Goal: Task Accomplishment & Management: Use online tool/utility

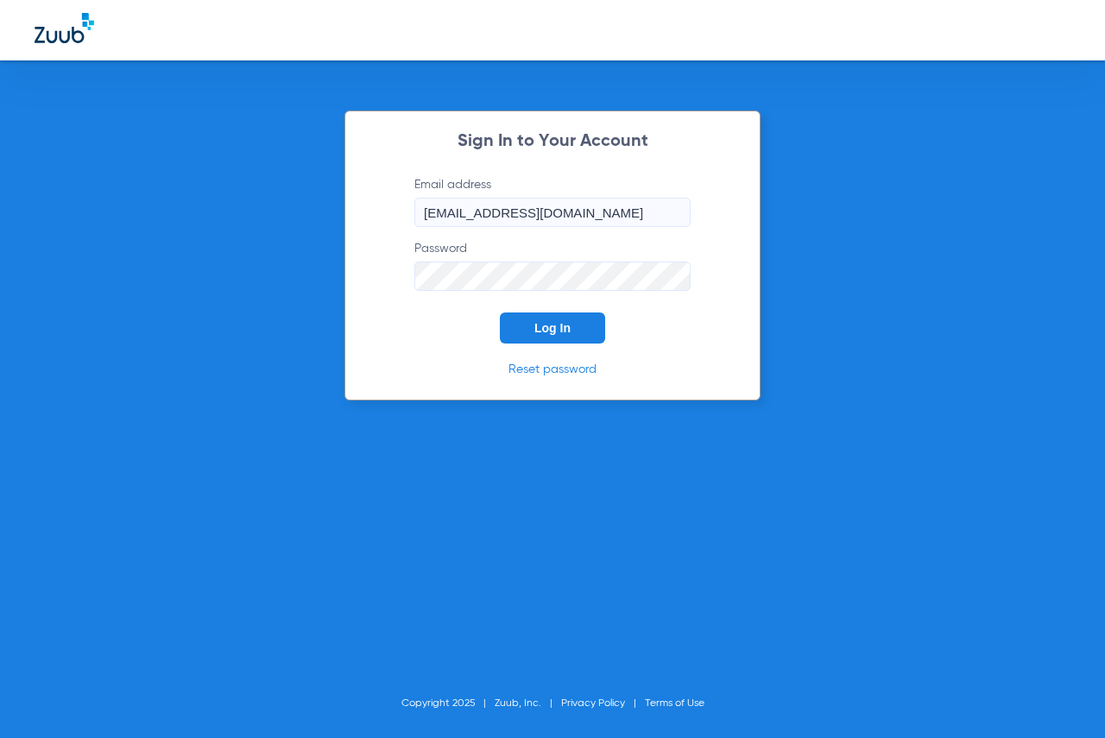
click at [559, 321] on span "Log In" at bounding box center [552, 328] width 36 height 14
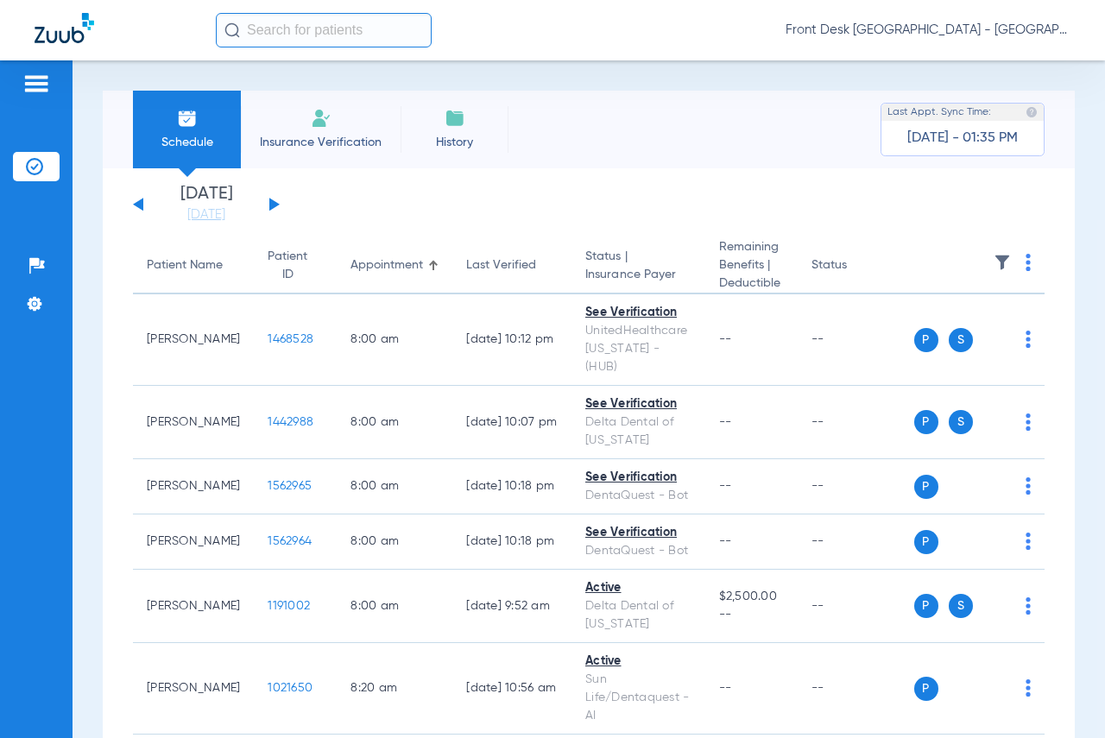
click at [274, 206] on button at bounding box center [274, 204] width 10 height 13
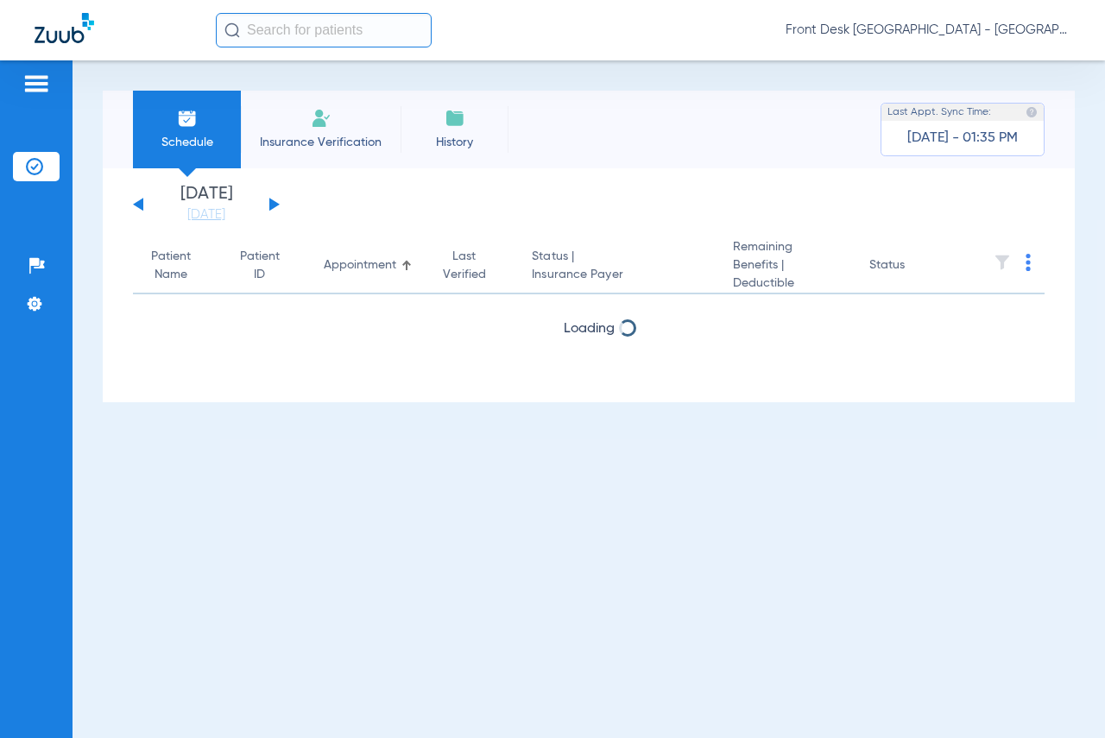
click at [998, 266] on img at bounding box center [1002, 262] width 17 height 17
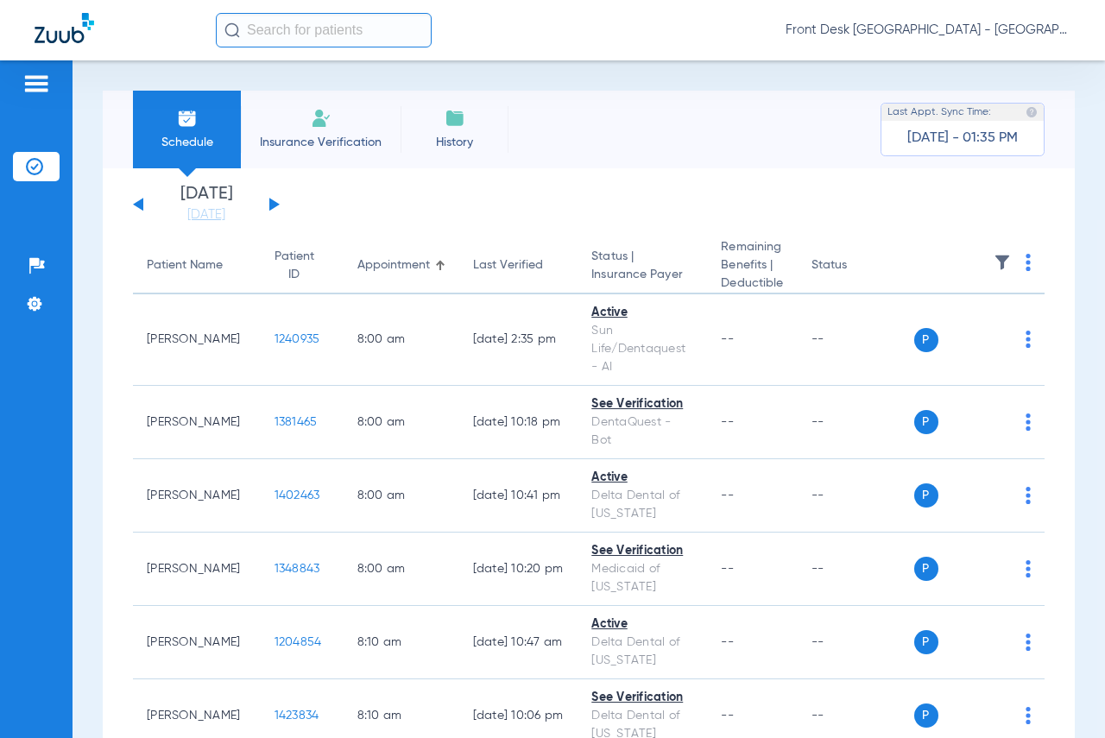
click at [994, 262] on img at bounding box center [1002, 262] width 17 height 17
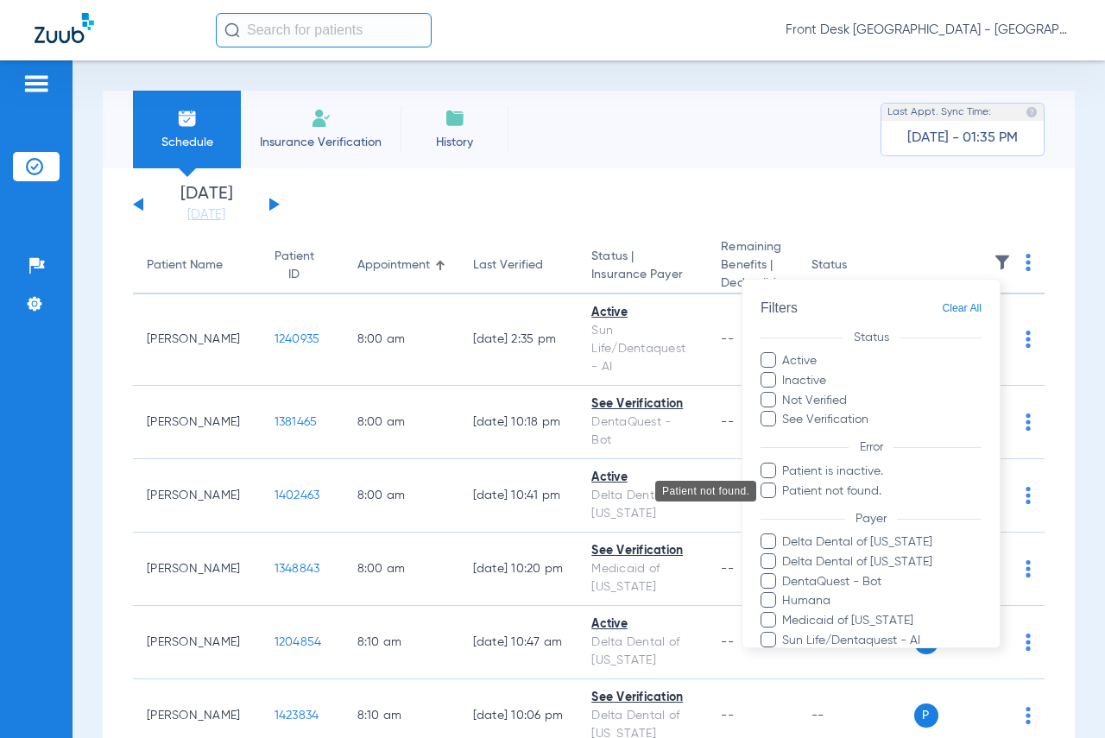
scroll to position [241, 0]
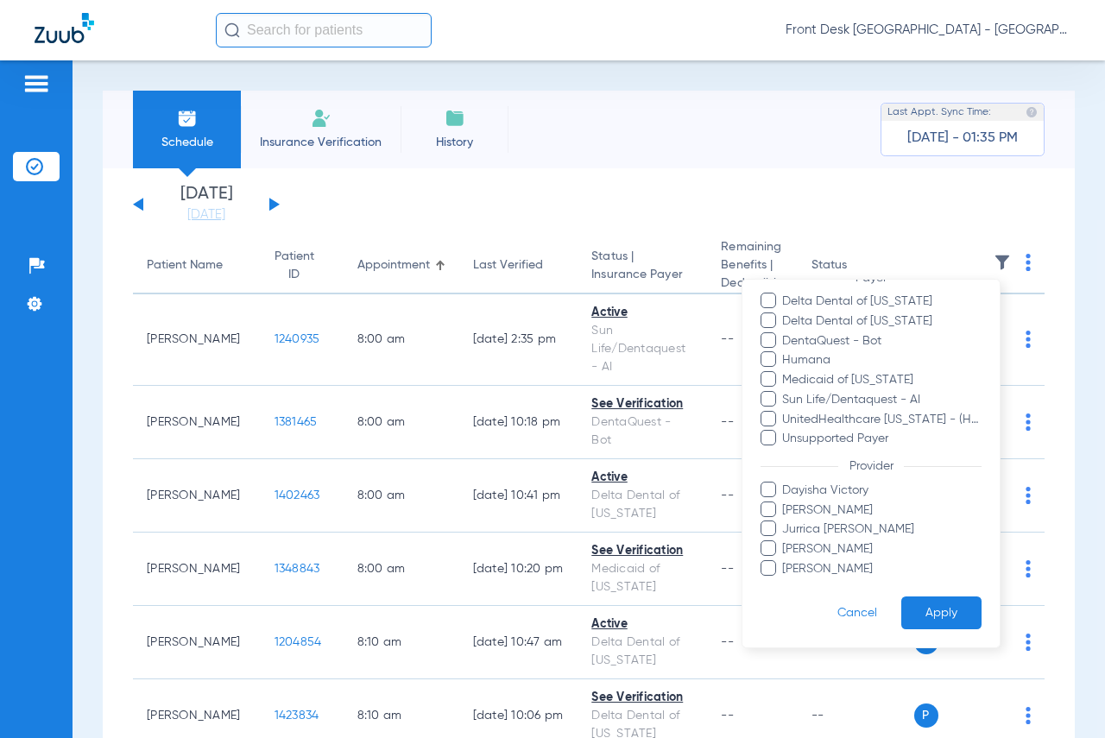
click at [769, 505] on span at bounding box center [769, 509] width 16 height 16
click at [786, 521] on input "[PERSON_NAME]" at bounding box center [786, 521] width 0 height 0
click at [923, 619] on button "Apply" at bounding box center [941, 613] width 80 height 34
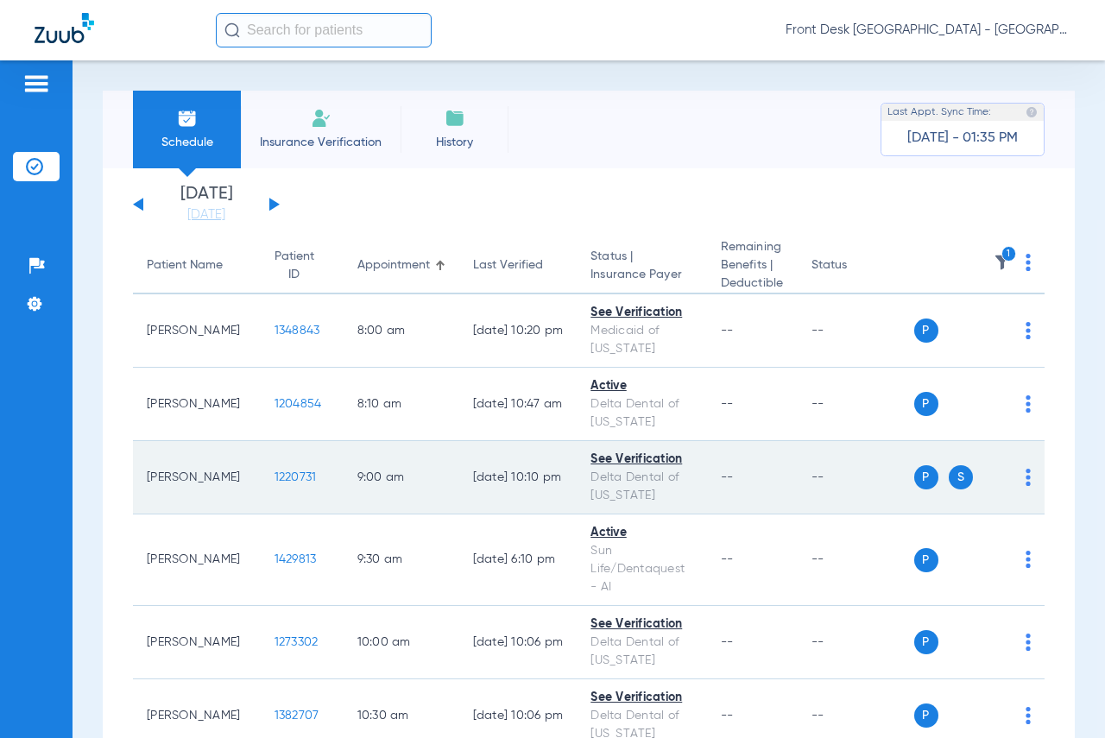
click at [275, 477] on span "1220731" at bounding box center [296, 477] width 42 height 12
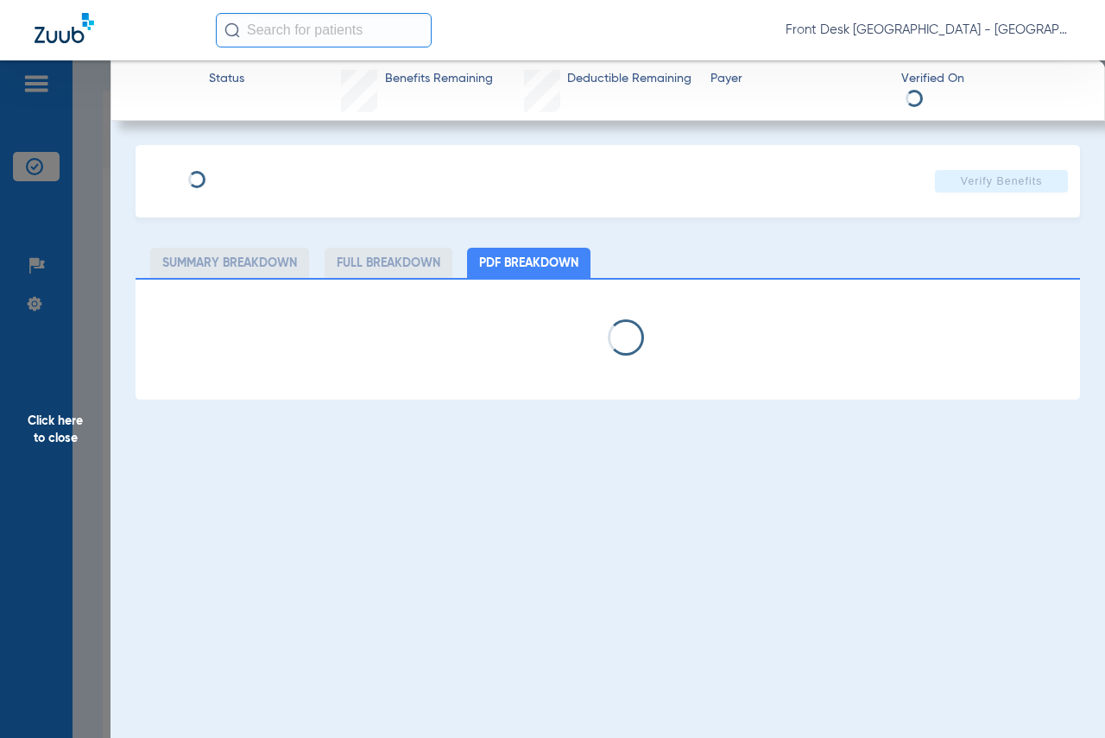
select select "page-width"
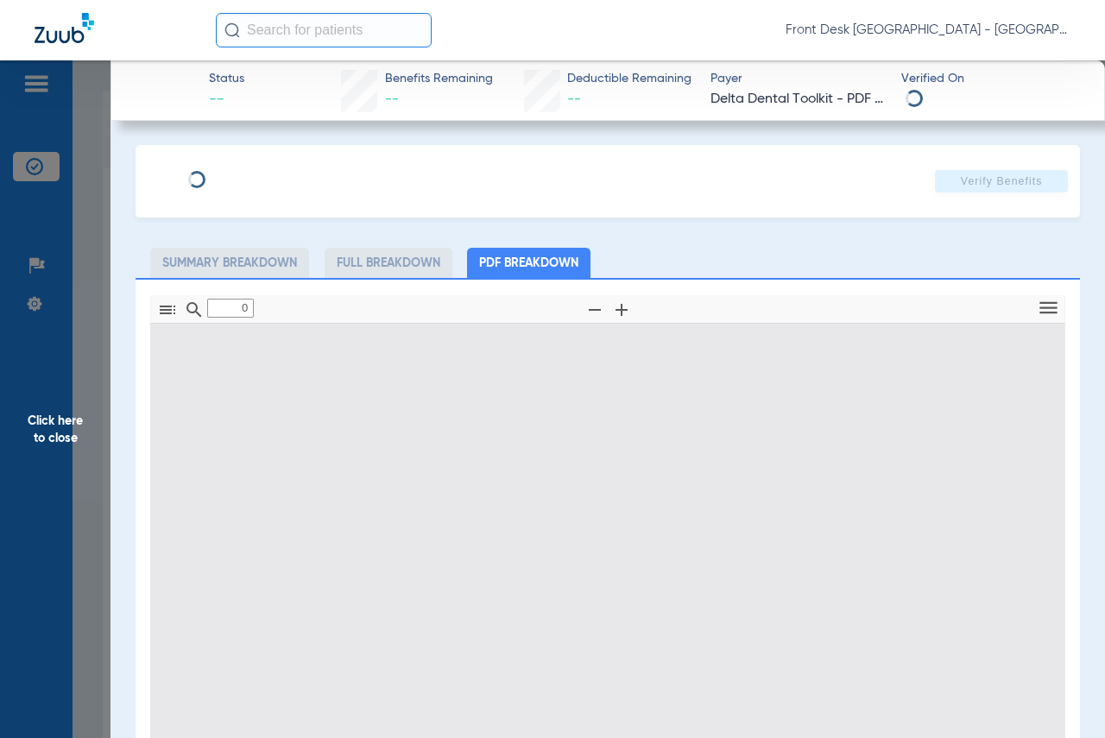
type input "1"
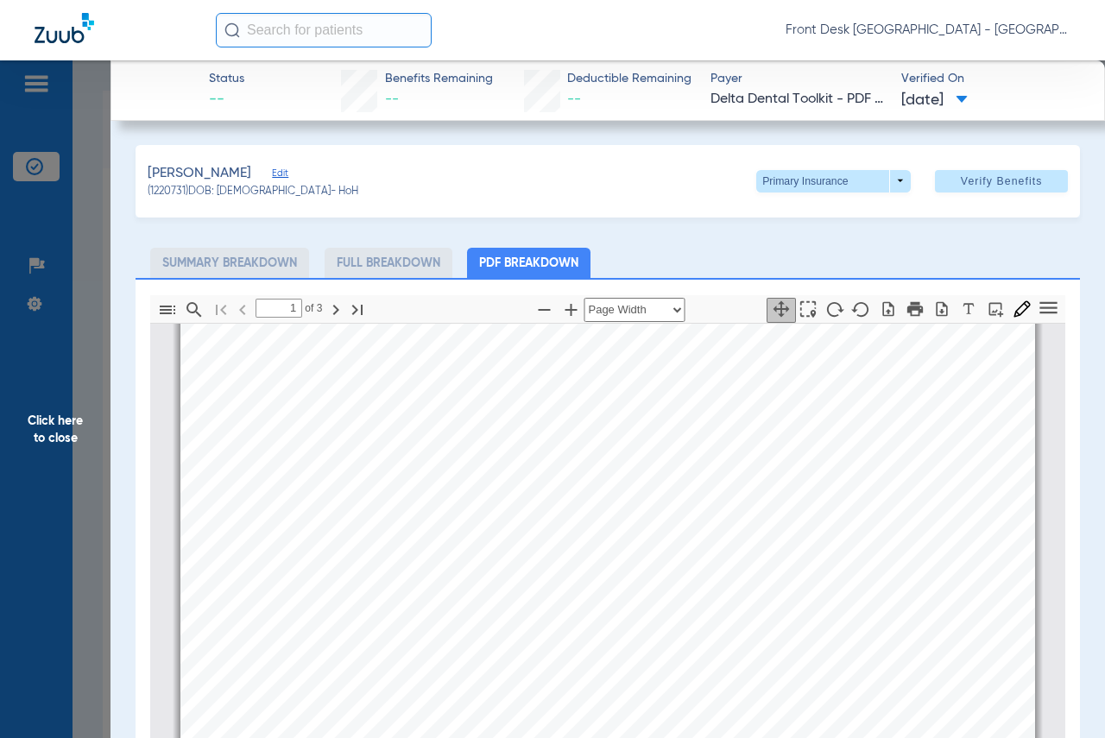
scroll to position [9, 0]
click at [73, 428] on span "Click here to close" at bounding box center [55, 429] width 111 height 738
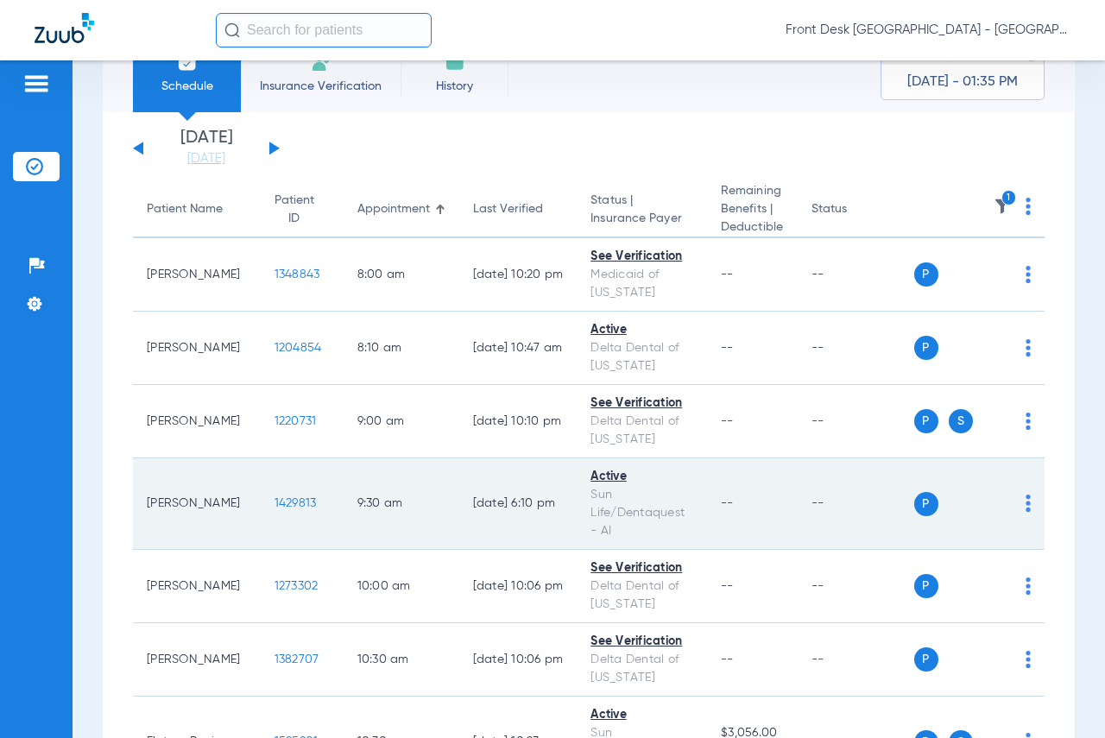
scroll to position [86, 0]
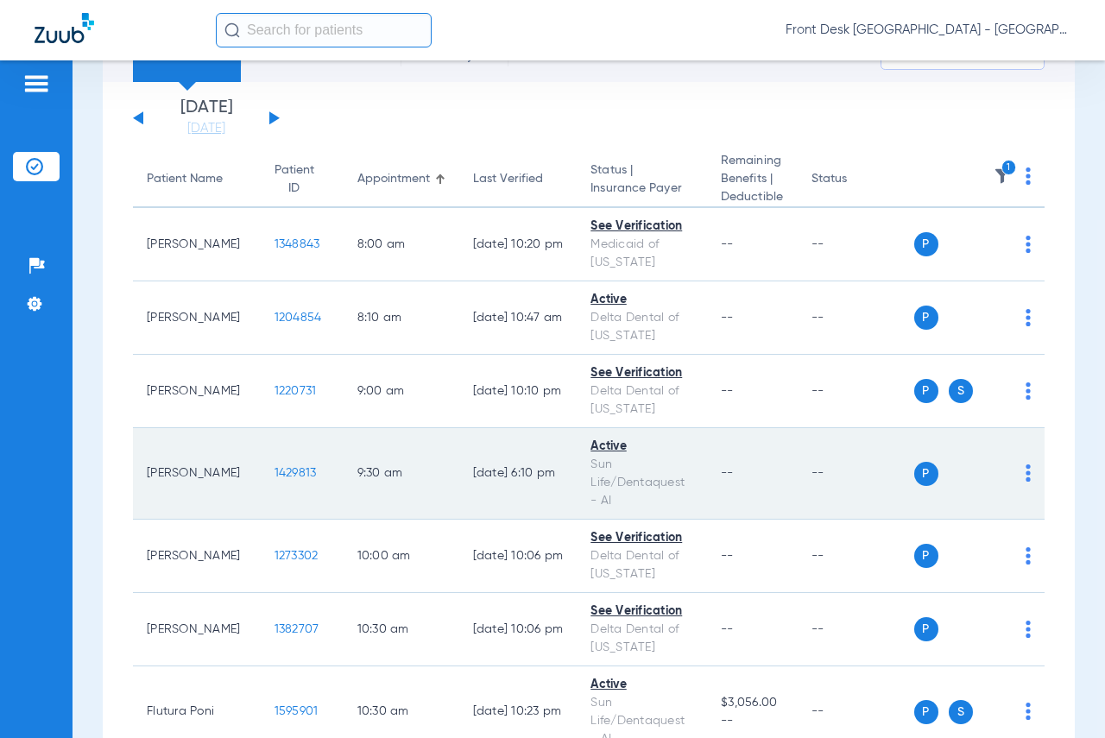
click at [275, 471] on span "1429813" at bounding box center [296, 473] width 42 height 12
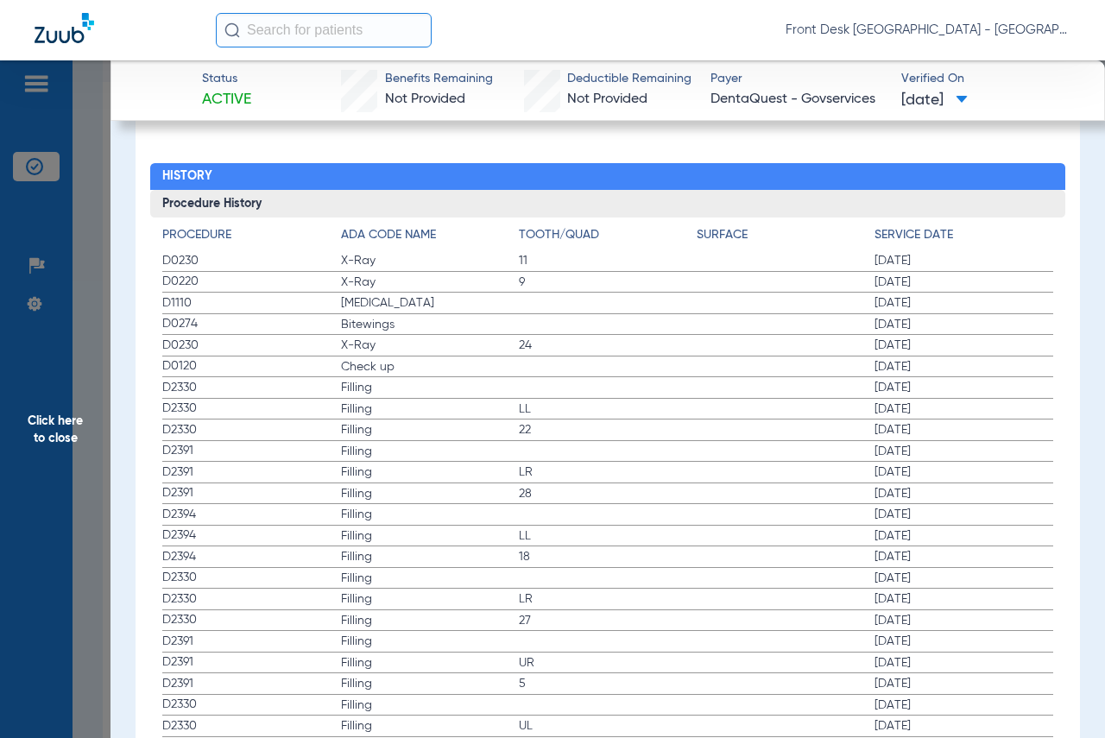
scroll to position [1677, 0]
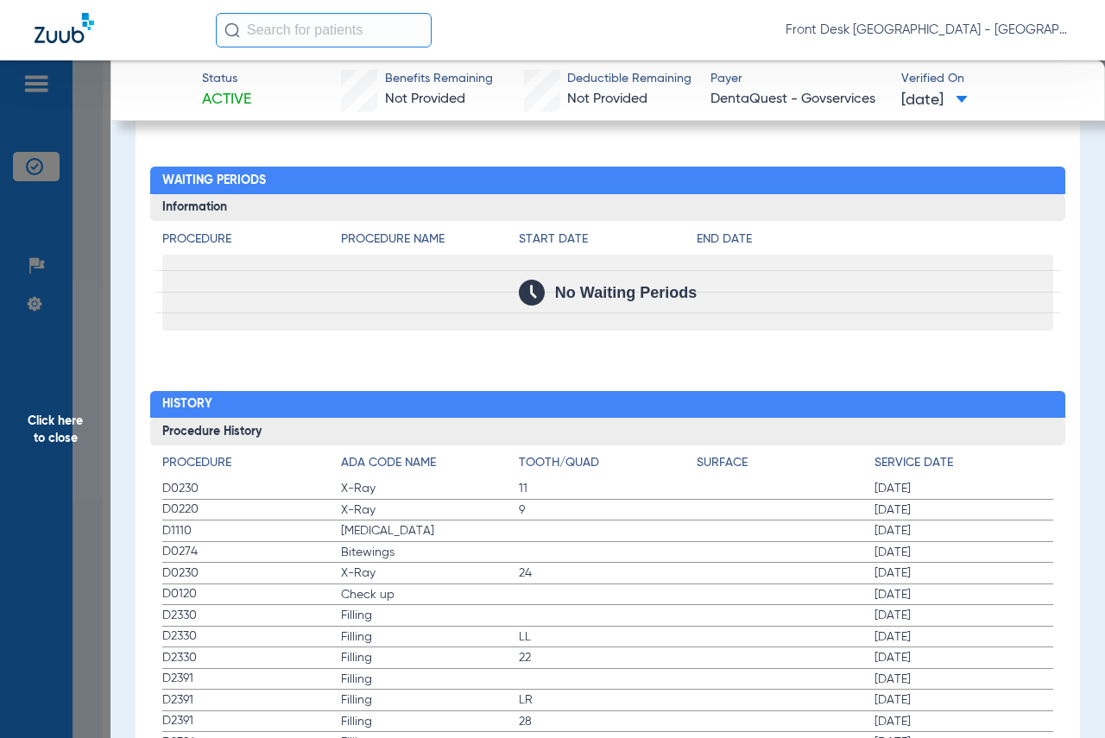
drag, startPoint x: 51, startPoint y: 421, endPoint x: 84, endPoint y: 417, distance: 33.1
click at [51, 421] on span "Click here to close" at bounding box center [55, 429] width 111 height 738
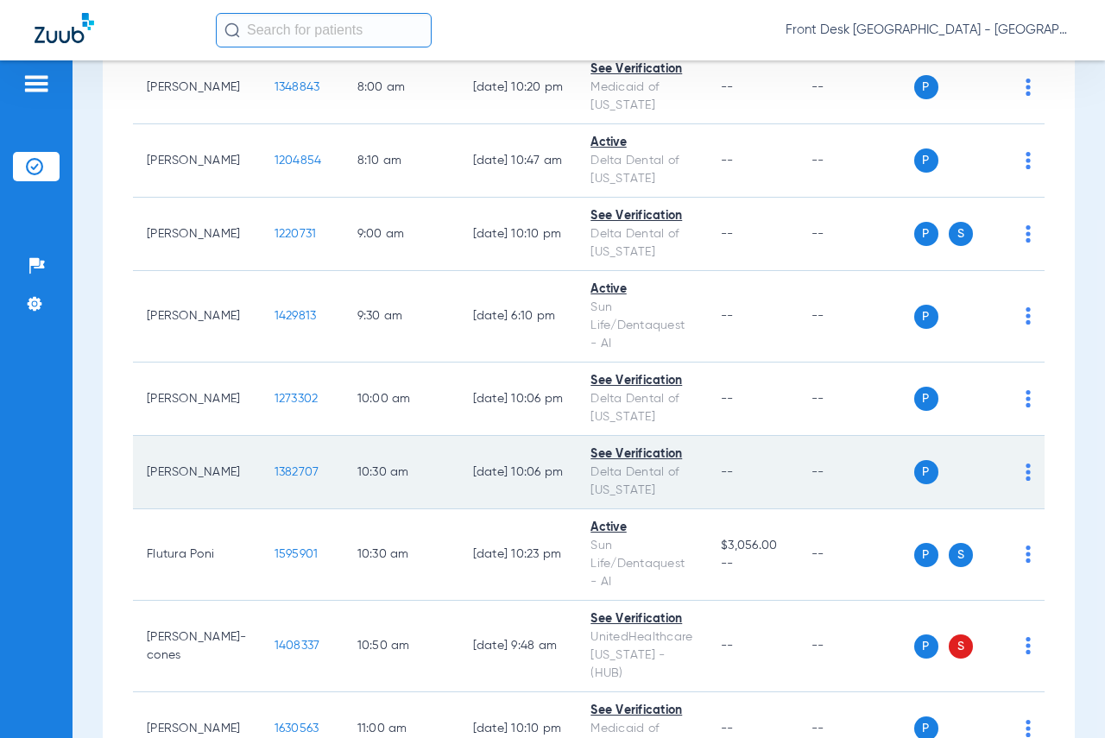
scroll to position [259, 0]
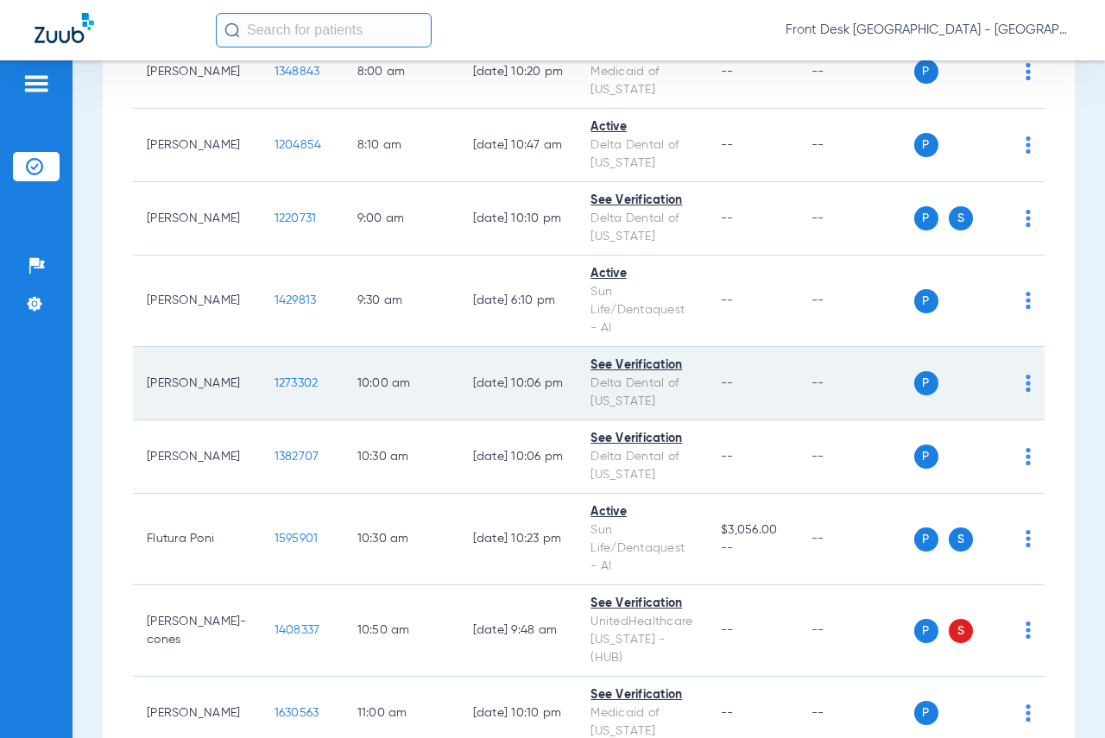
click at [275, 384] on span "1273302" at bounding box center [297, 383] width 44 height 12
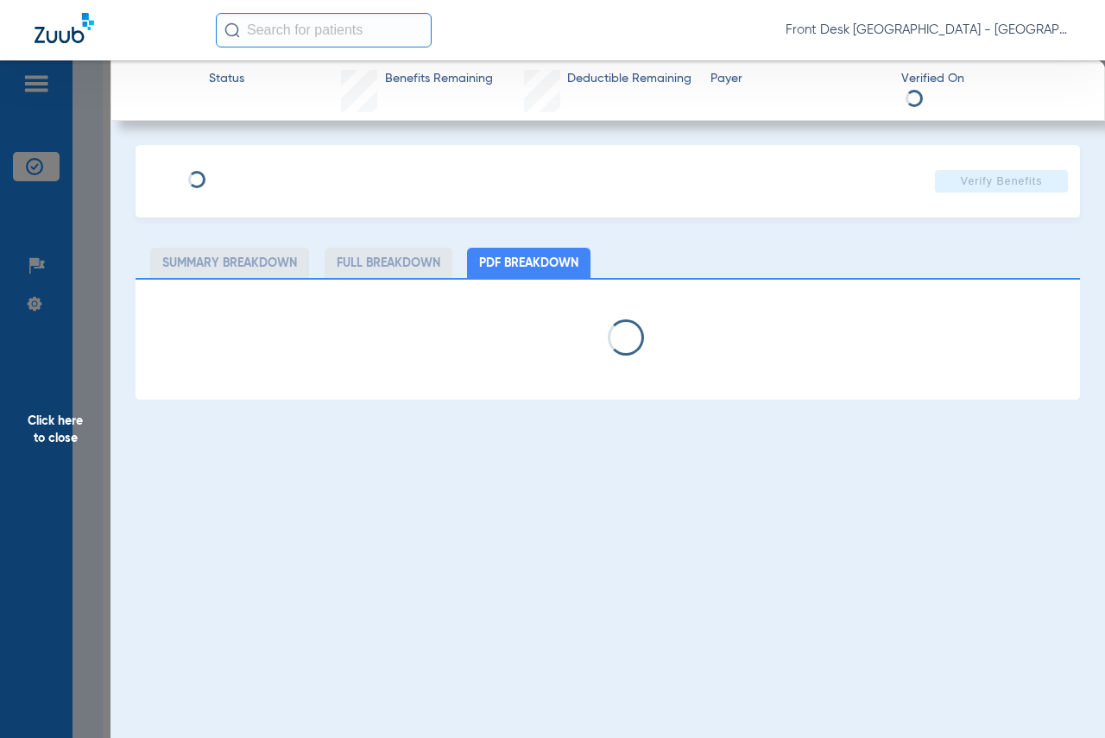
select select "page-width"
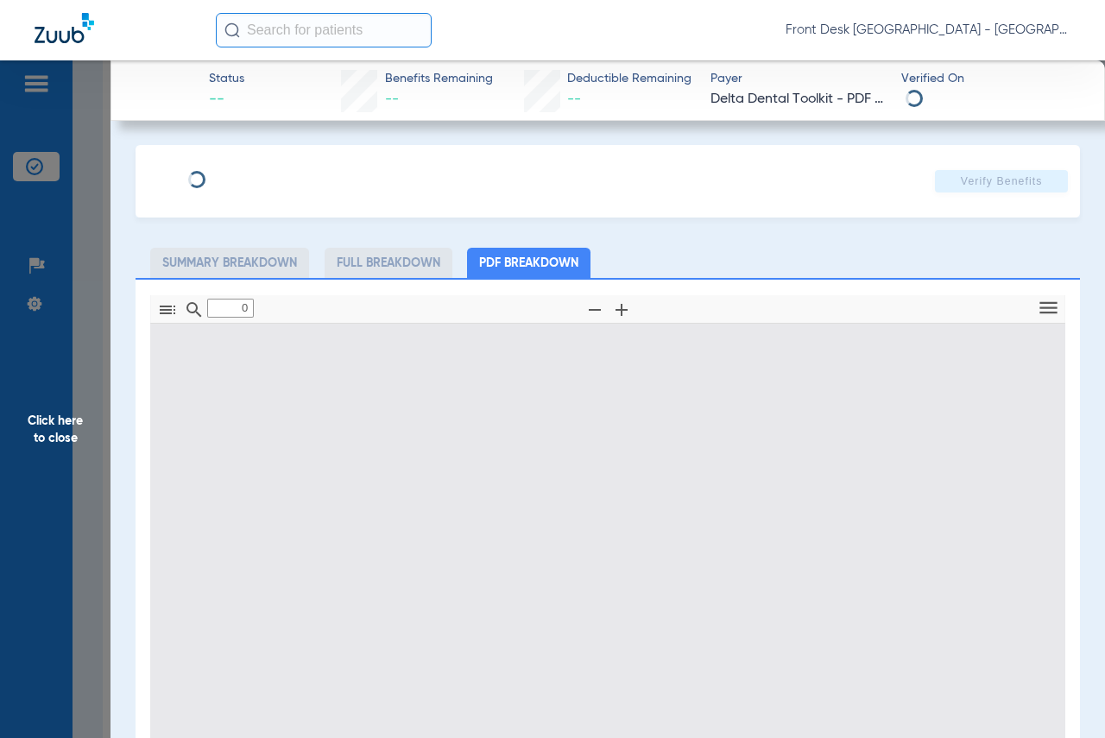
type input "1"
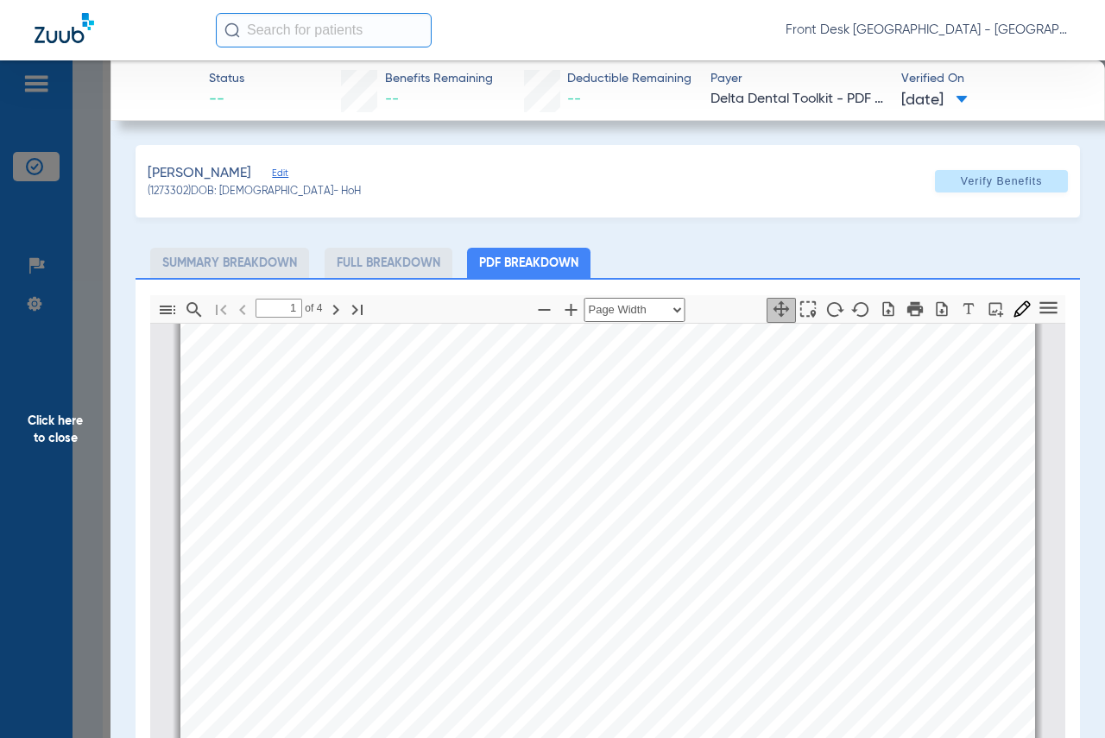
scroll to position [354, 0]
click at [74, 419] on span "Click here to close" at bounding box center [55, 429] width 111 height 738
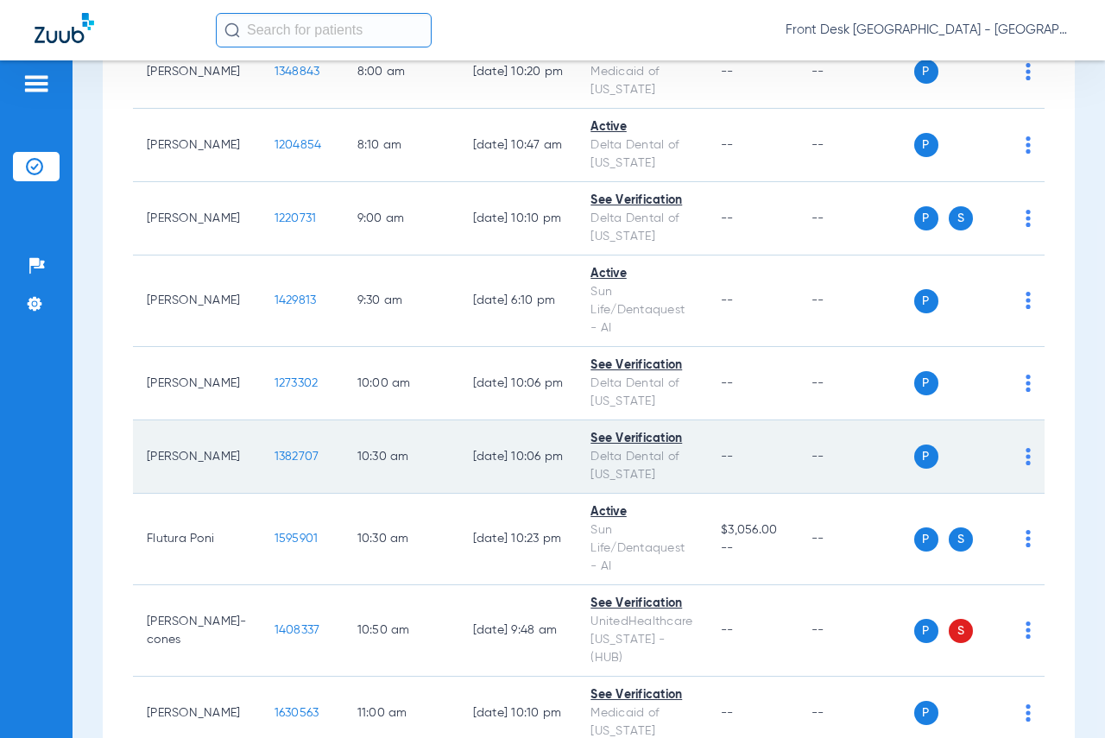
click at [275, 456] on span "1382707" at bounding box center [297, 457] width 45 height 12
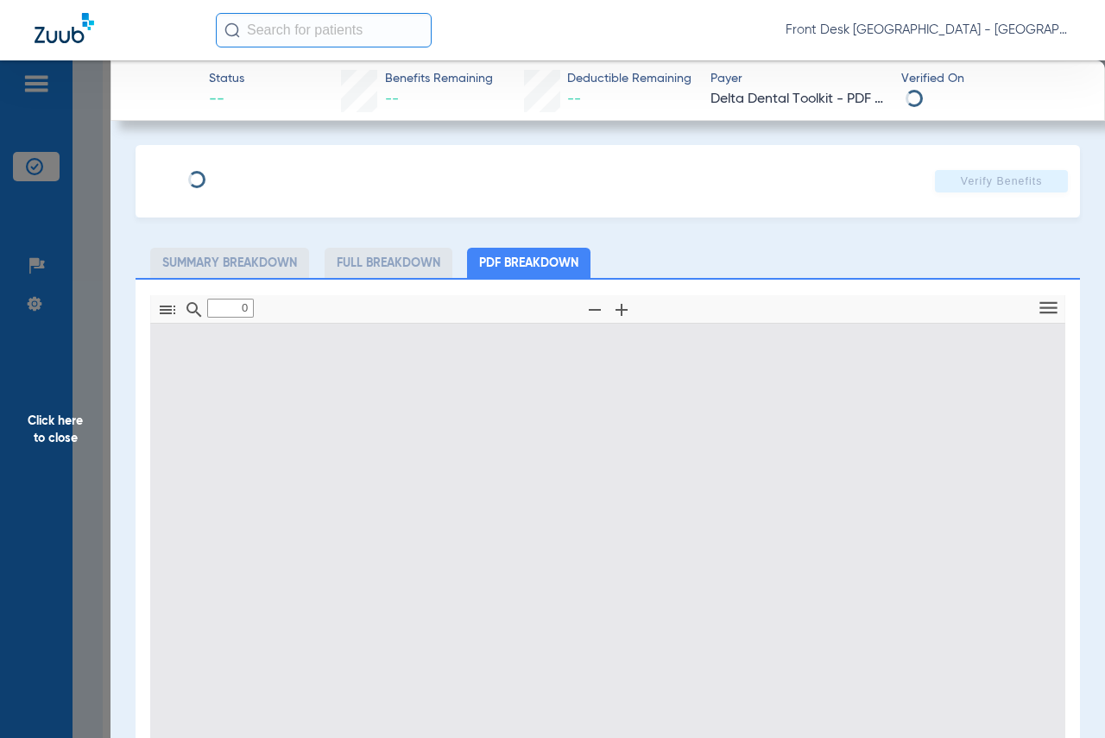
type input "1"
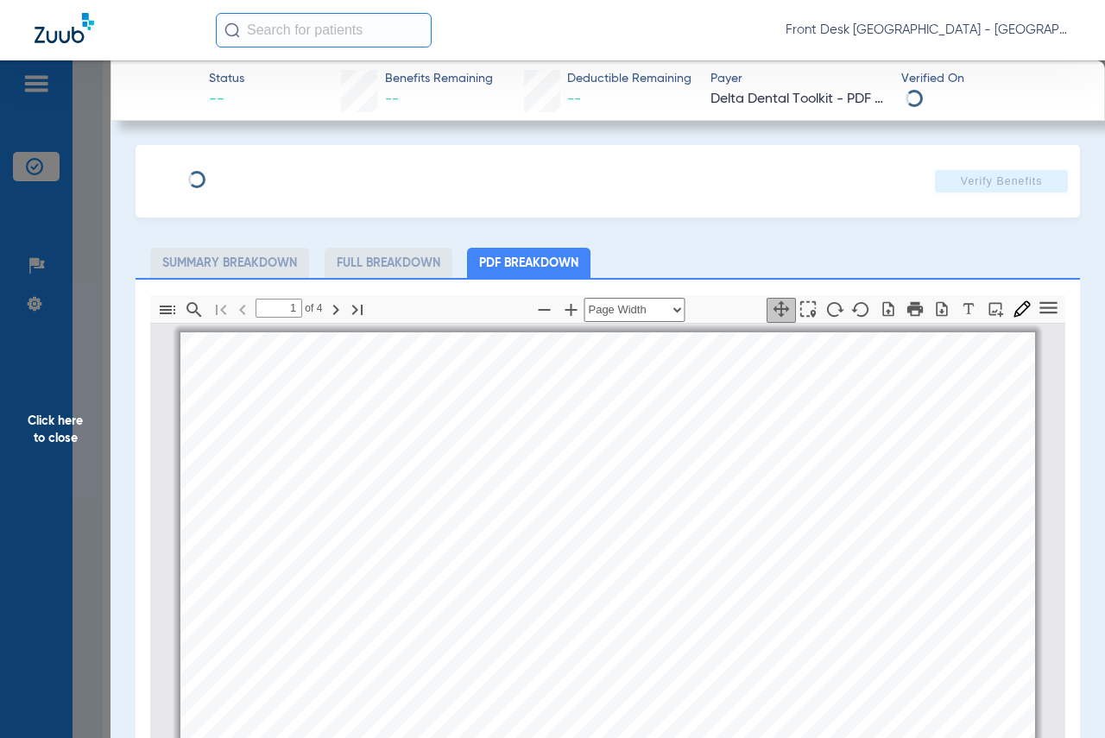
scroll to position [9, 0]
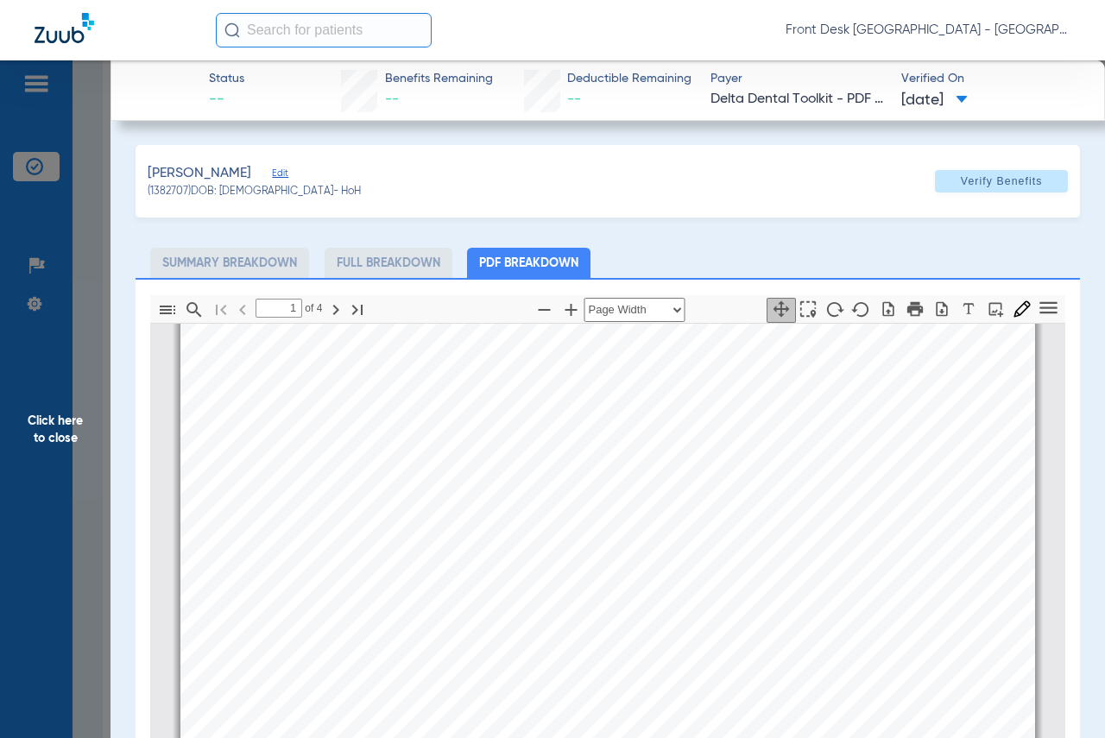
click at [66, 424] on span "Click here to close" at bounding box center [55, 429] width 111 height 738
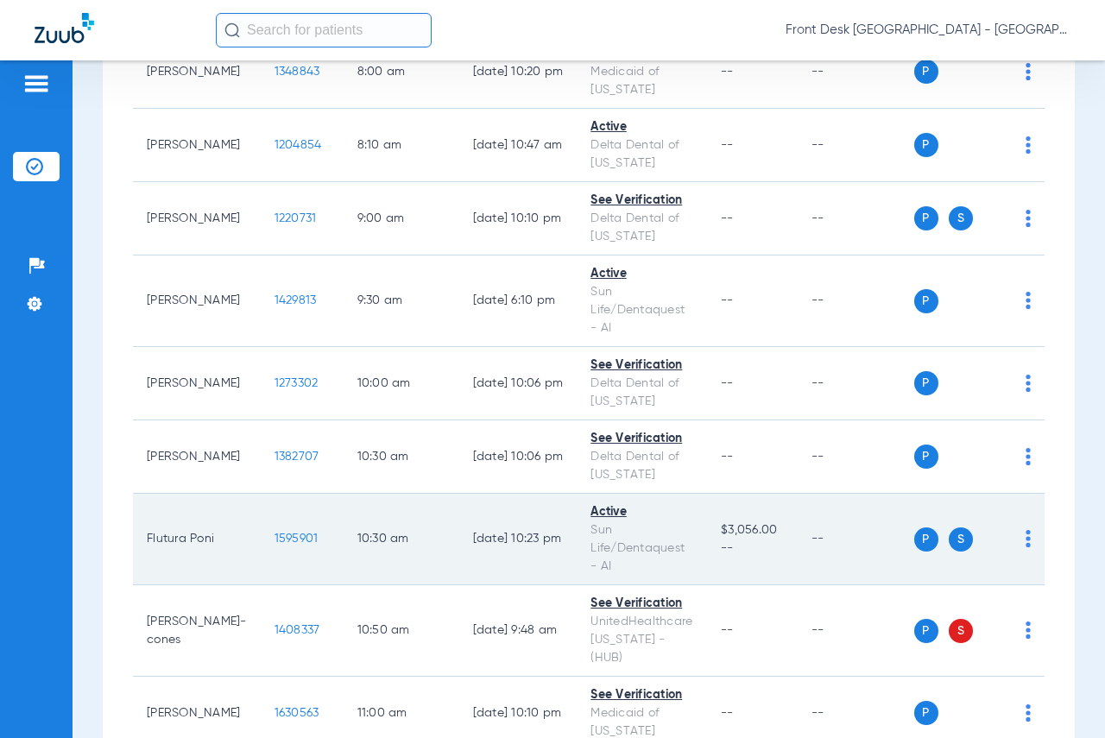
click at [275, 540] on span "1595901" at bounding box center [297, 539] width 44 height 12
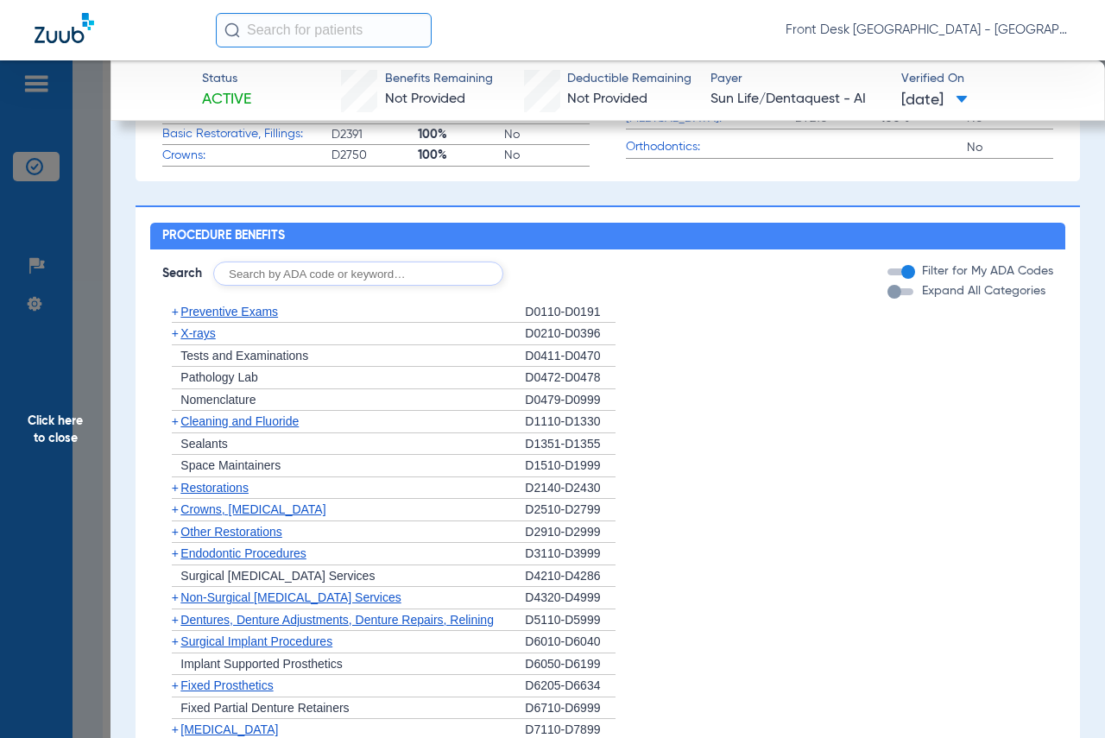
scroll to position [1036, 0]
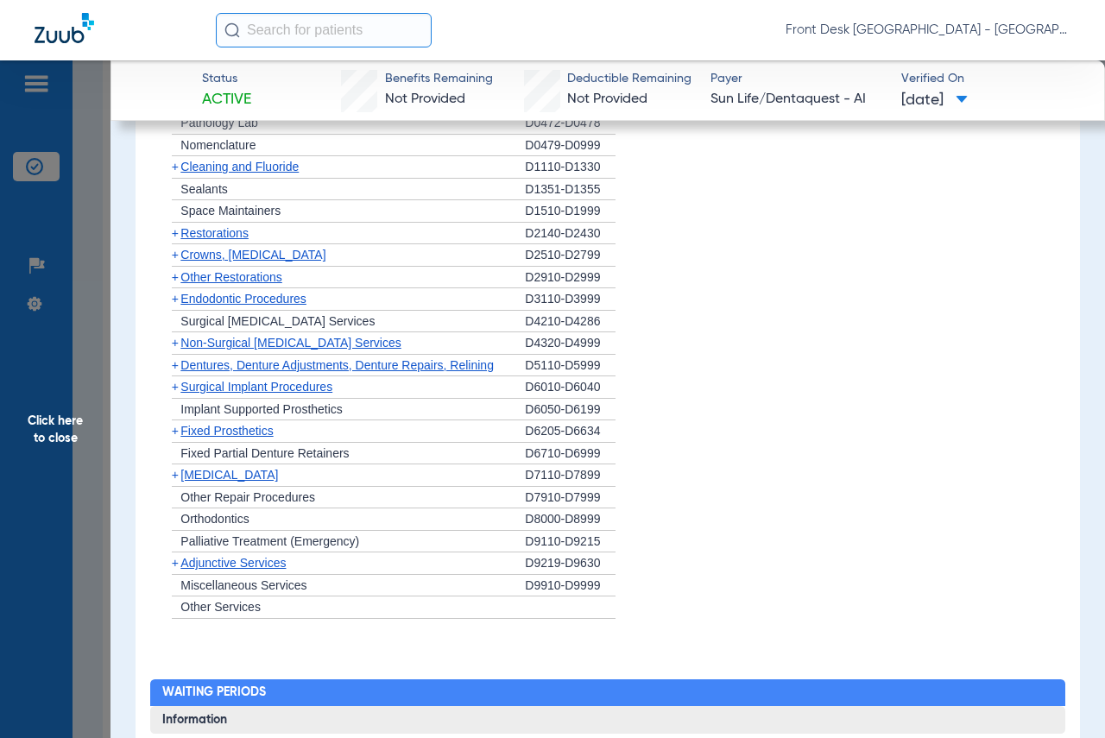
drag, startPoint x: 62, startPoint y: 430, endPoint x: 79, endPoint y: 429, distance: 16.4
click at [62, 430] on span "Click here to close" at bounding box center [55, 429] width 111 height 738
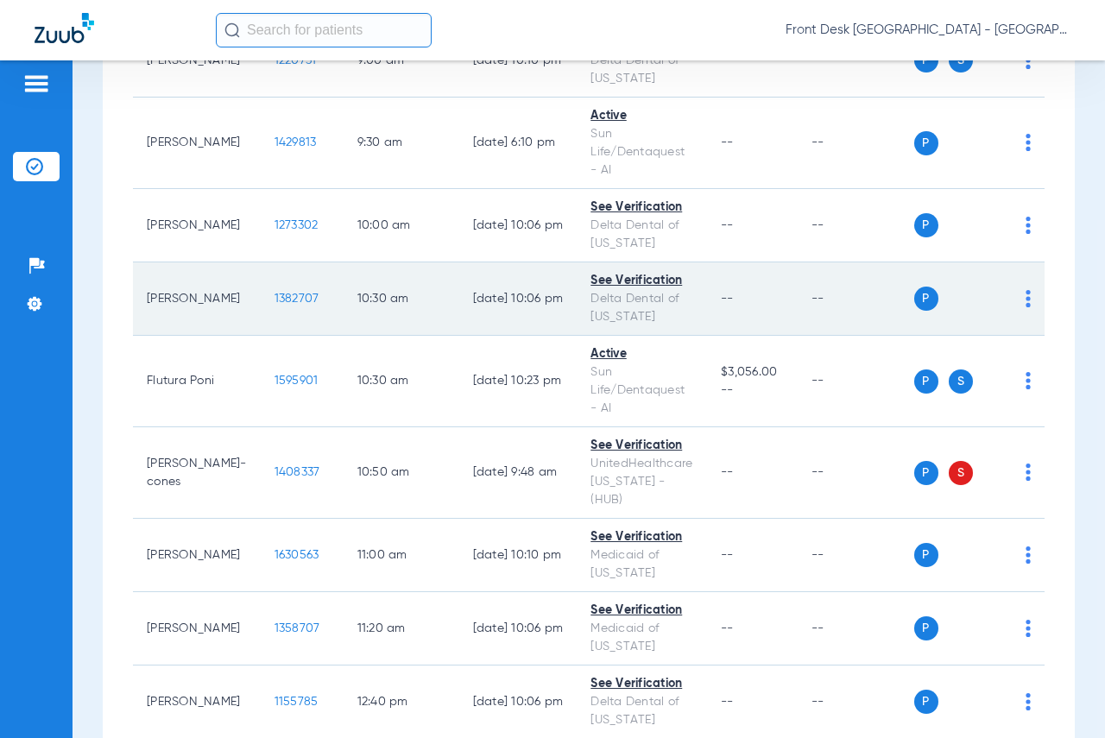
scroll to position [432, 0]
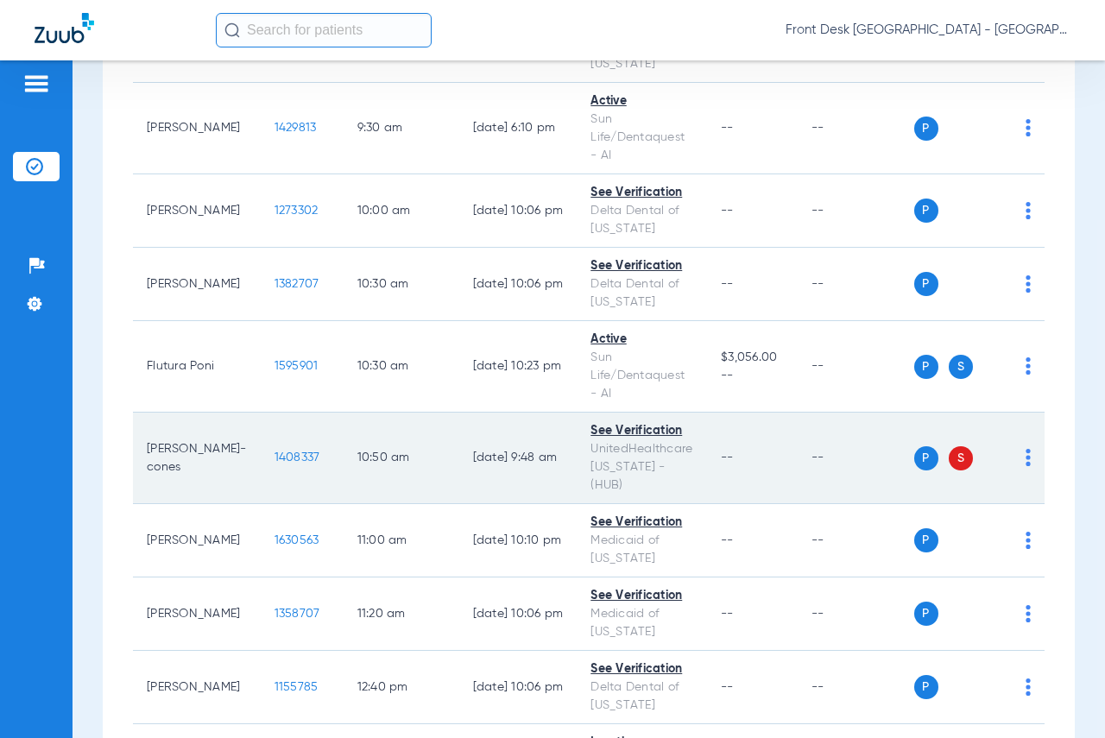
click at [275, 452] on span "1408337" at bounding box center [298, 458] width 46 height 12
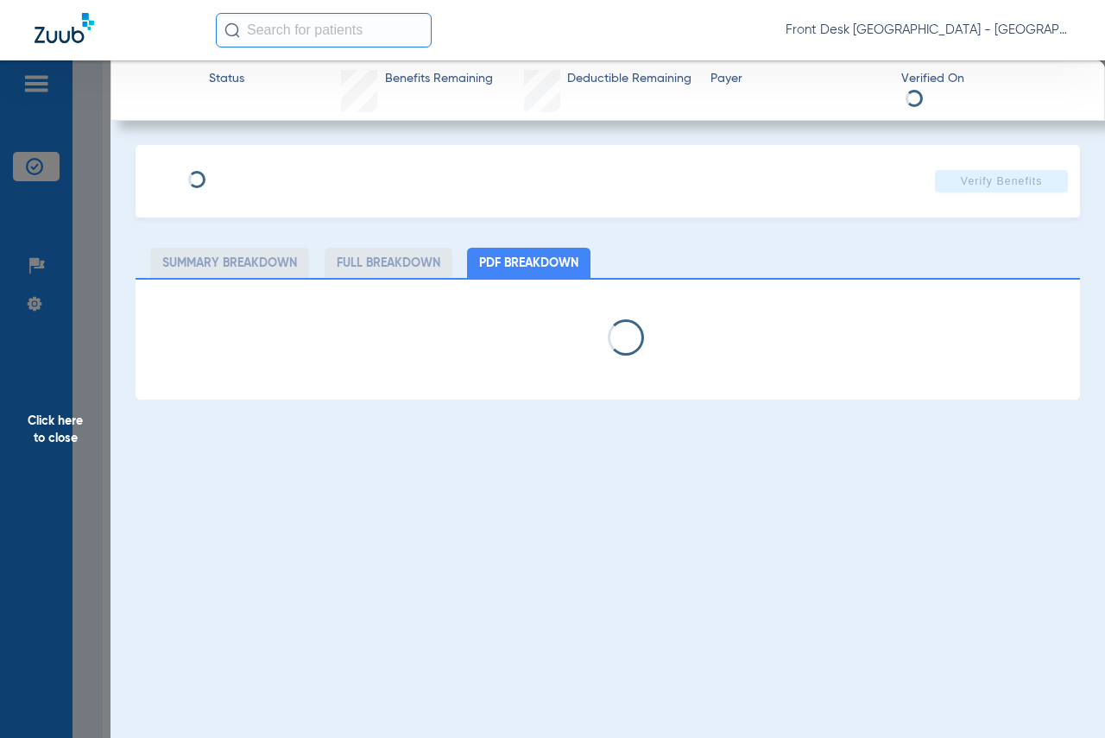
select select "page-width"
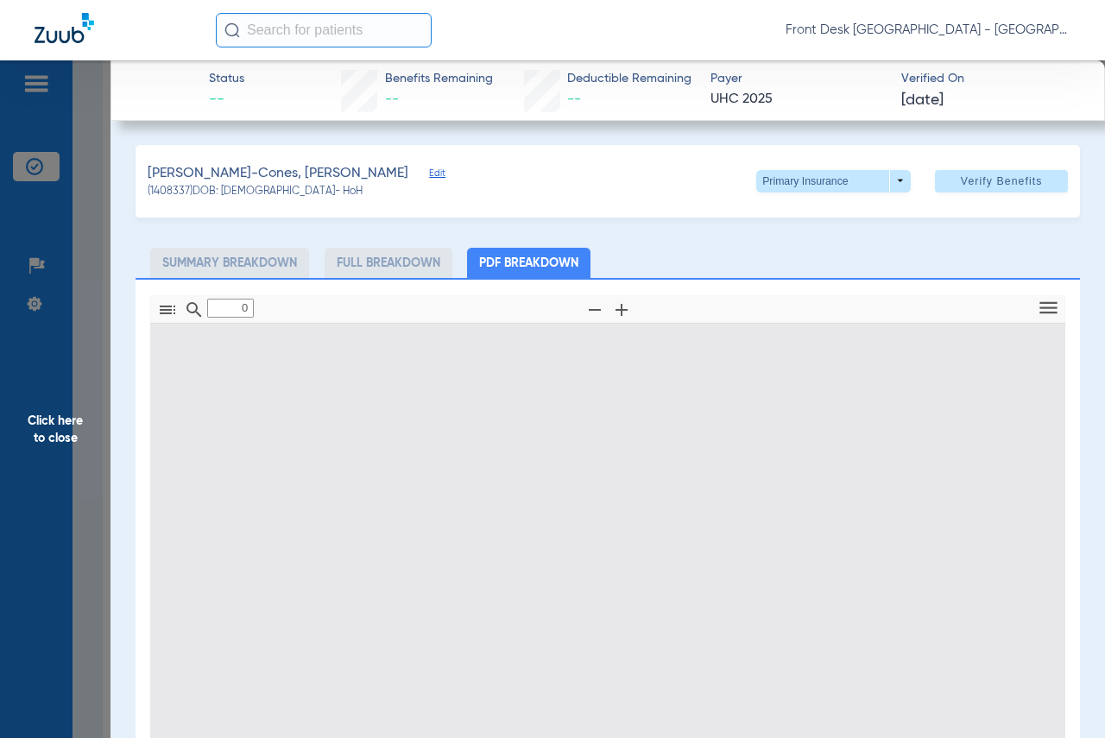
type input "1"
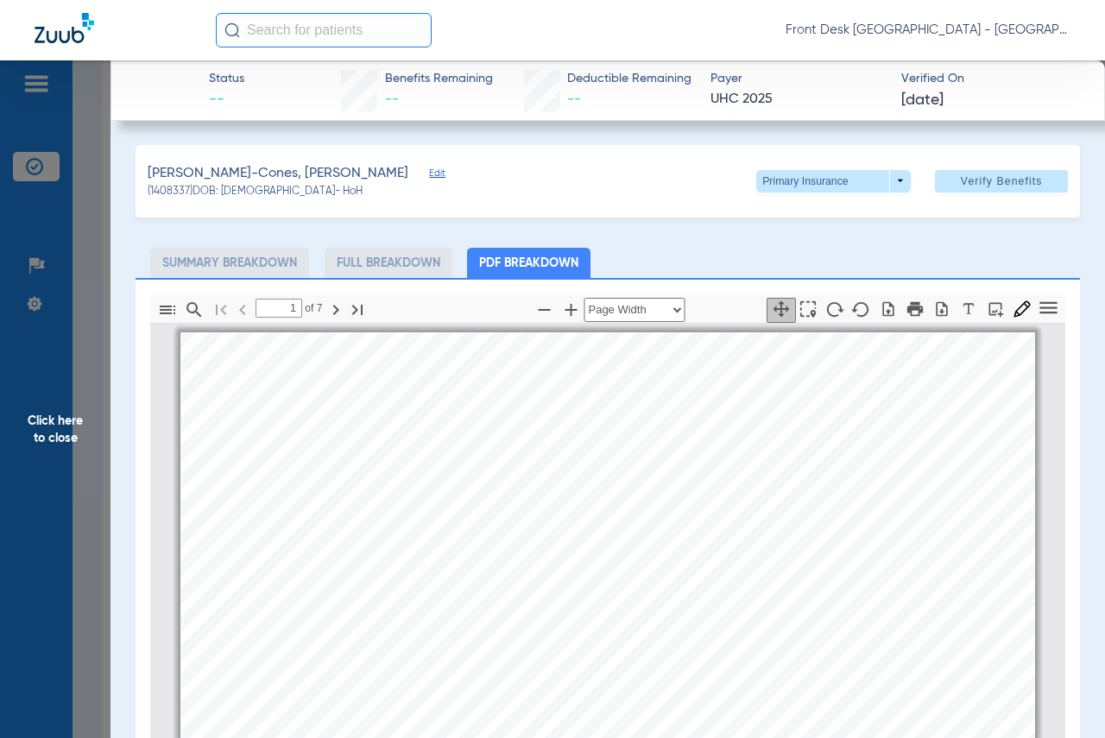
scroll to position [9, 0]
drag, startPoint x: 57, startPoint y: 437, endPoint x: 1077, endPoint y: 429, distance: 1020.5
click at [57, 436] on span "Click here to close" at bounding box center [55, 429] width 111 height 738
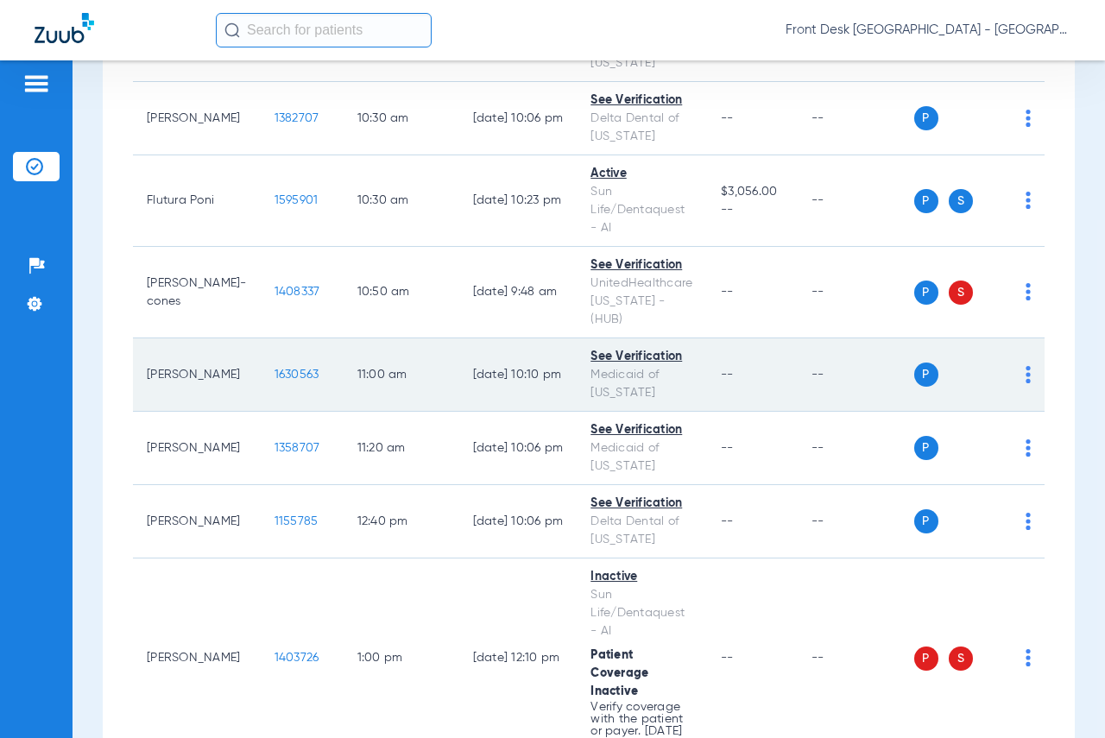
scroll to position [604, 0]
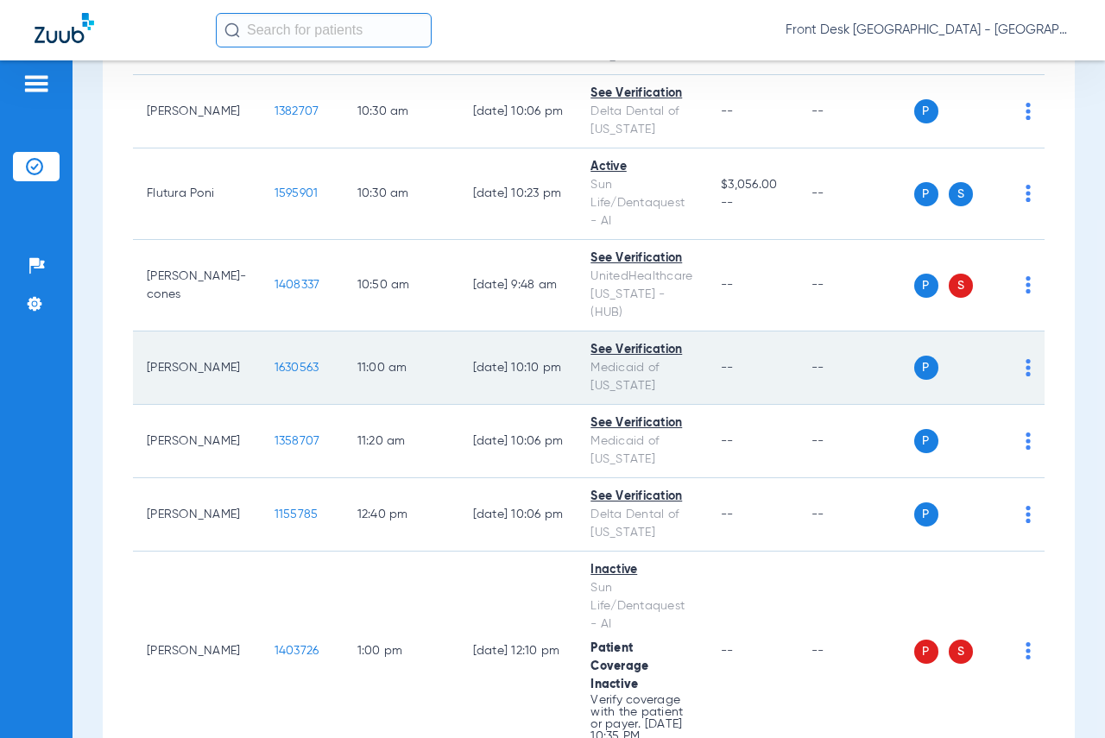
click at [275, 362] on span "1630563" at bounding box center [297, 368] width 45 height 12
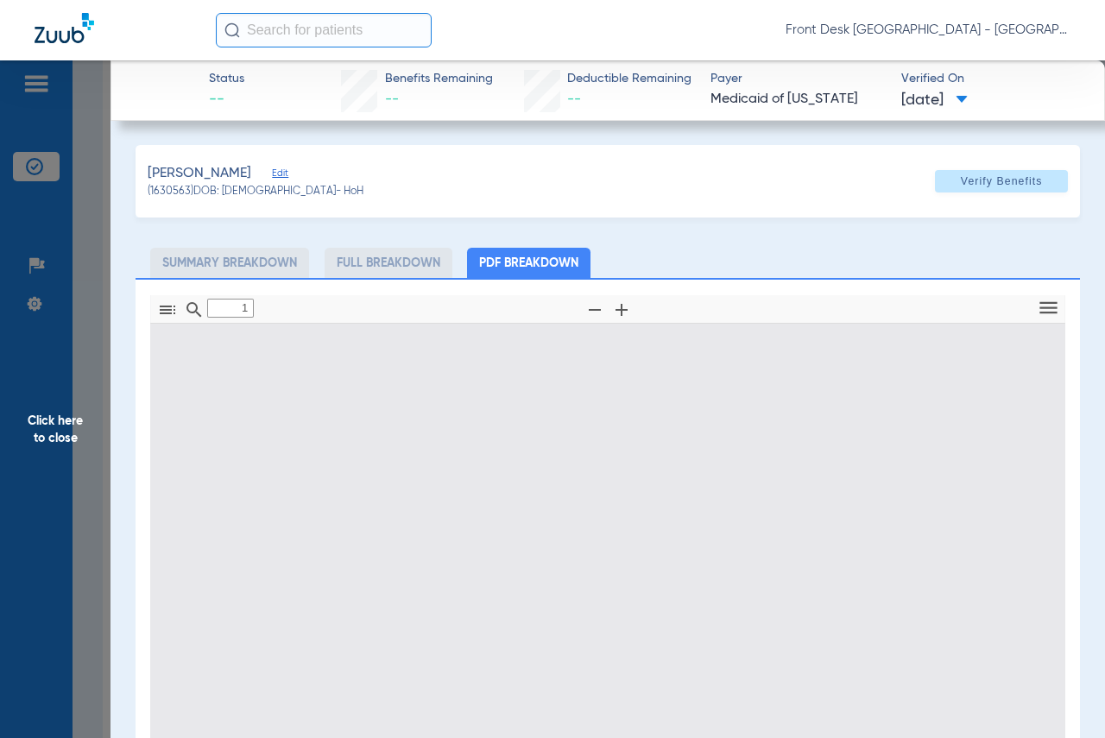
type input "0"
select select "page-width"
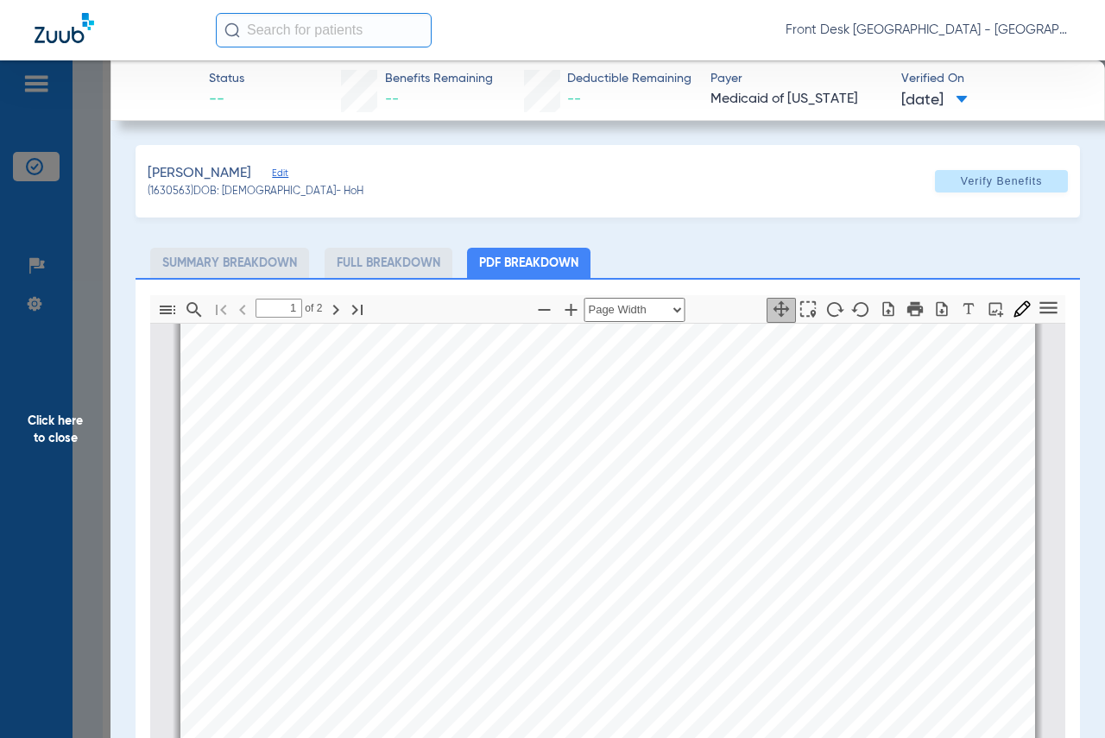
scroll to position [613, 0]
type input "2"
click at [56, 424] on span "Click here to close" at bounding box center [55, 429] width 111 height 738
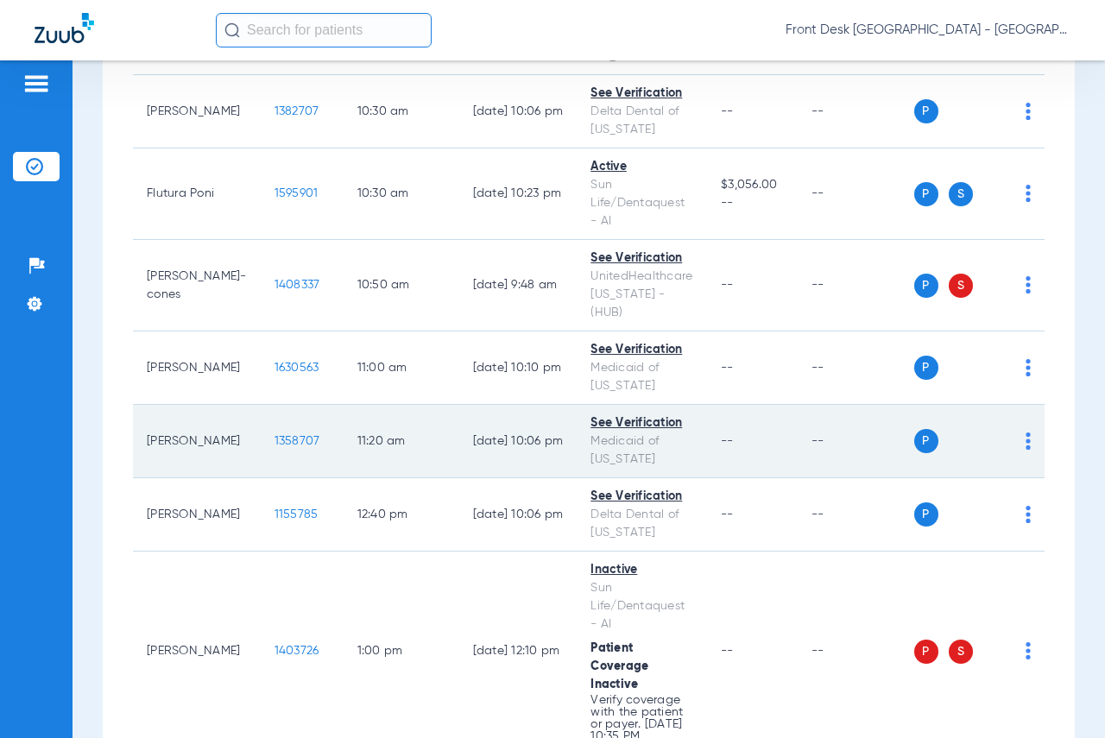
click at [276, 435] on span "1358707" at bounding box center [298, 441] width 46 height 12
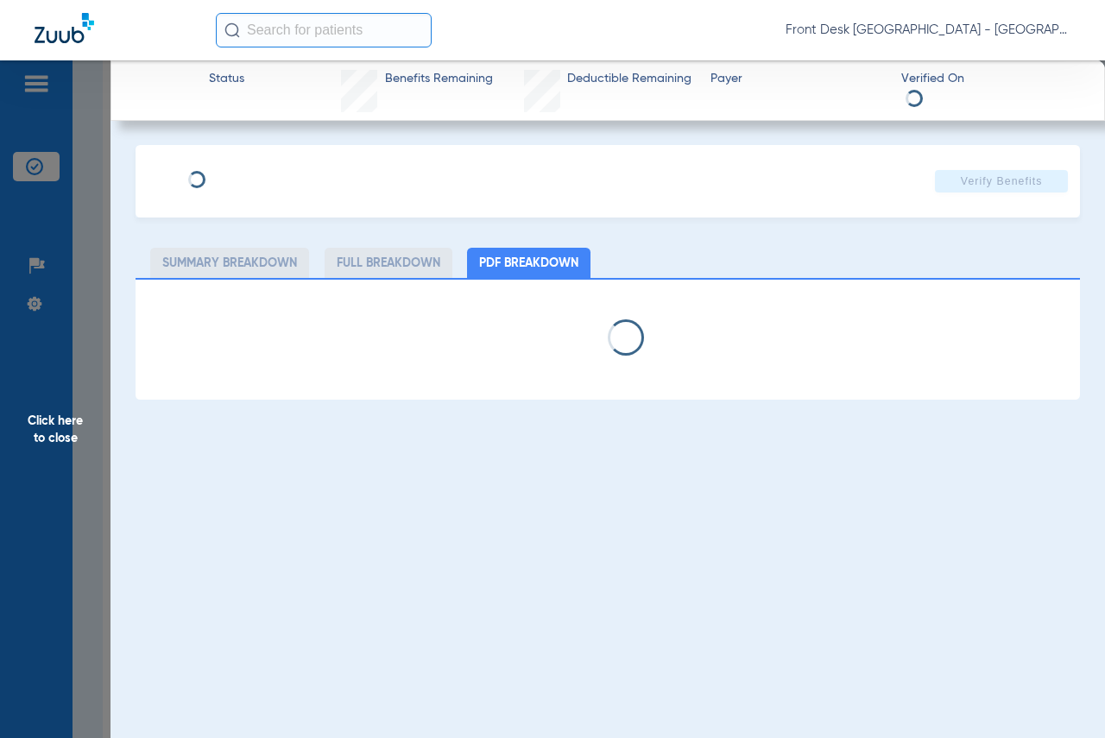
select select "page-width"
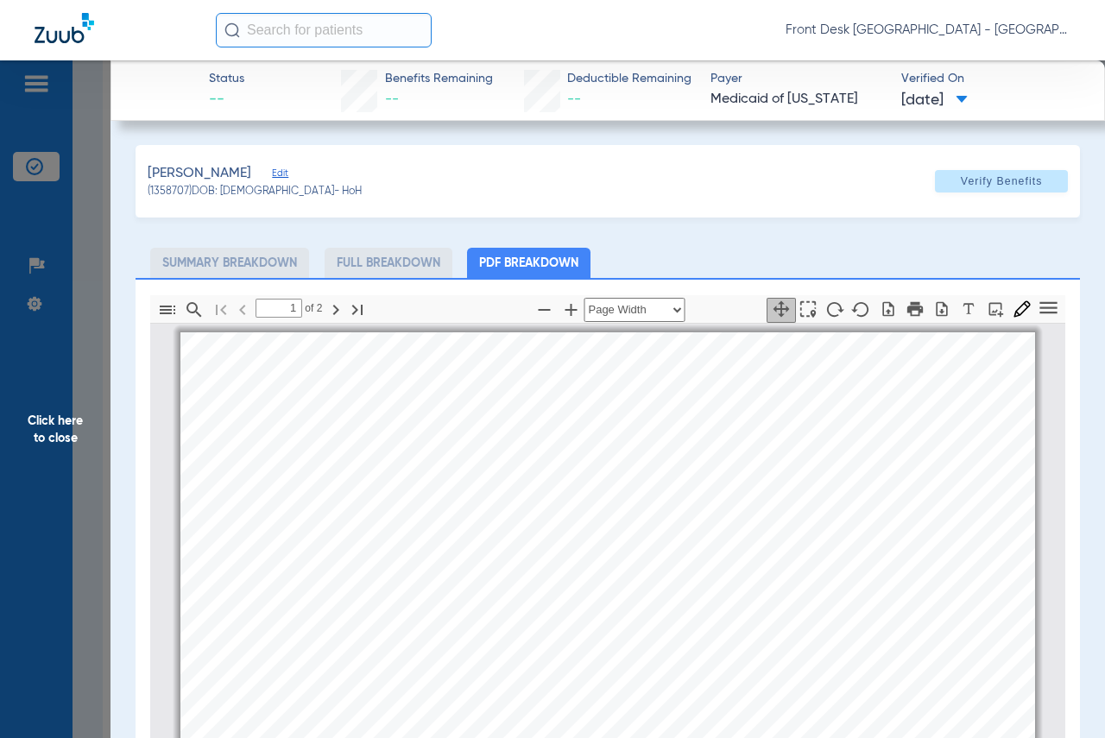
scroll to position [9, 0]
type input "2"
click at [73, 433] on span "Click here to close" at bounding box center [55, 429] width 111 height 738
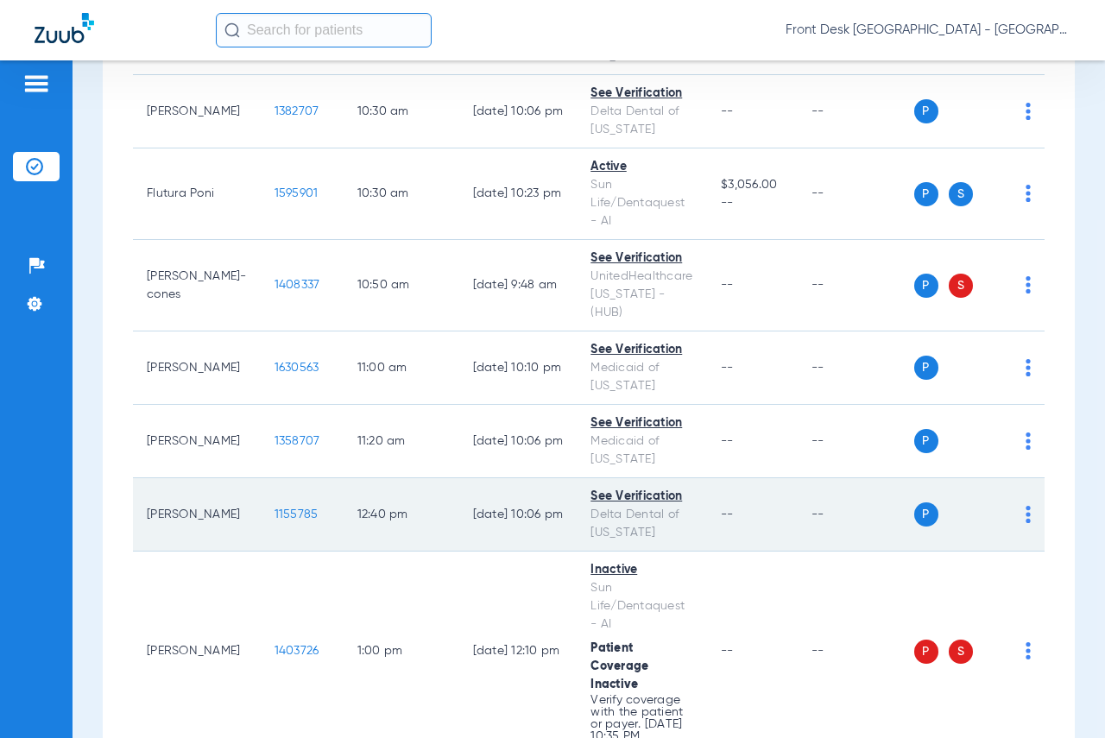
click at [275, 509] on span "1155785" at bounding box center [297, 515] width 44 height 12
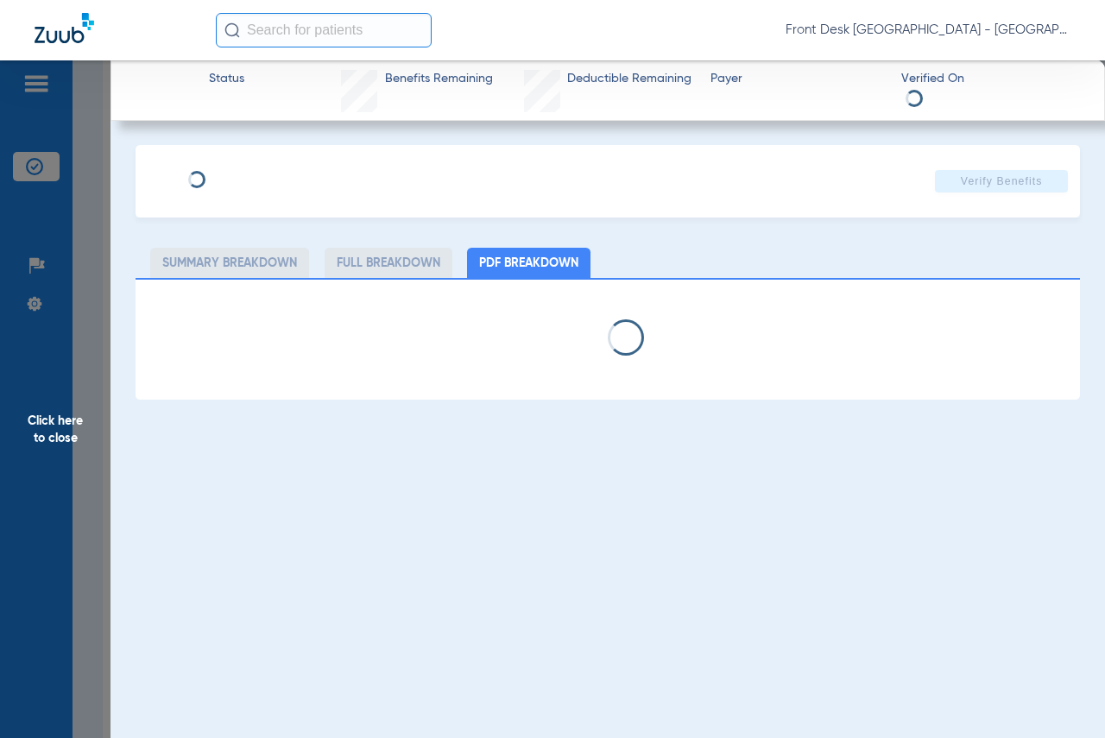
select select "page-width"
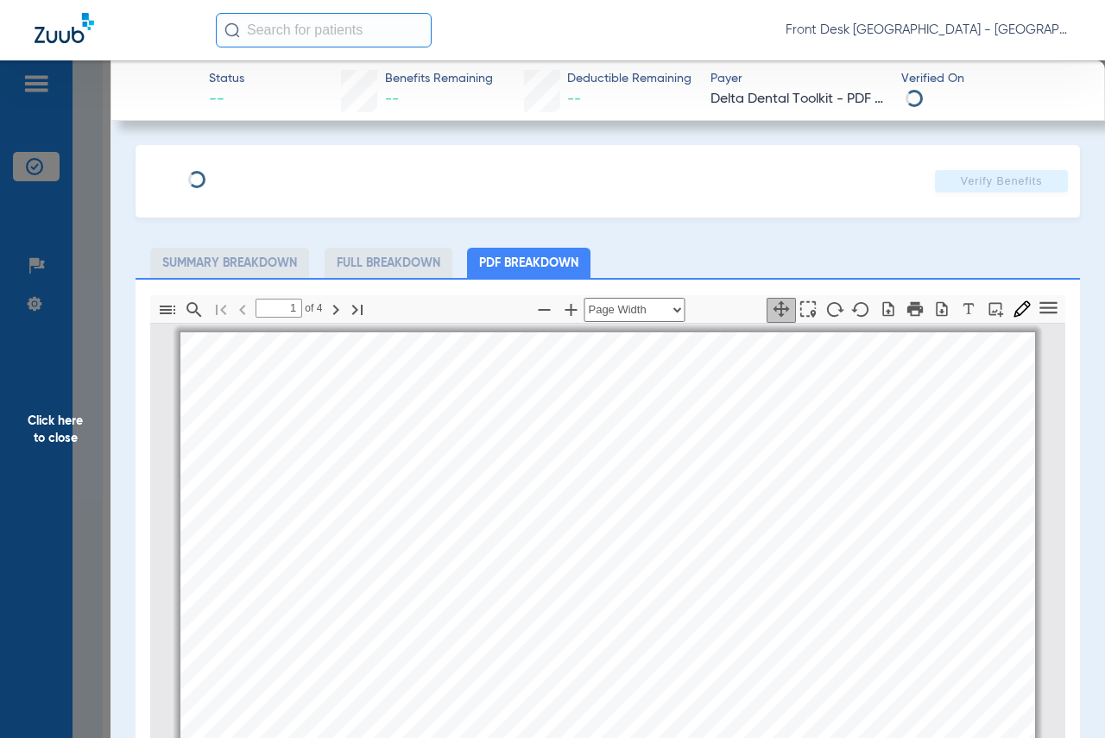
scroll to position [9, 0]
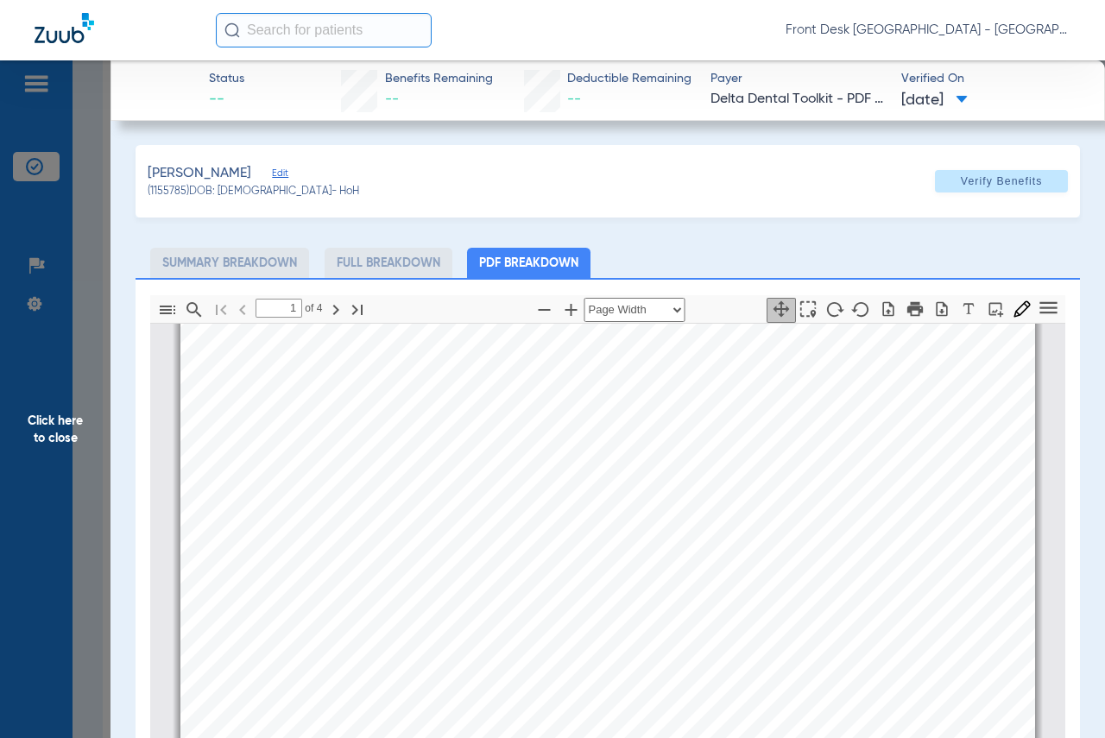
type input "2"
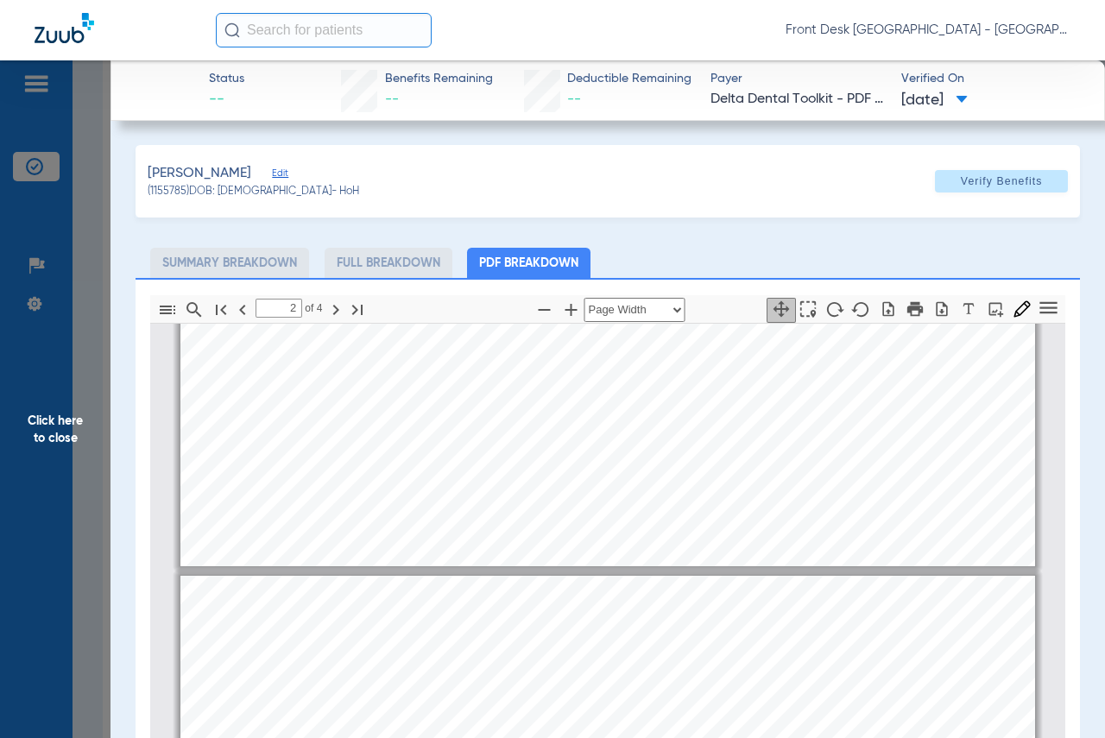
click at [73, 434] on span "Click here to close" at bounding box center [55, 429] width 111 height 738
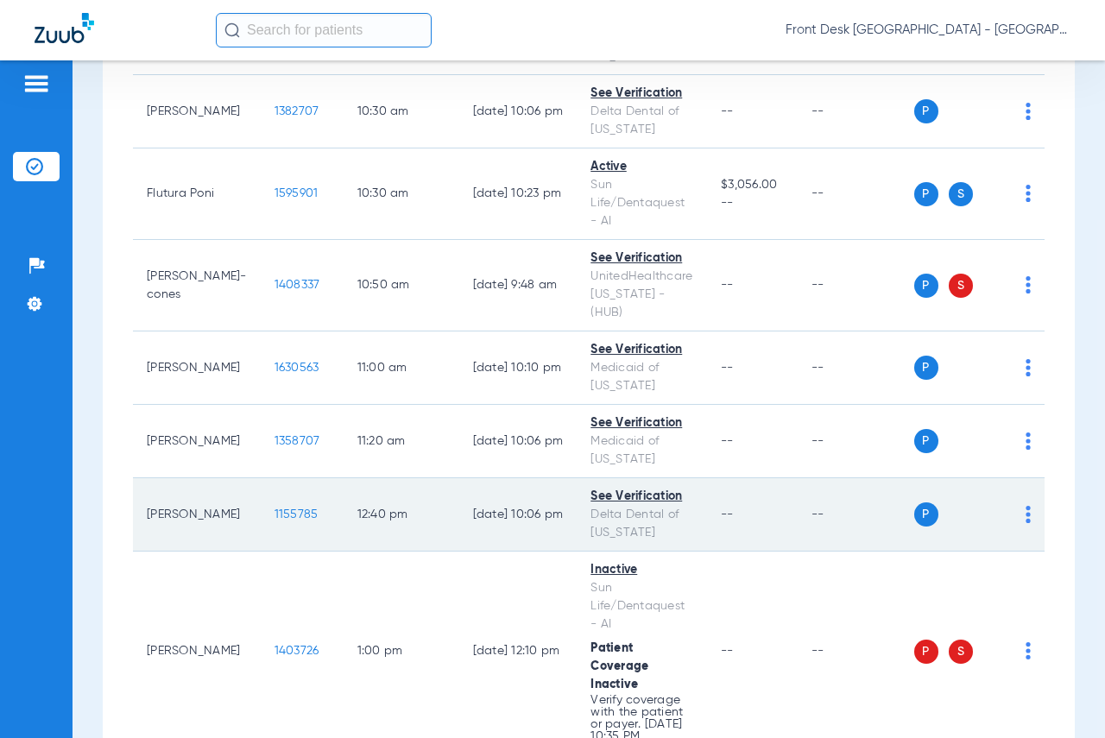
scroll to position [777, 0]
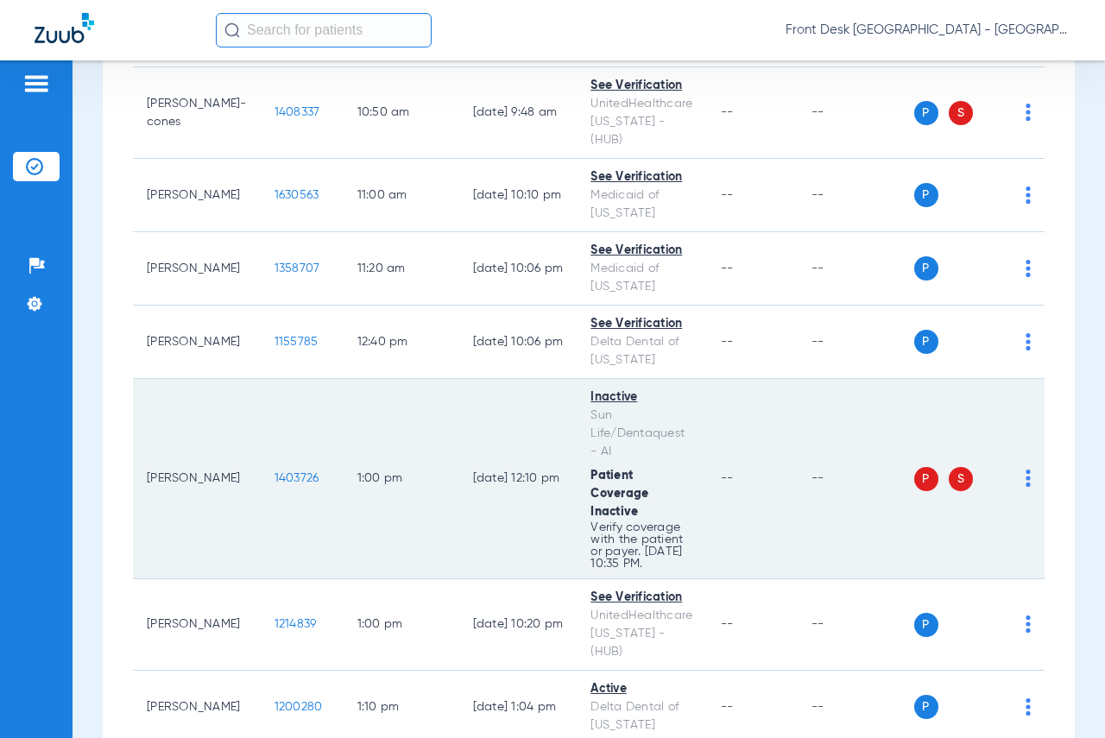
click at [275, 472] on span "1403726" at bounding box center [297, 478] width 45 height 12
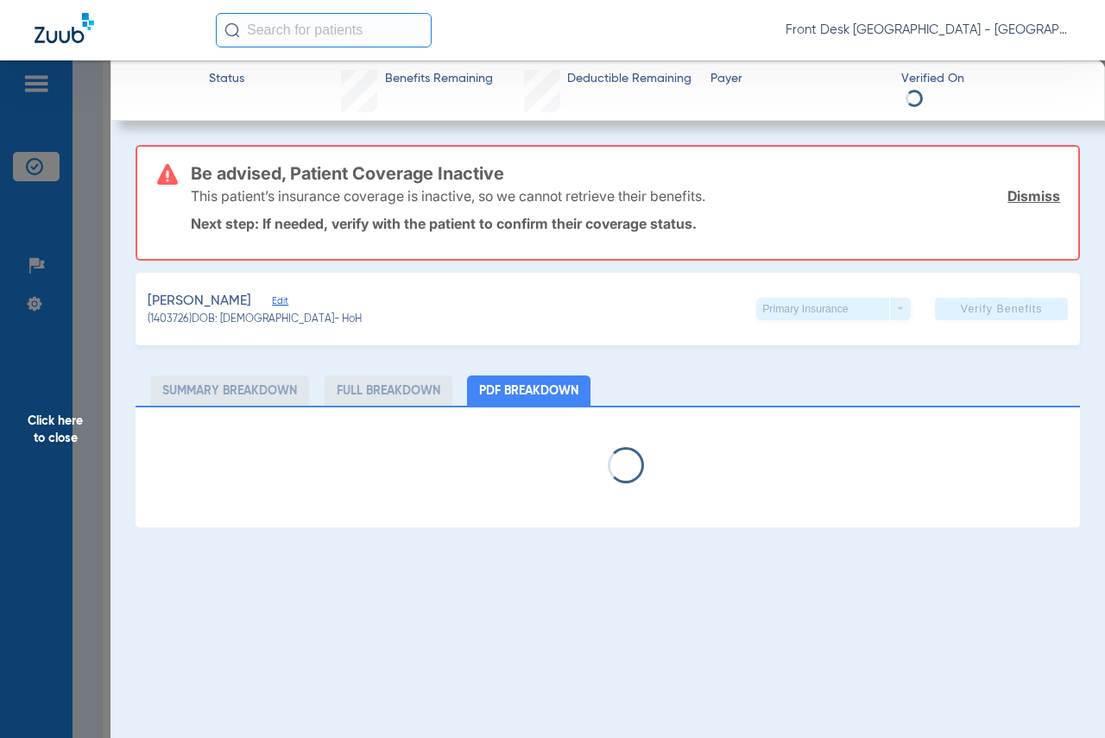
select select "page-width"
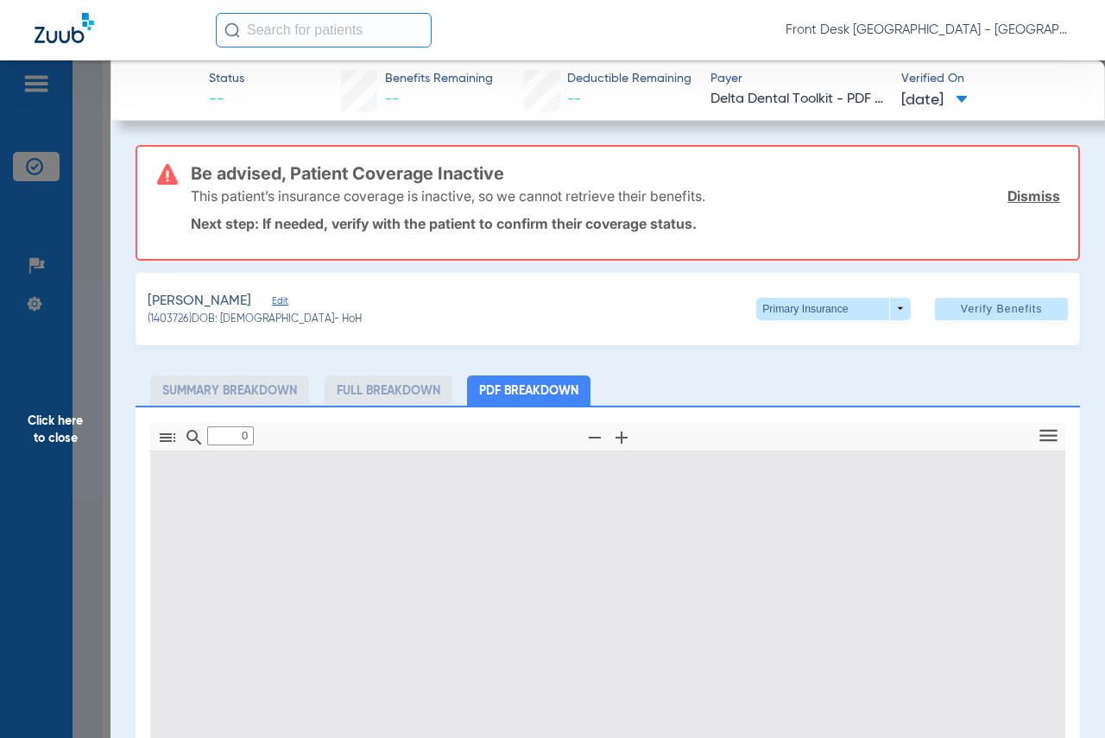
type input "1"
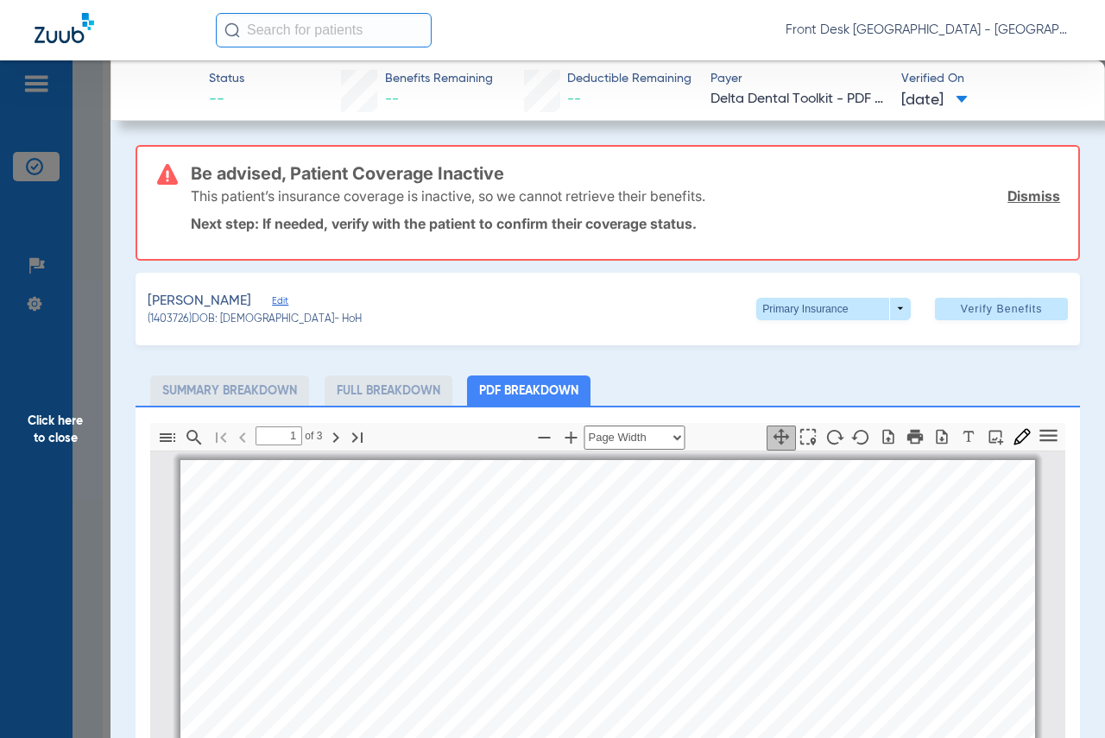
scroll to position [9, 0]
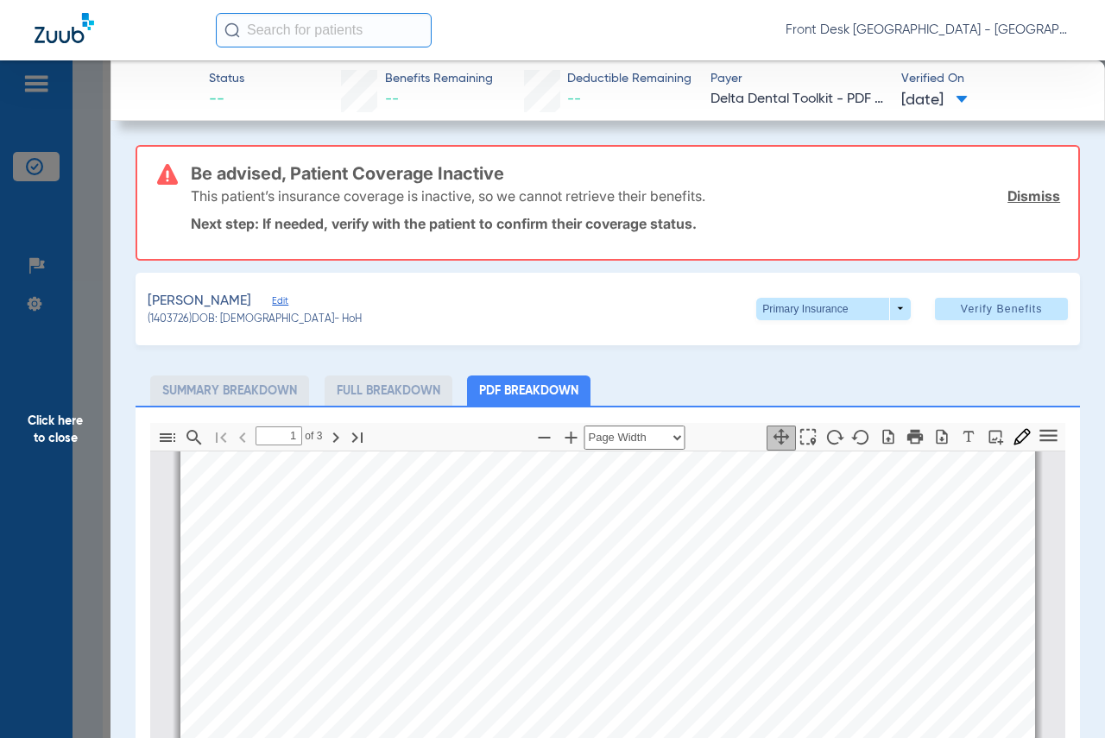
click at [59, 433] on span "Click here to close" at bounding box center [55, 429] width 111 height 738
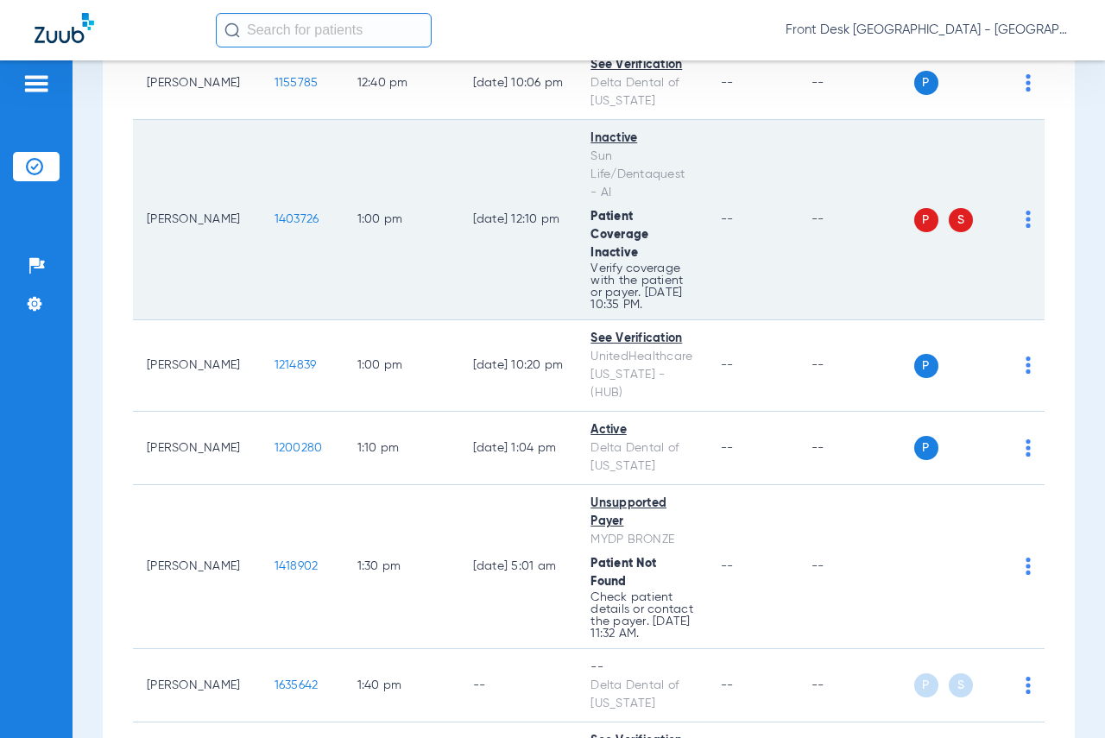
scroll to position [1209, 0]
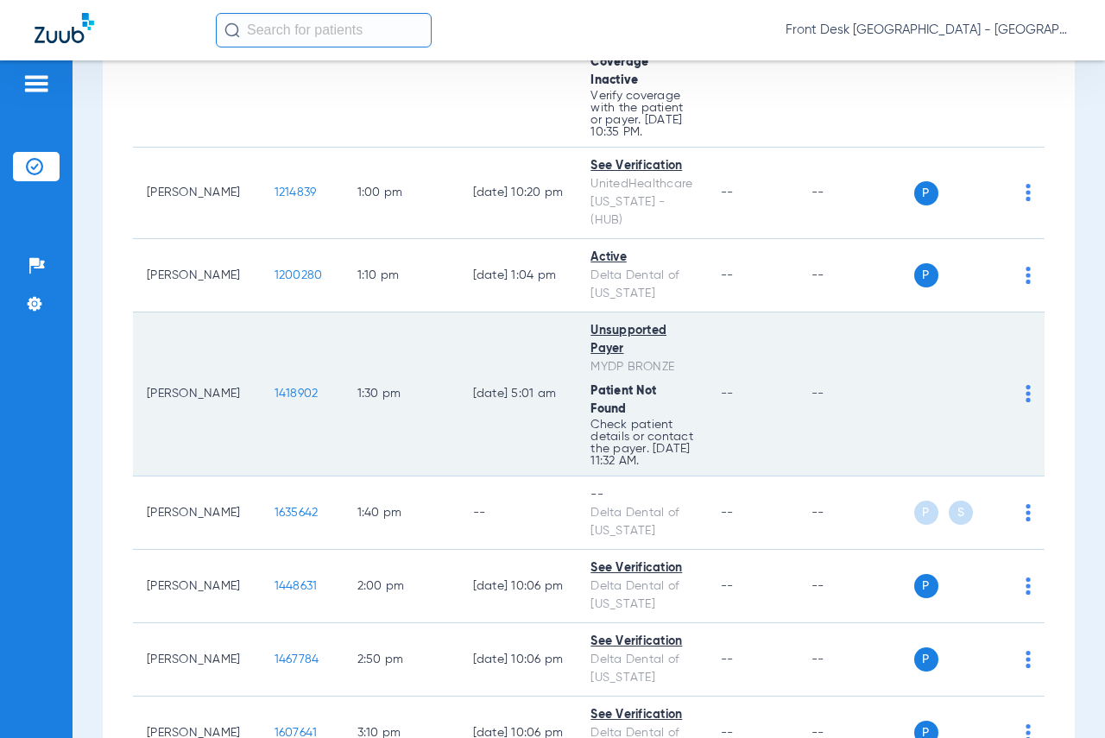
click at [275, 388] on span "1418902" at bounding box center [297, 394] width 44 height 12
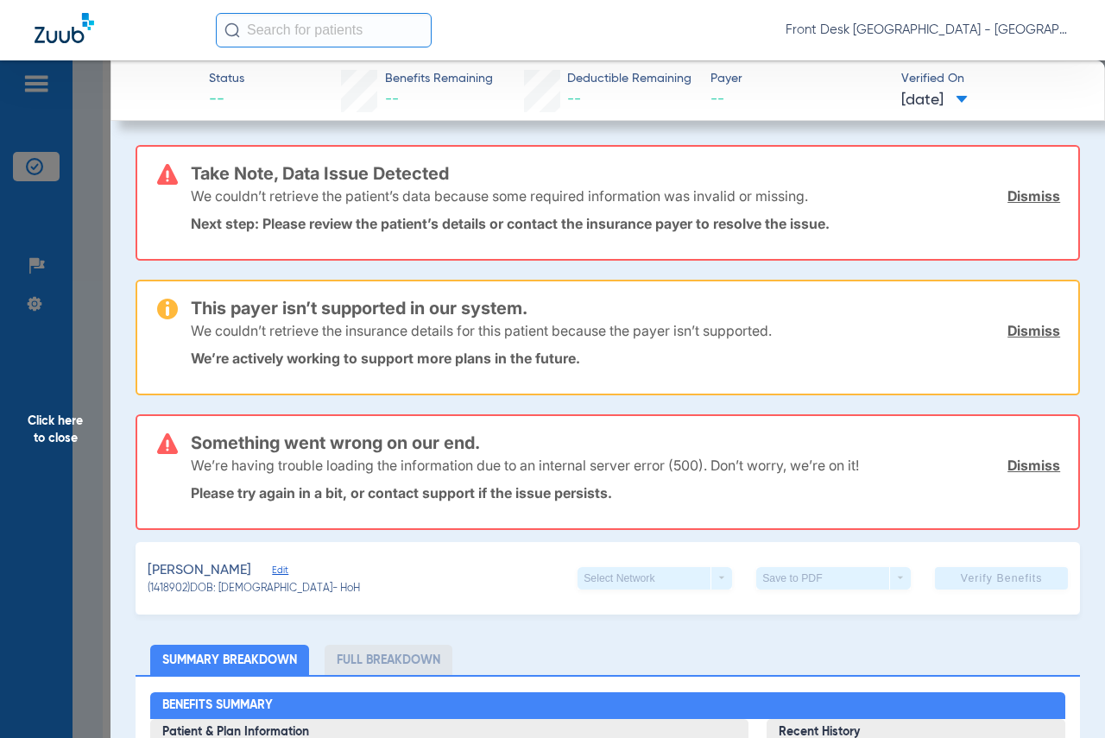
drag, startPoint x: 71, startPoint y: 434, endPoint x: 106, endPoint y: 425, distance: 36.6
click at [71, 433] on span "Click here to close" at bounding box center [55, 429] width 111 height 738
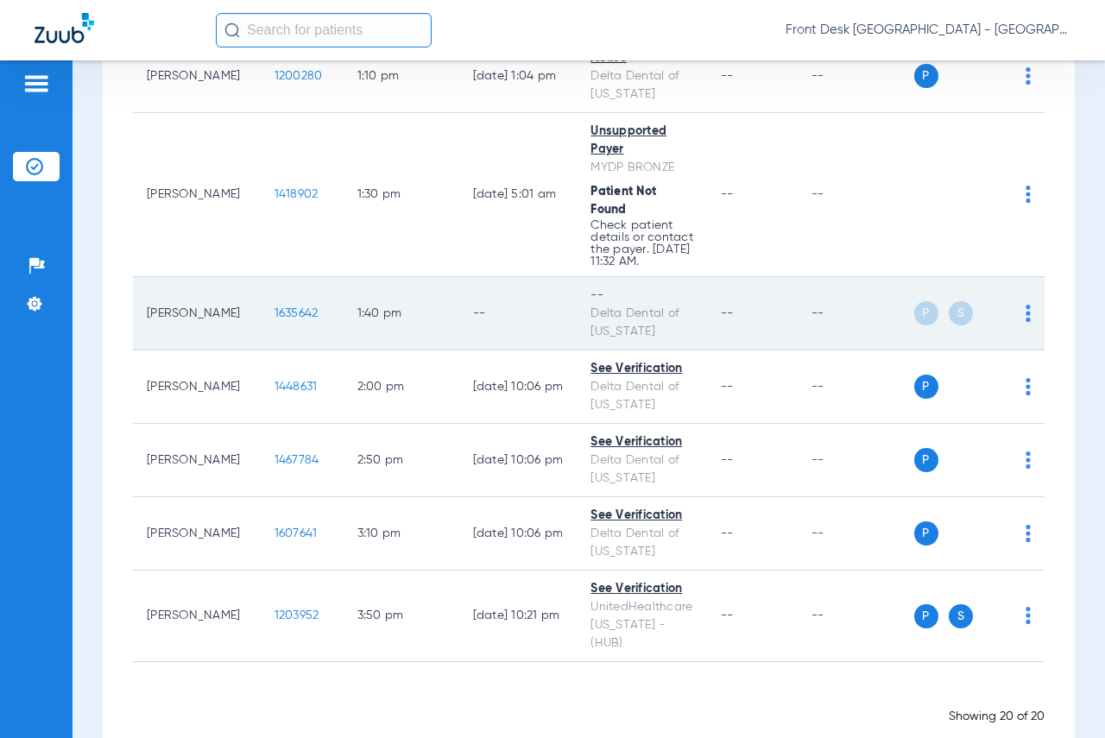
scroll to position [1412, 0]
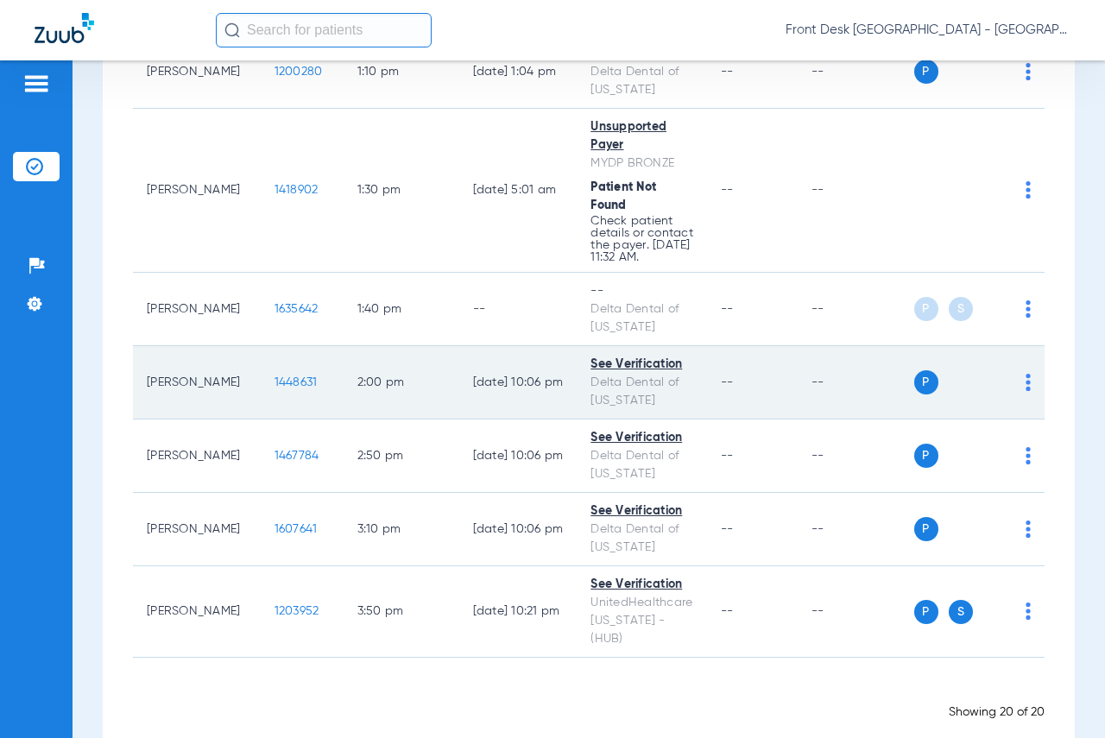
click at [275, 376] on span "1448631" at bounding box center [296, 382] width 43 height 12
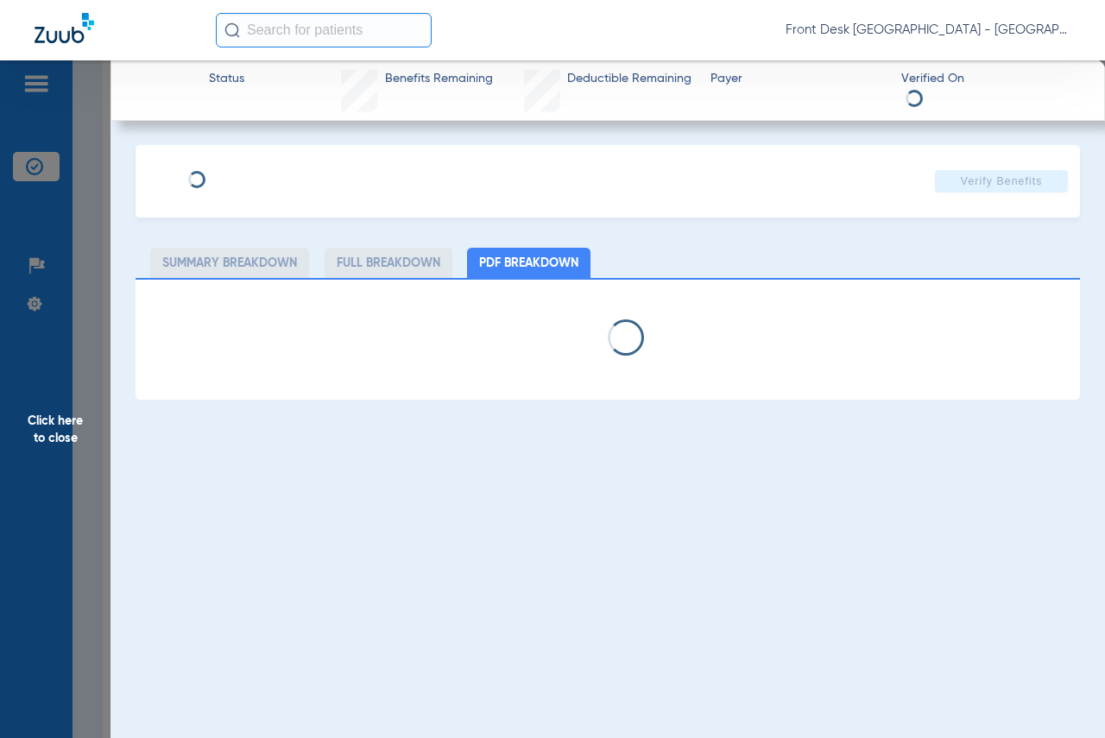
select select "page-width"
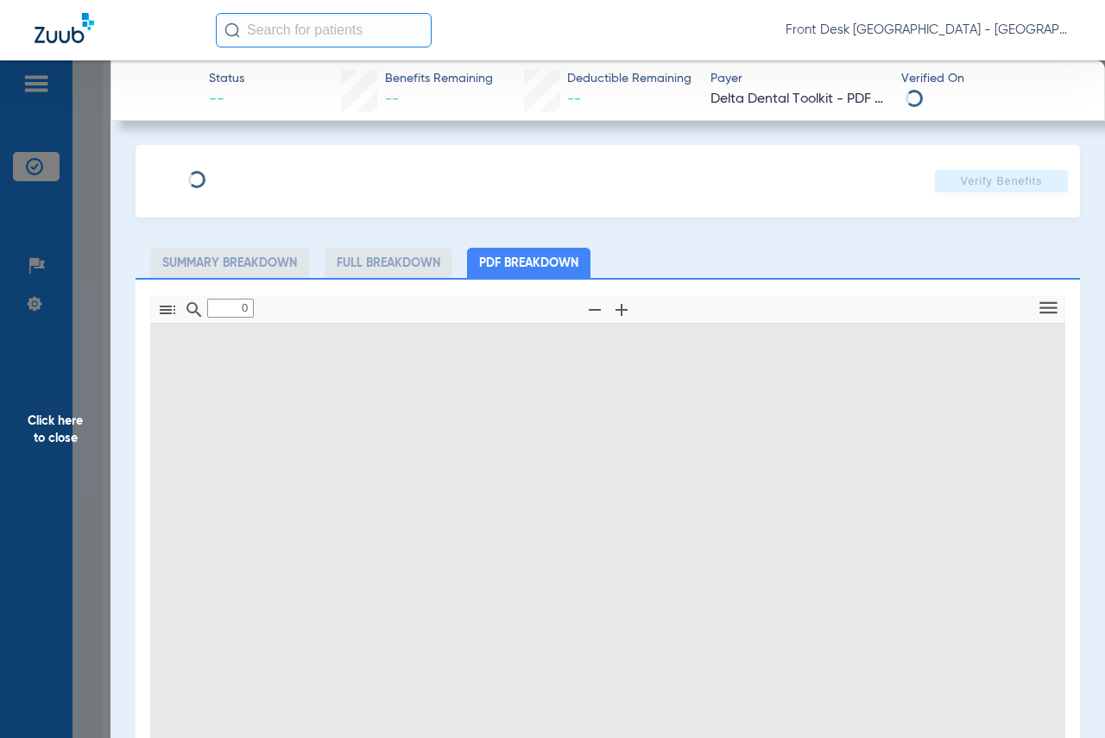
type input "1"
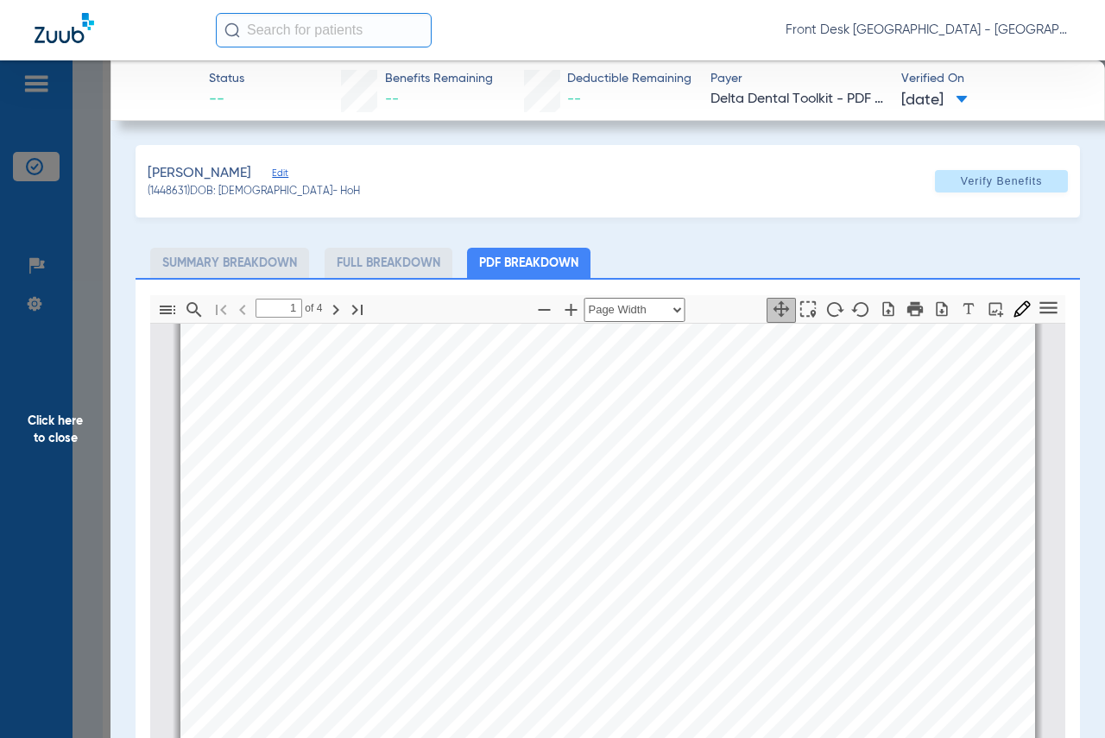
scroll to position [181, 0]
drag, startPoint x: 34, startPoint y: 412, endPoint x: 74, endPoint y: 391, distance: 45.6
click at [34, 411] on span "Click here to close" at bounding box center [55, 429] width 111 height 738
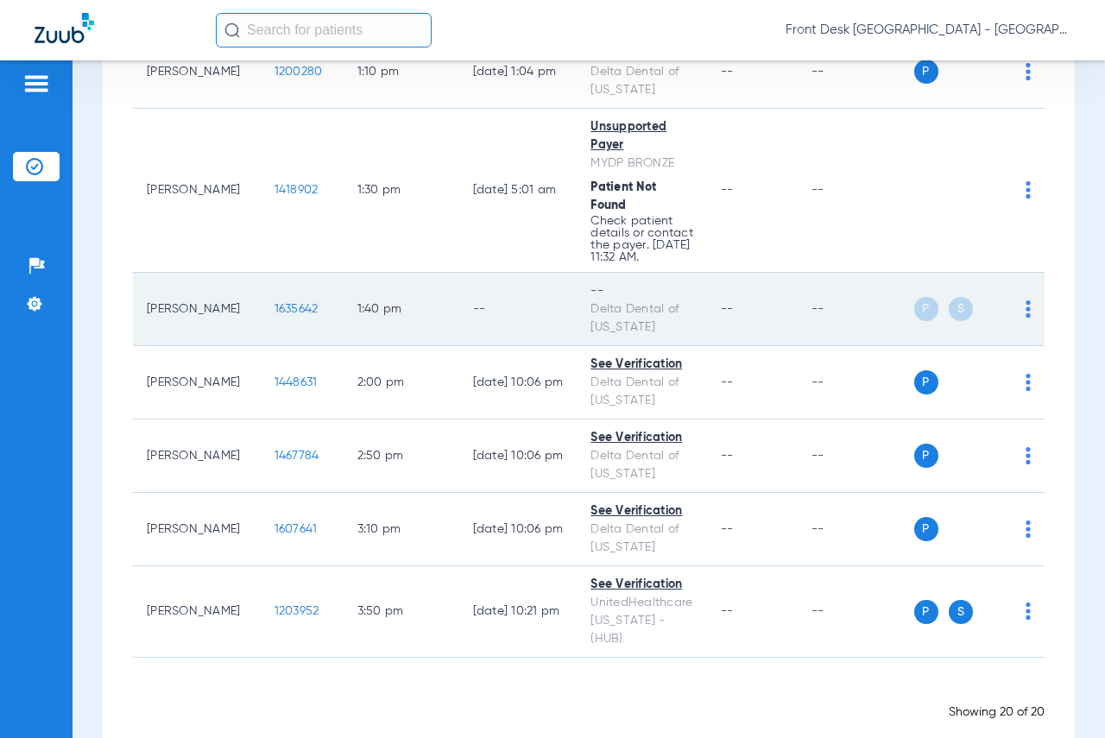
click at [275, 303] on span "1635642" at bounding box center [297, 309] width 44 height 12
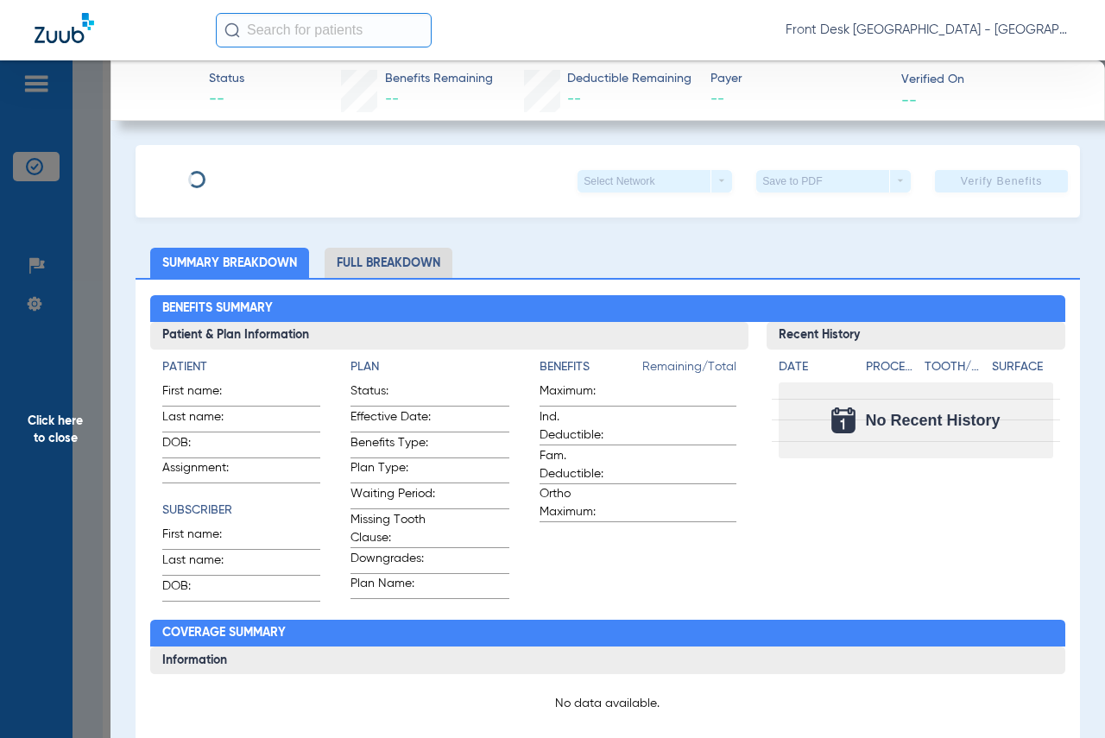
click at [41, 418] on span "Click here to close" at bounding box center [55, 429] width 111 height 738
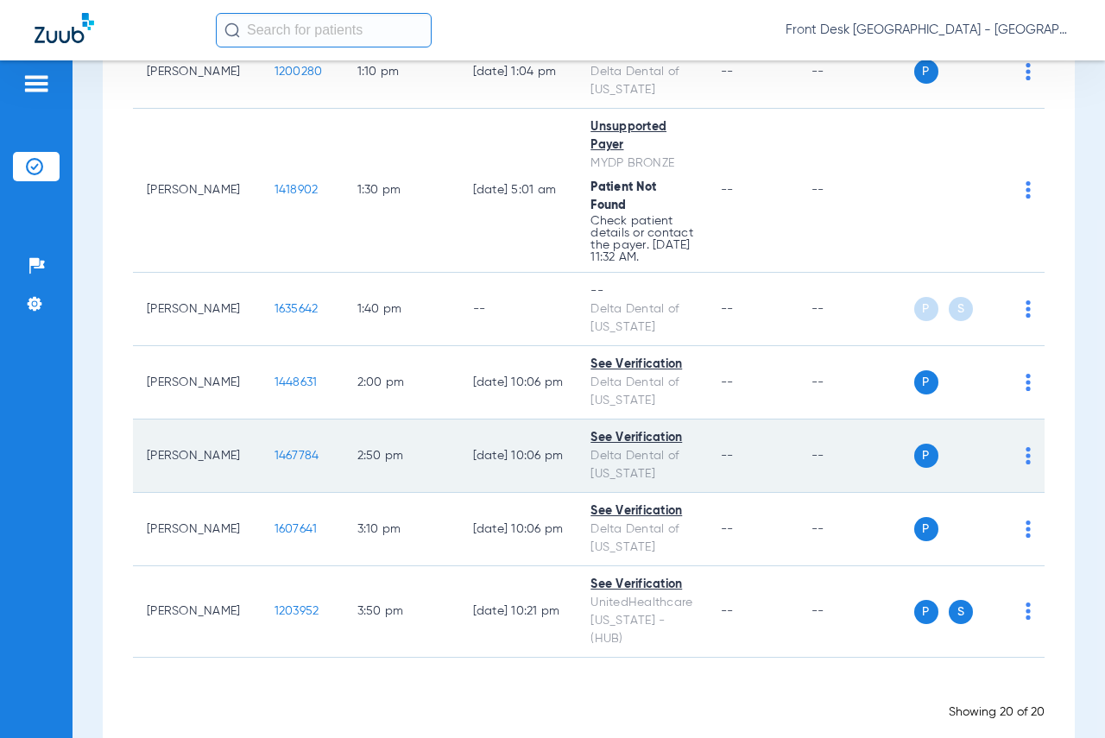
click at [275, 450] on span "1467784" at bounding box center [297, 456] width 45 height 12
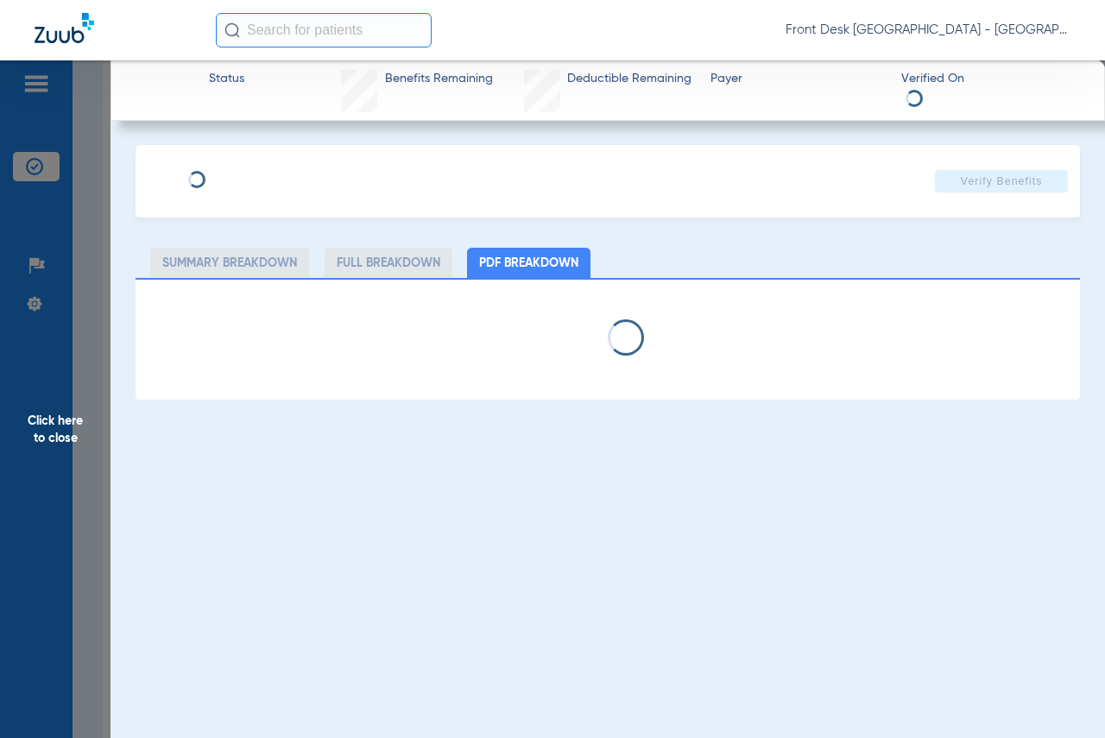
select select "page-width"
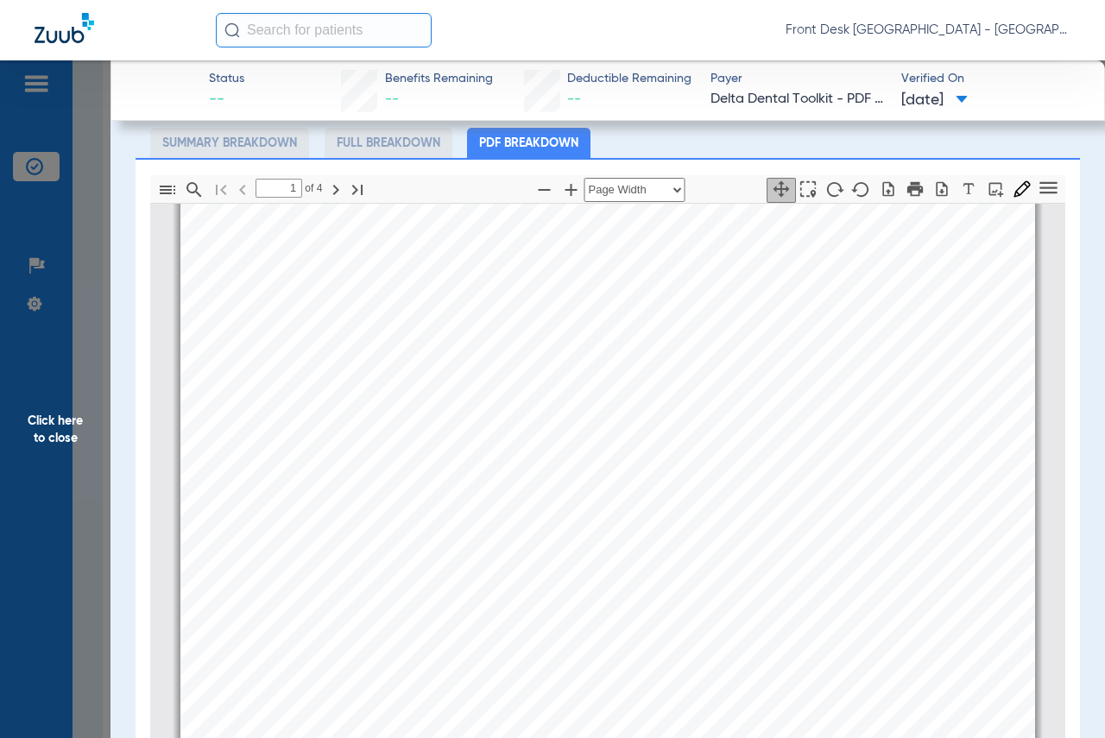
scroll to position [250, 0]
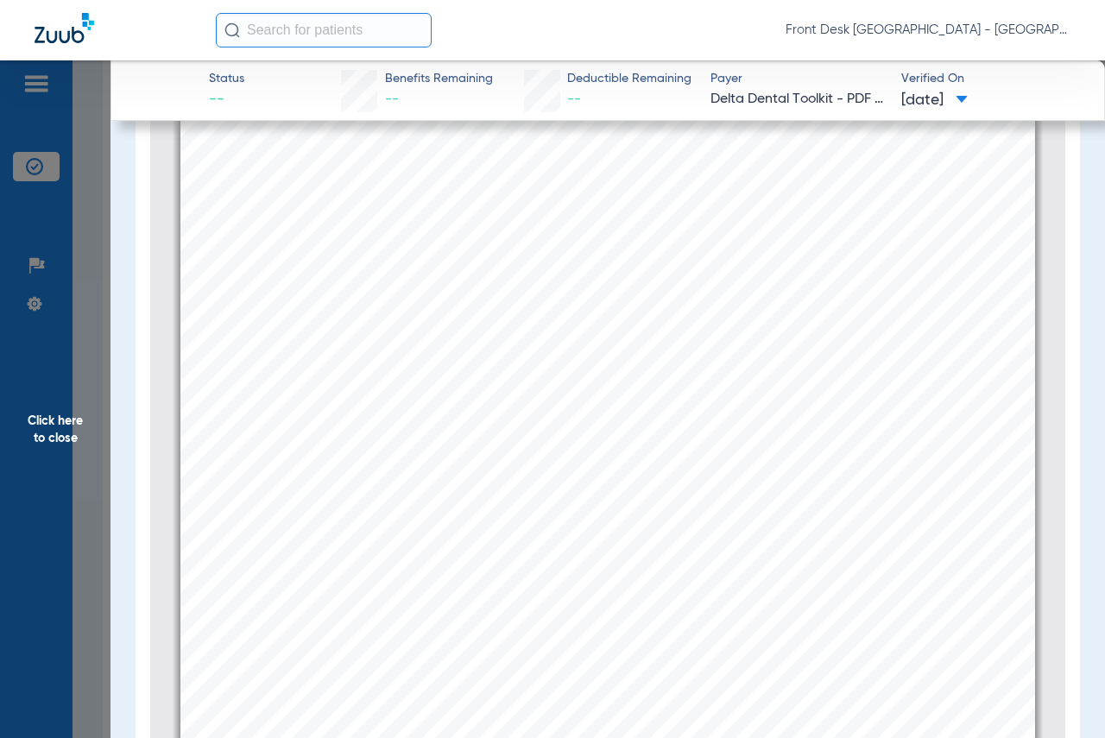
type input "2"
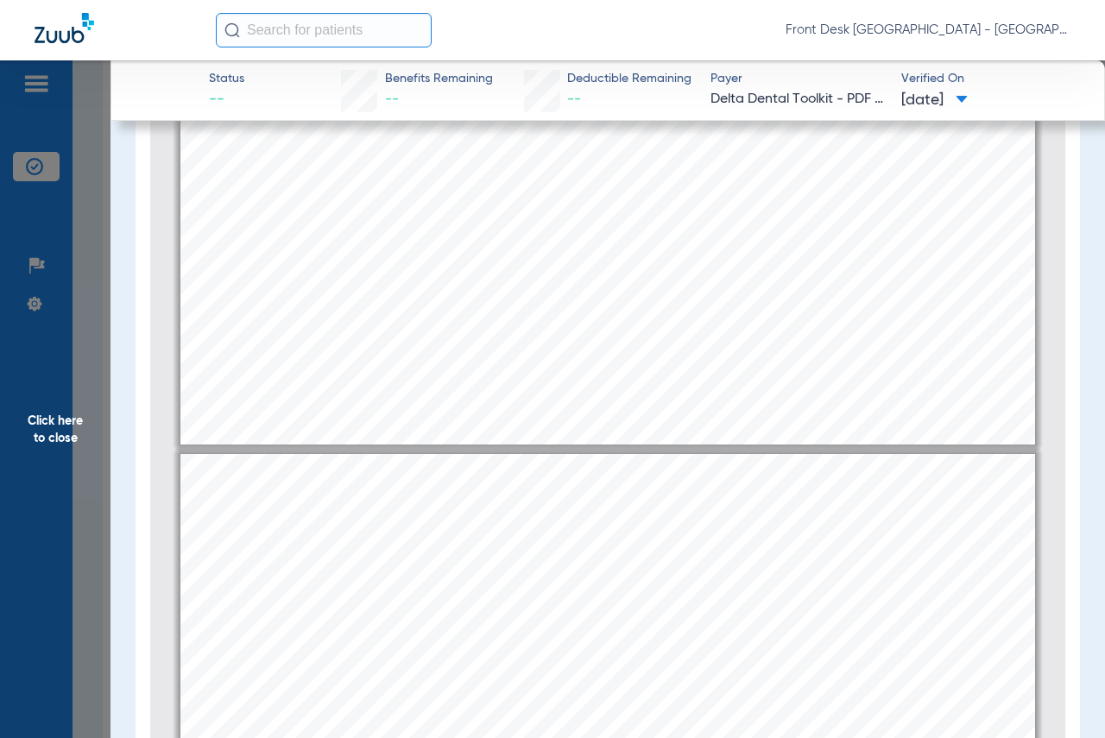
scroll to position [0, 0]
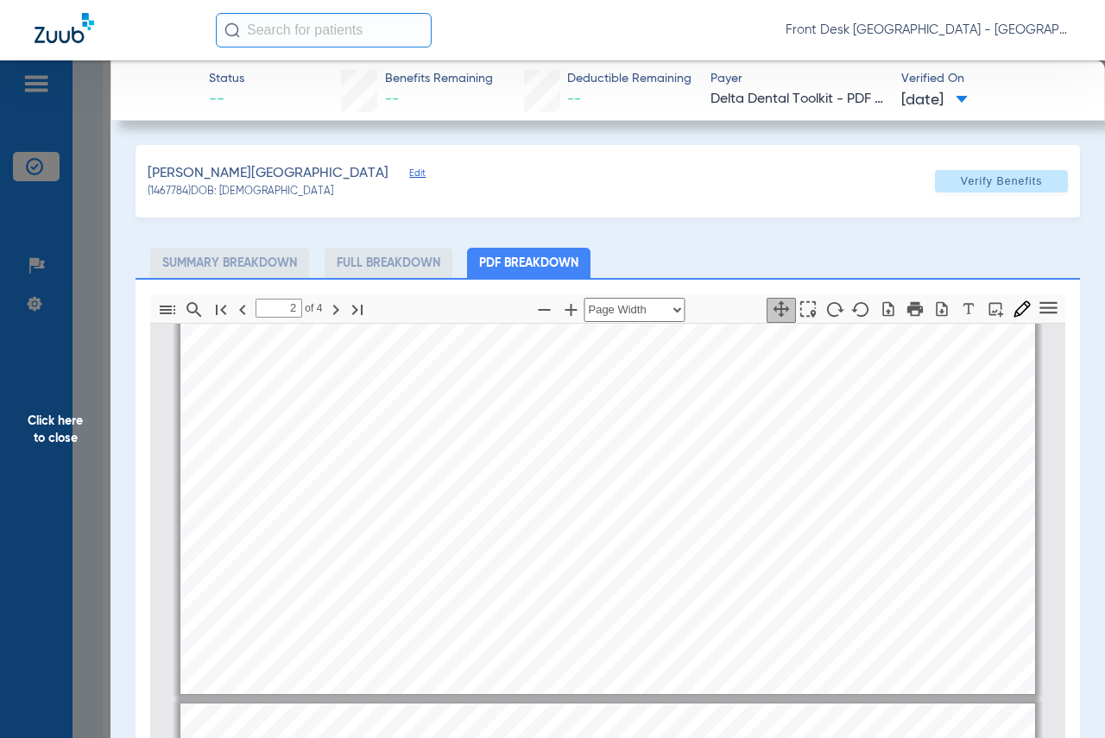
click at [72, 429] on span "Click here to close" at bounding box center [55, 429] width 111 height 738
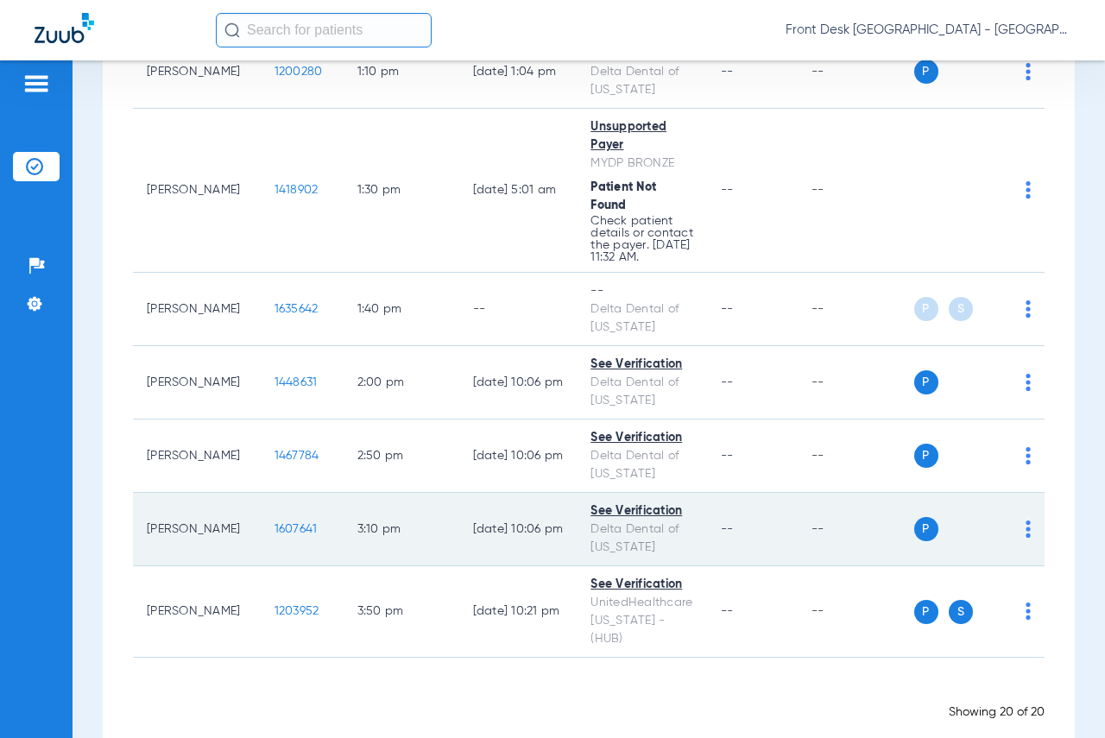
click at [275, 523] on span "1607641" at bounding box center [296, 529] width 43 height 12
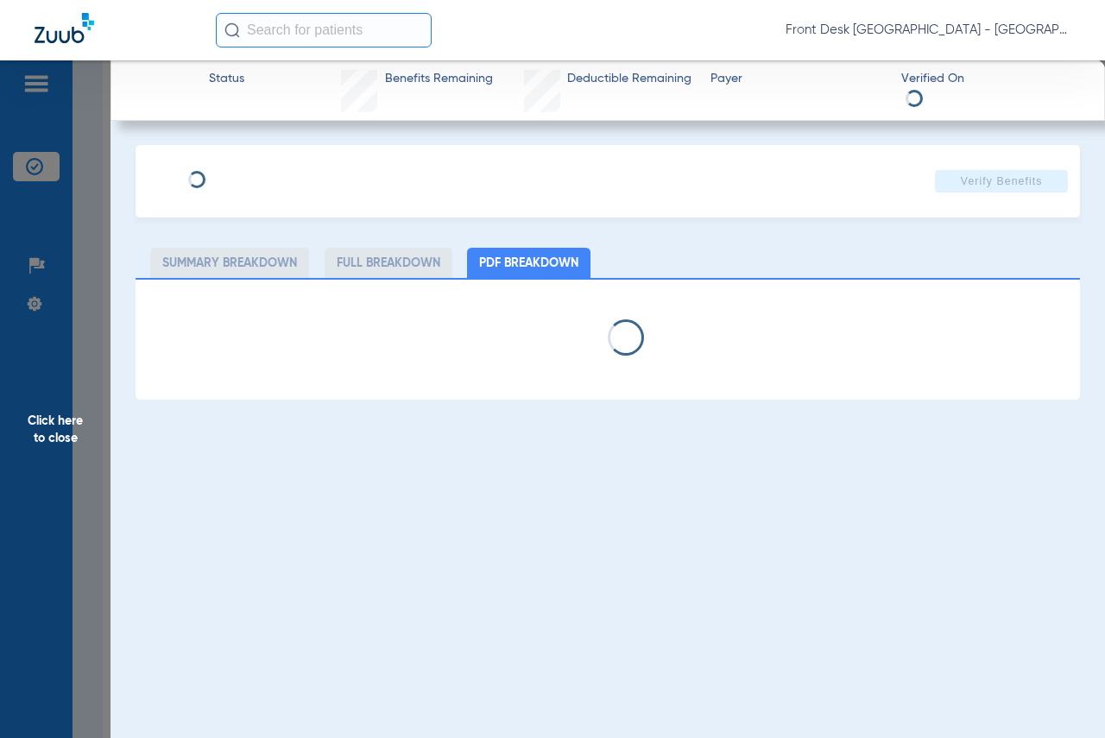
select select "page-width"
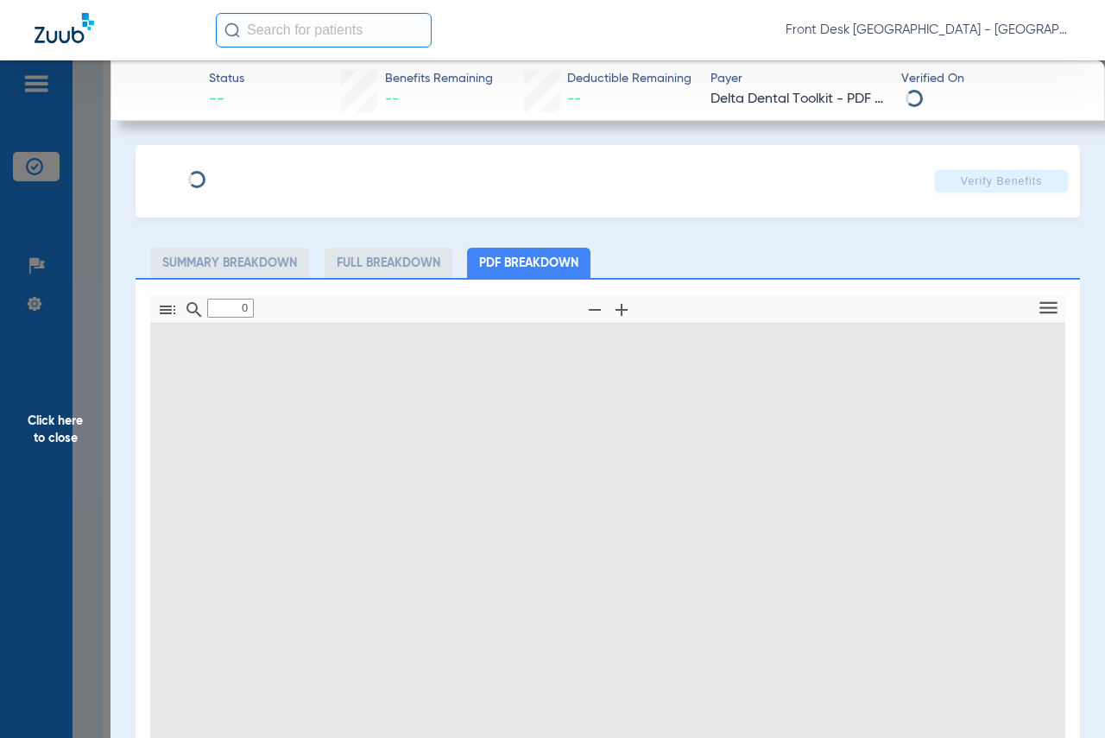
type input "1"
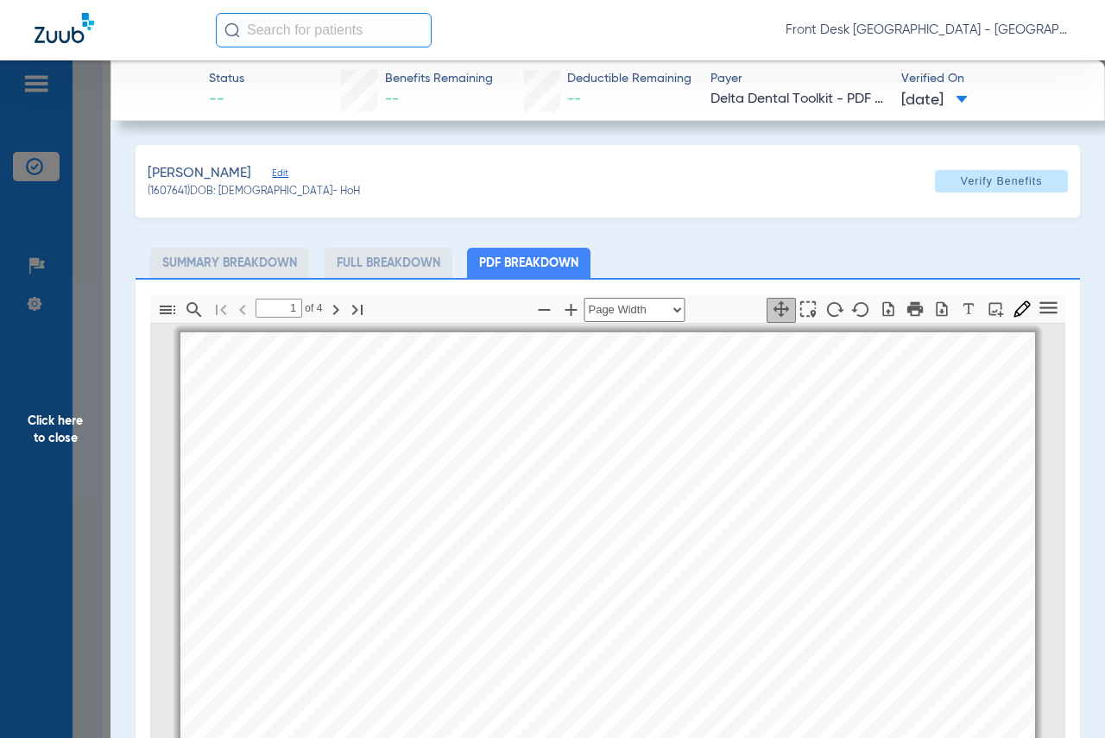
click at [57, 412] on span "Click here to close" at bounding box center [55, 429] width 111 height 738
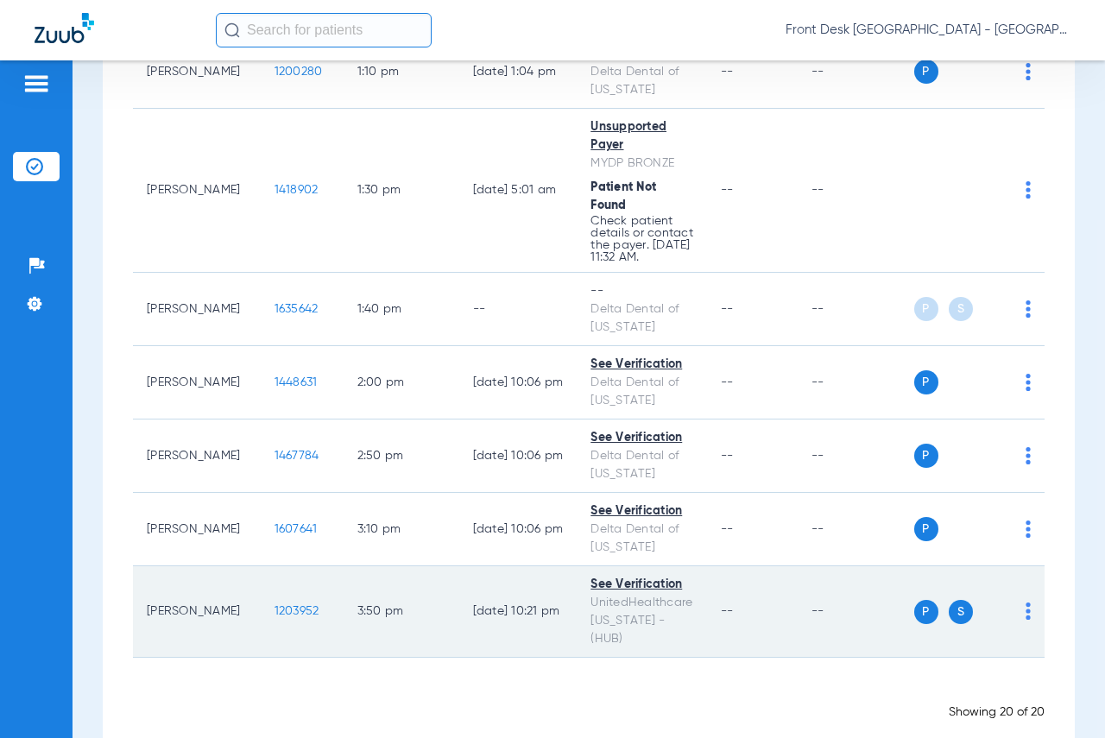
click at [275, 605] on span "1203952" at bounding box center [297, 611] width 45 height 12
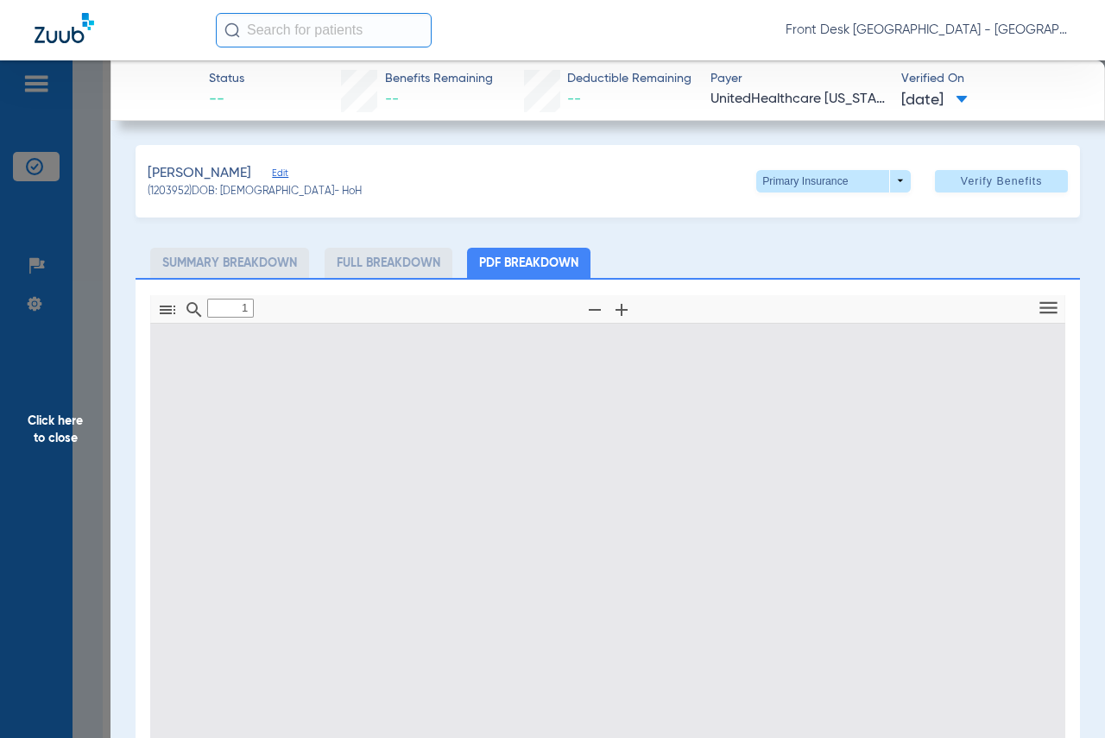
type input "0"
select select "page-width"
type input "1"
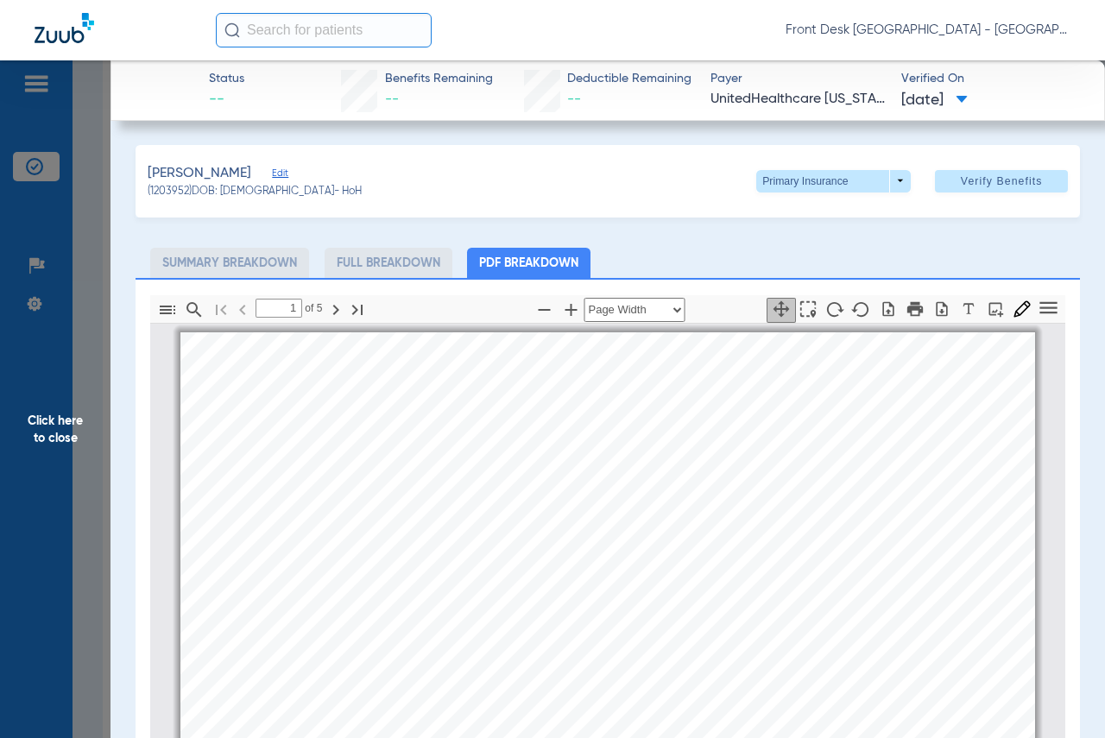
scroll to position [9, 0]
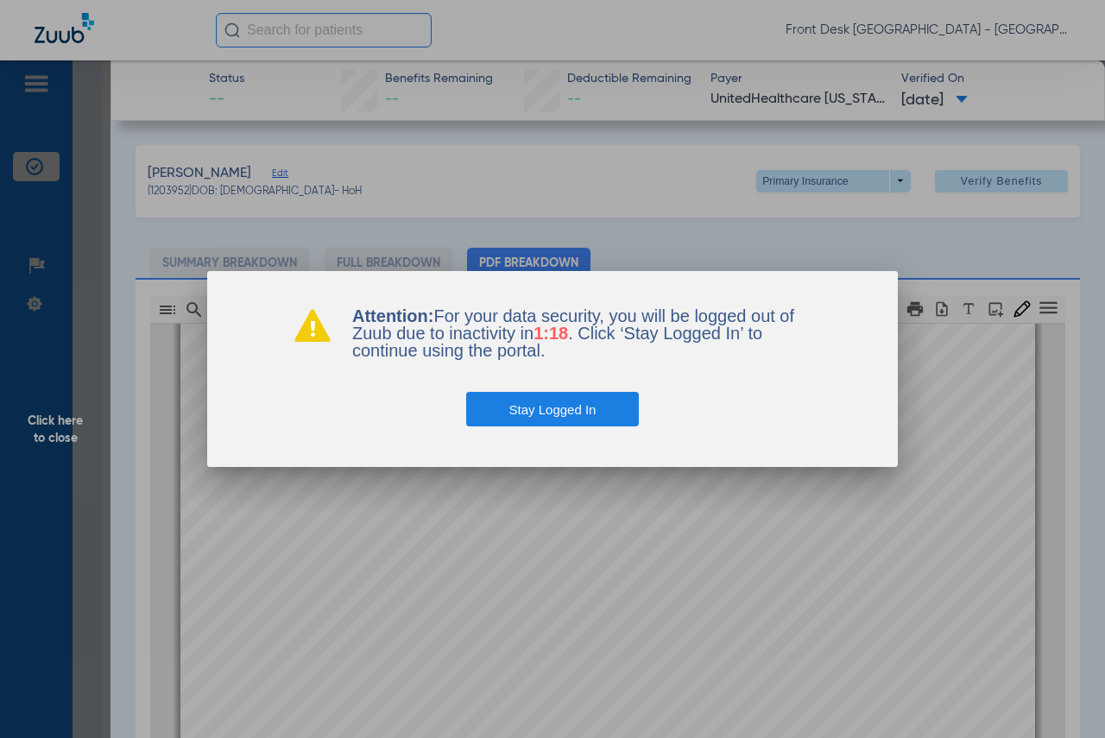
click at [584, 412] on button "Stay Logged In" at bounding box center [553, 409] width 174 height 35
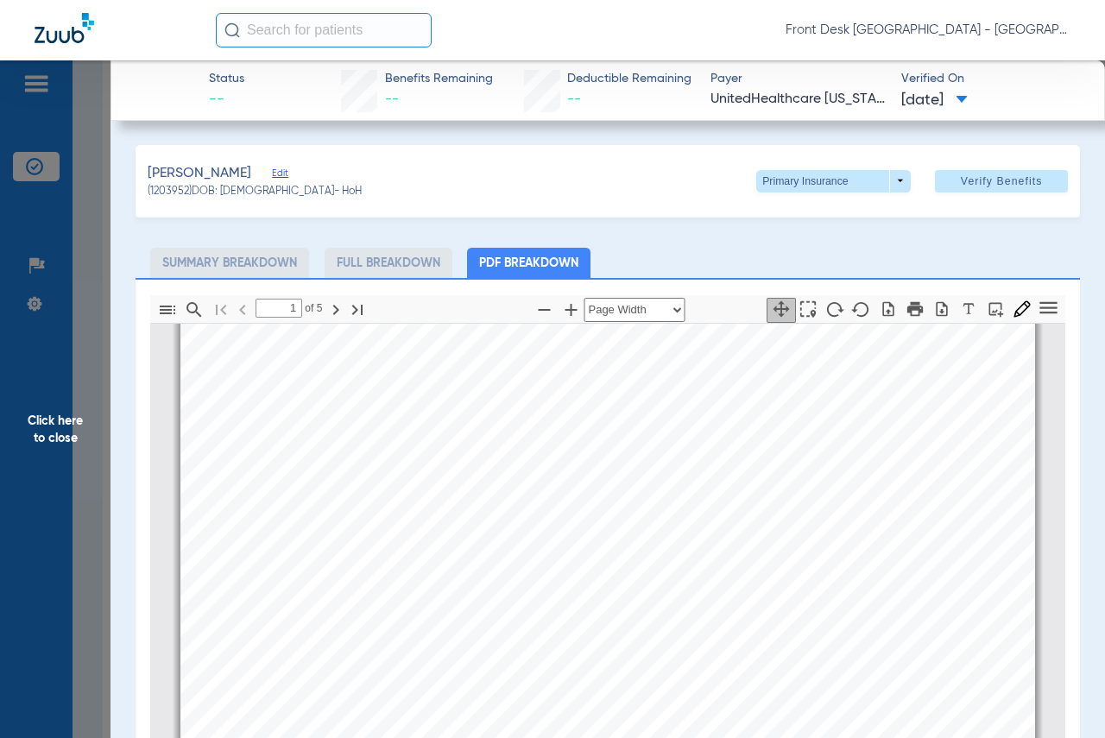
click at [42, 419] on span "Click here to close" at bounding box center [55, 429] width 111 height 738
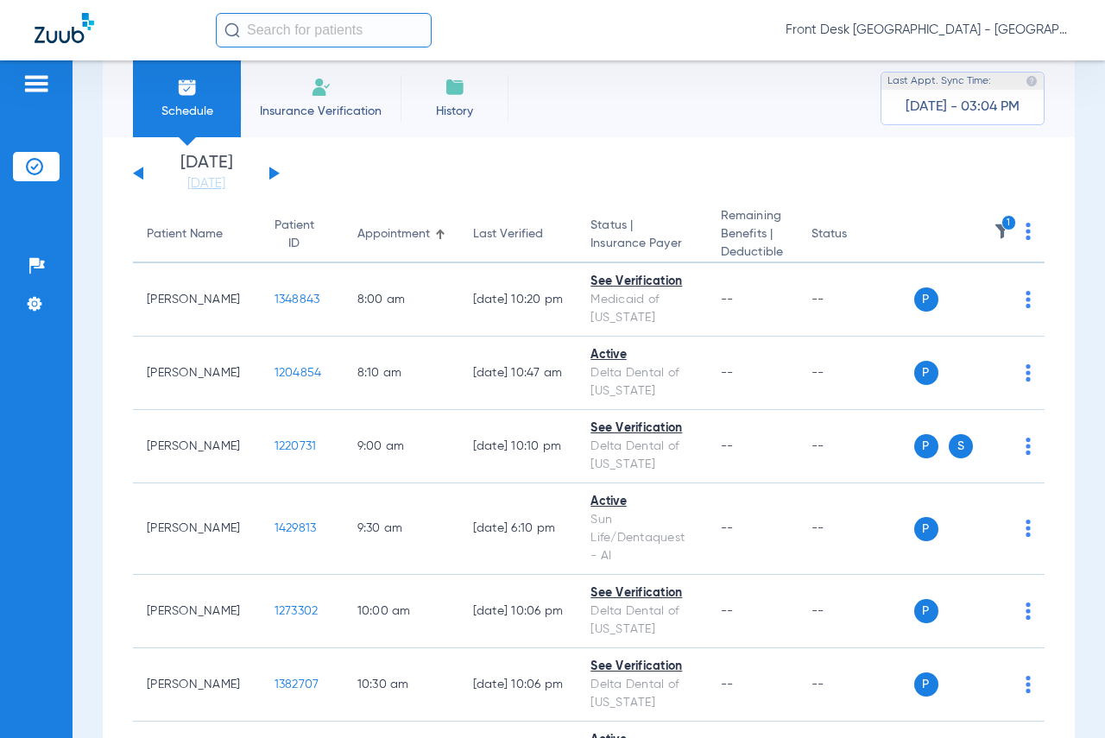
scroll to position [0, 0]
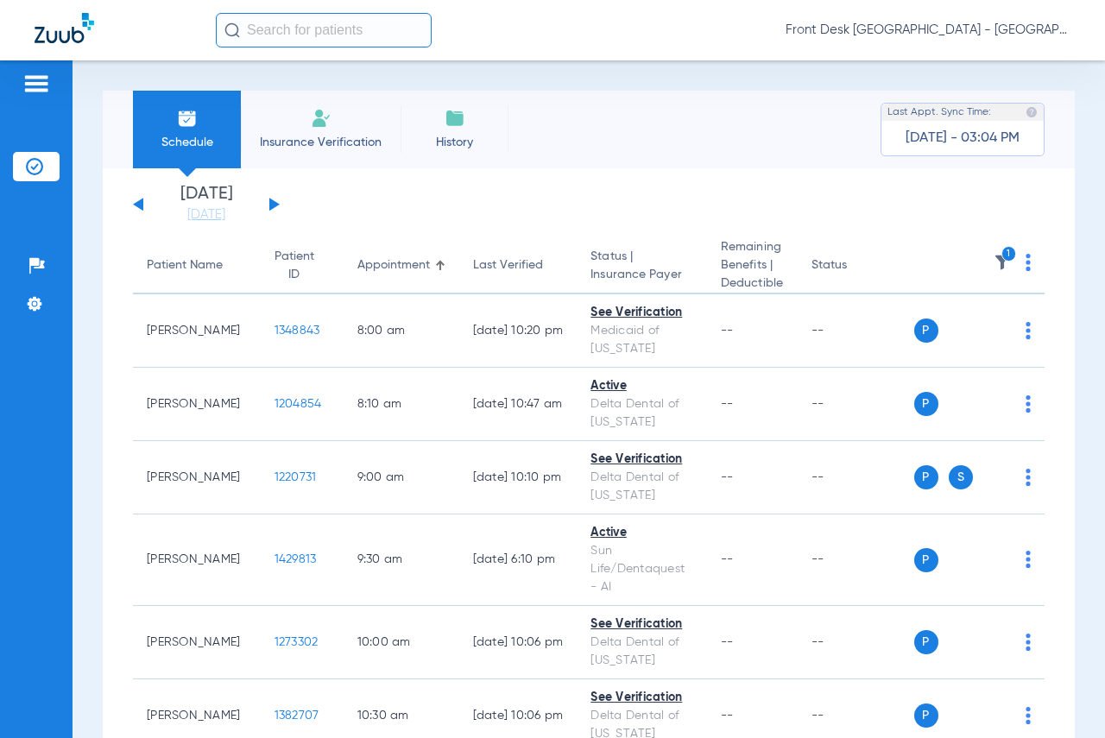
click at [1001, 253] on icon "1" at bounding box center [1009, 254] width 16 height 16
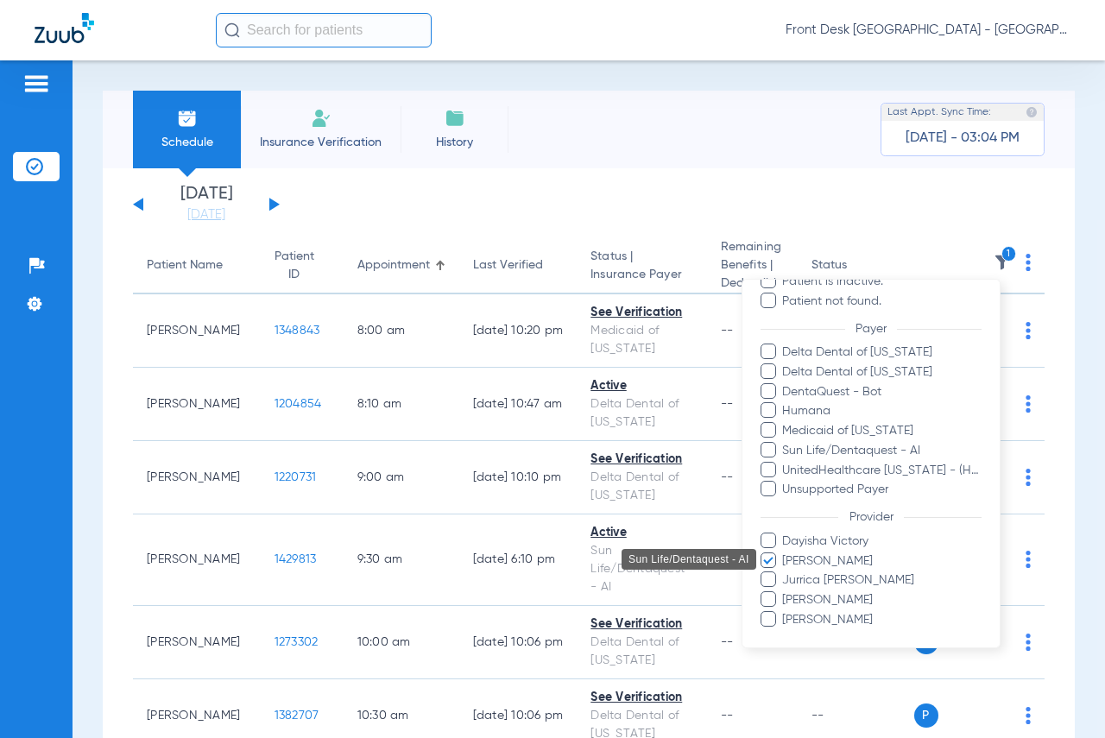
scroll to position [241, 0]
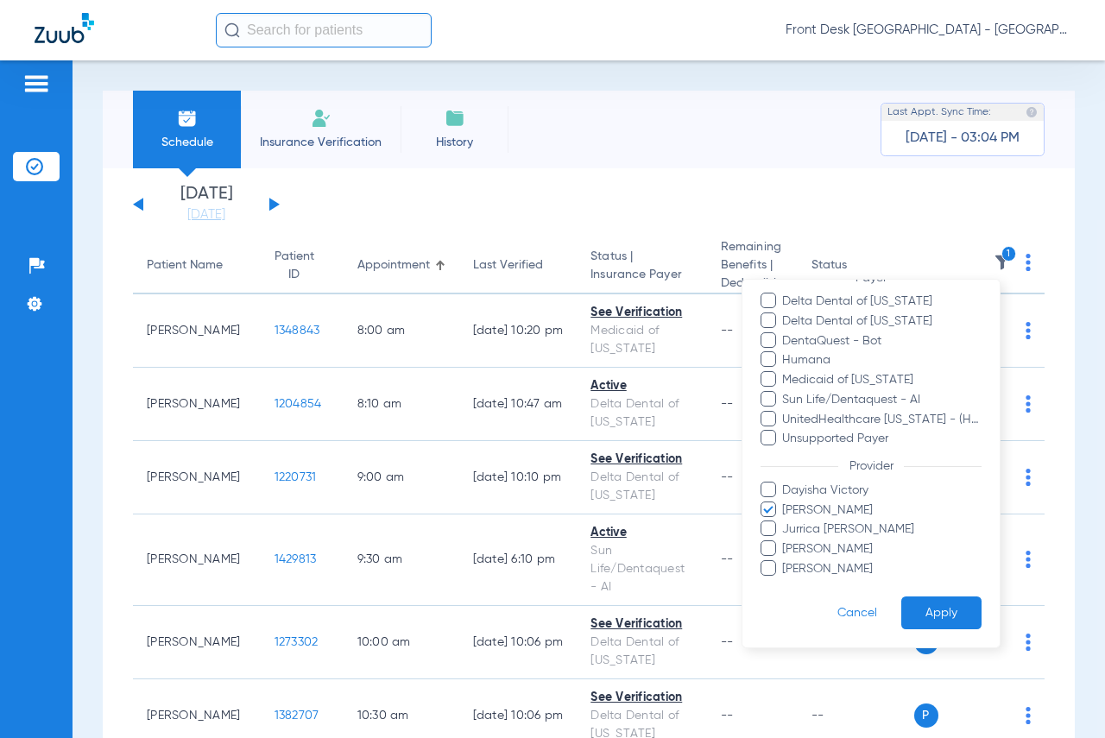
click at [764, 508] on span at bounding box center [769, 509] width 16 height 16
click at [785, 521] on input "[PERSON_NAME]" at bounding box center [785, 521] width 0 height 0
click at [766, 569] on span at bounding box center [769, 567] width 16 height 16
click at [785, 580] on input "[PERSON_NAME]" at bounding box center [785, 580] width 0 height 0
click at [926, 617] on button "Apply" at bounding box center [941, 613] width 80 height 34
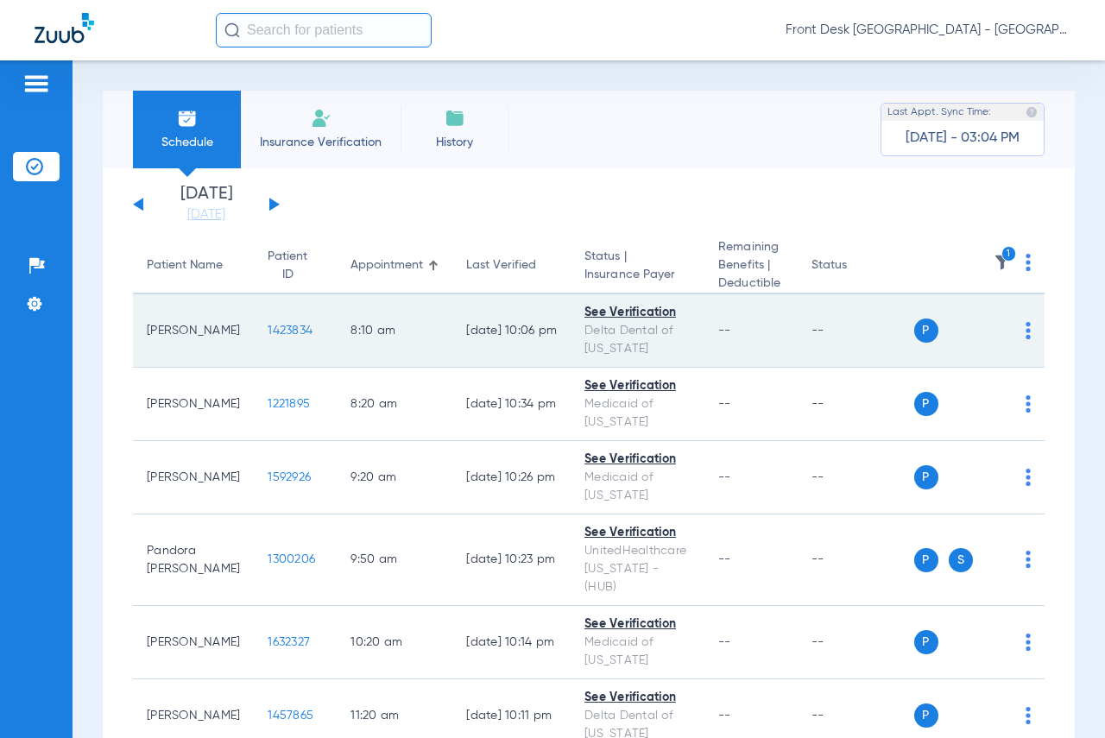
click at [268, 330] on span "1423834" at bounding box center [290, 331] width 45 height 12
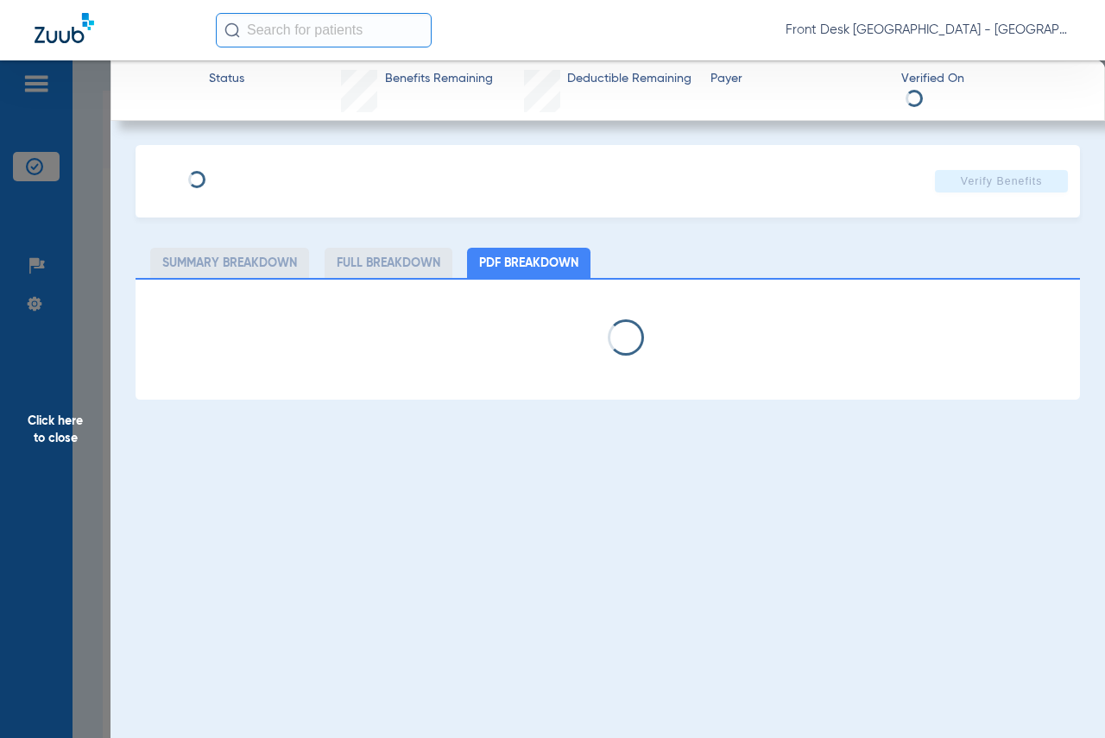
select select "page-width"
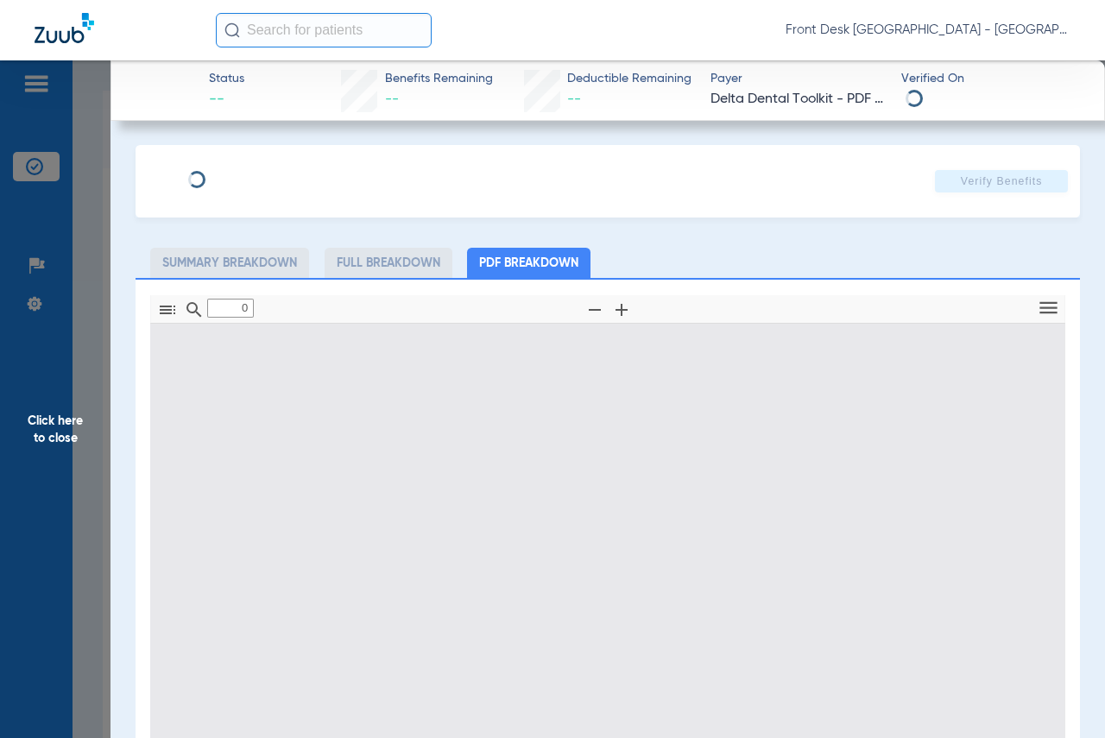
type input "1"
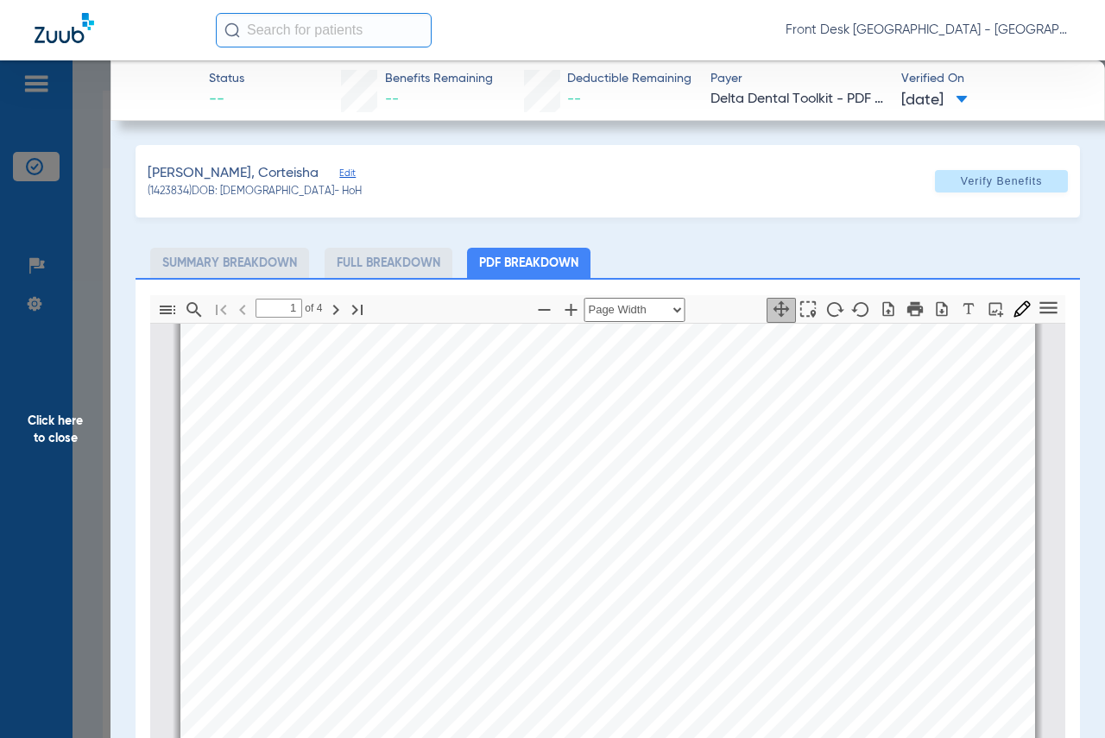
click at [27, 436] on span "Click here to close" at bounding box center [55, 429] width 111 height 738
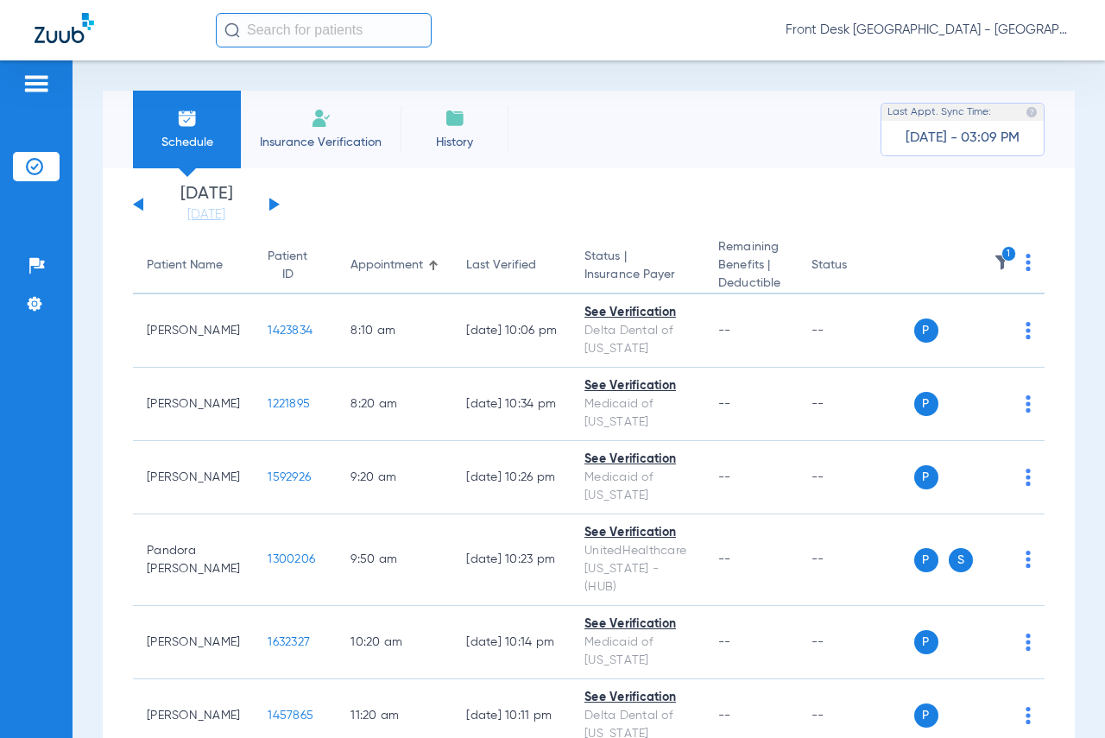
click at [977, 258] on th "1" at bounding box center [979, 266] width 131 height 56
click at [994, 262] on img at bounding box center [1002, 262] width 17 height 17
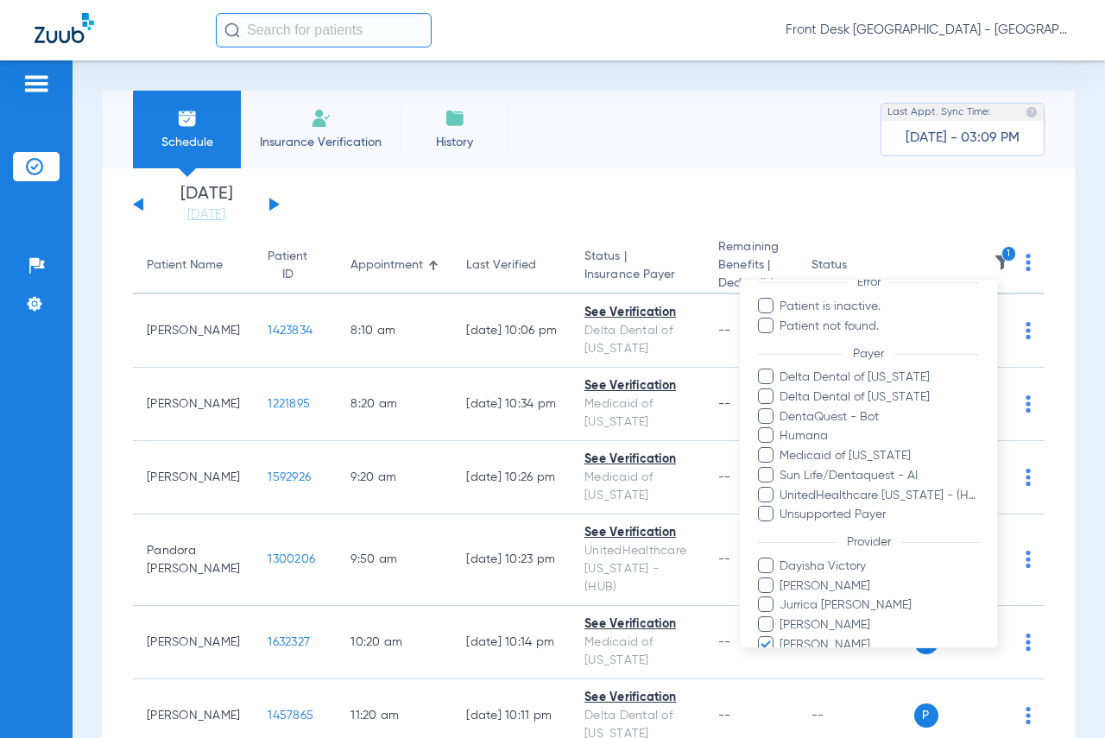
scroll to position [241, 0]
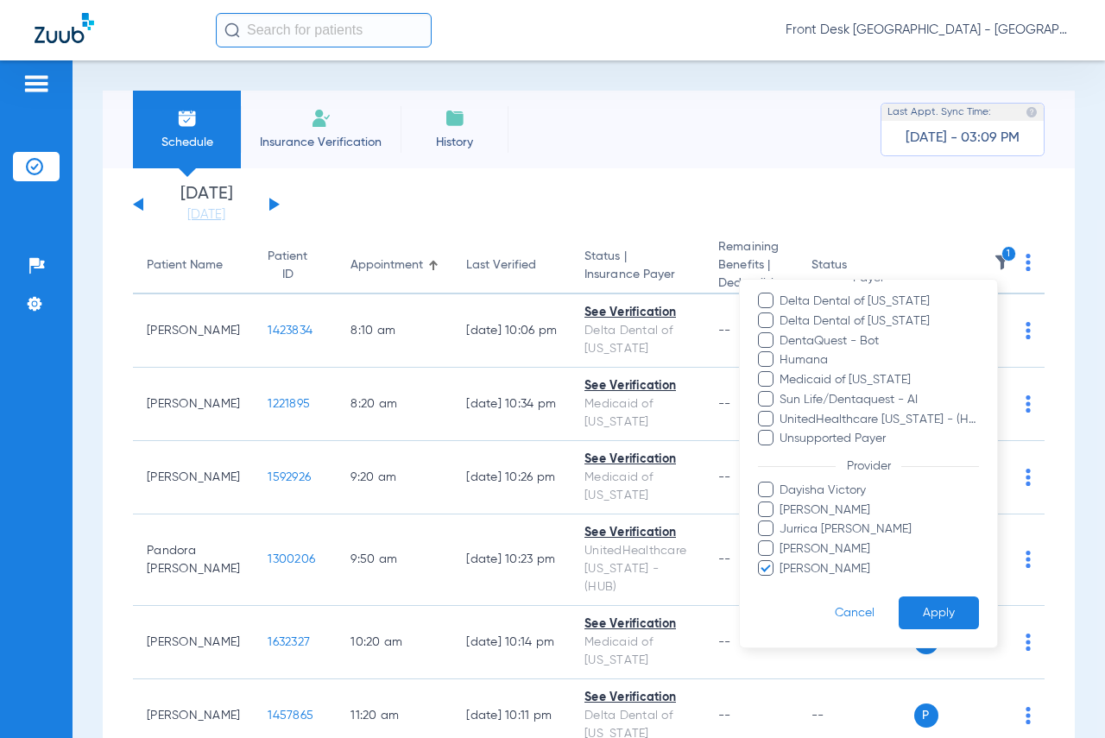
click at [766, 570] on span at bounding box center [766, 567] width 16 height 16
click at [782, 580] on input "[PERSON_NAME]" at bounding box center [782, 580] width 0 height 0
click at [768, 485] on span at bounding box center [766, 489] width 16 height 16
click at [782, 502] on input "Dayisha Victory" at bounding box center [782, 502] width 0 height 0
click at [937, 618] on button "Apply" at bounding box center [939, 613] width 80 height 34
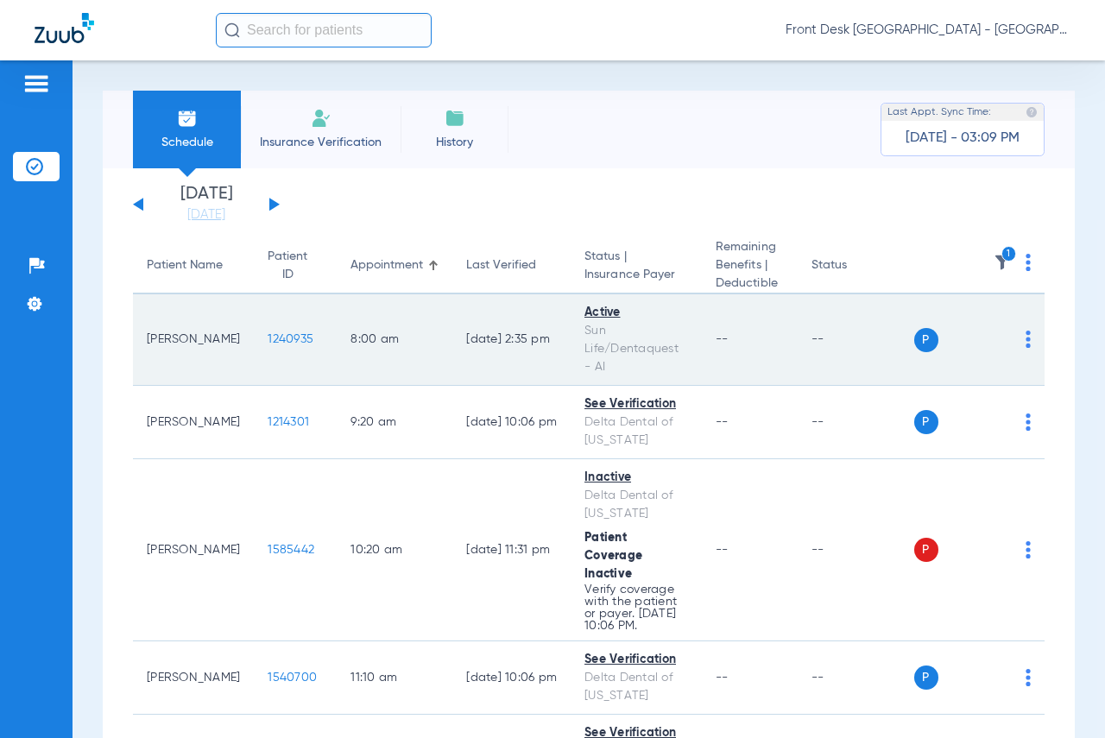
click at [268, 338] on span "1240935" at bounding box center [291, 339] width 46 height 12
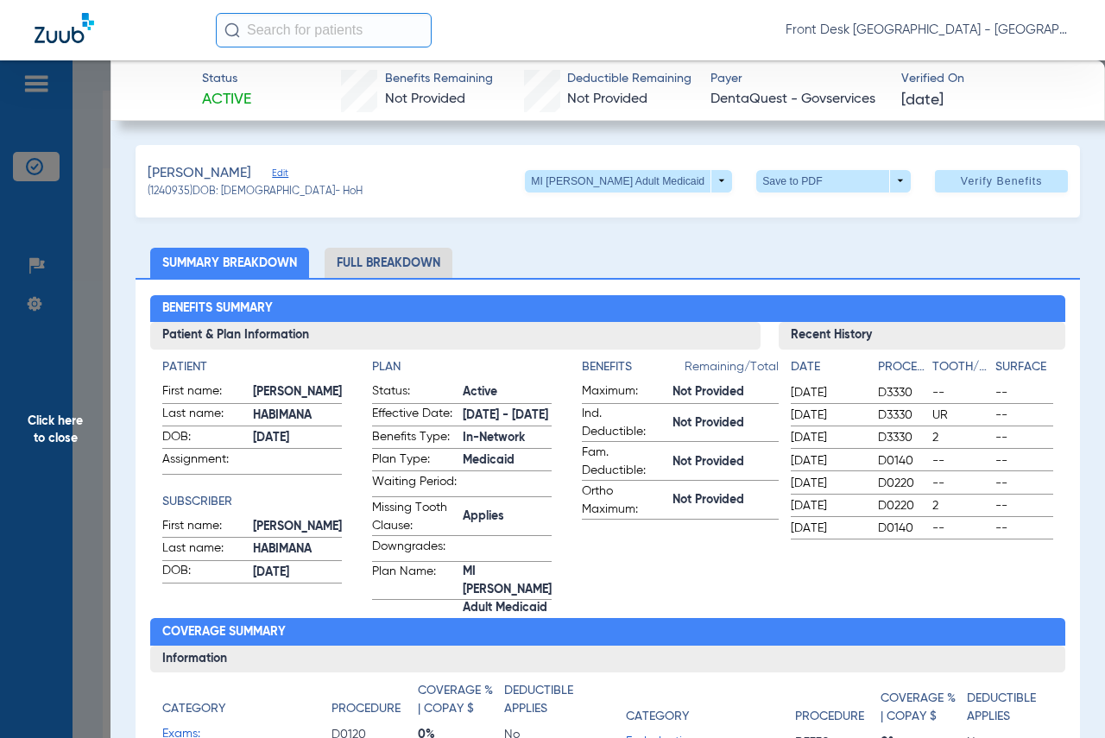
click at [51, 420] on span "Click here to close" at bounding box center [55, 429] width 111 height 738
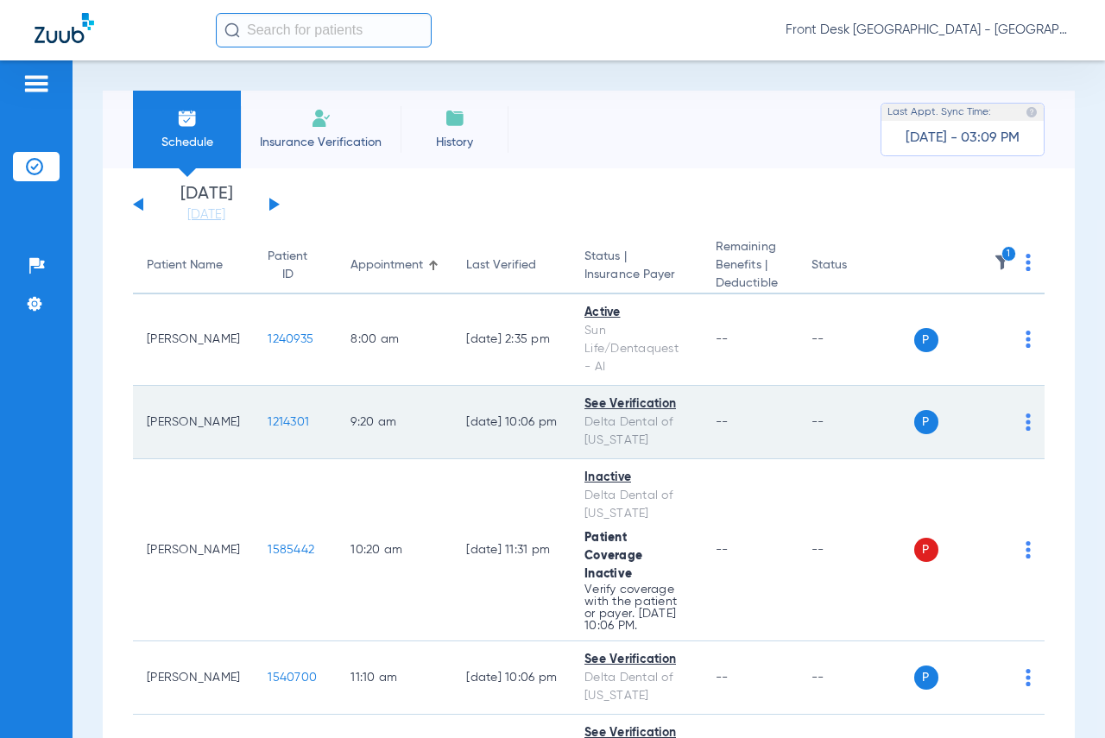
click at [268, 416] on span "1214301" at bounding box center [288, 422] width 41 height 12
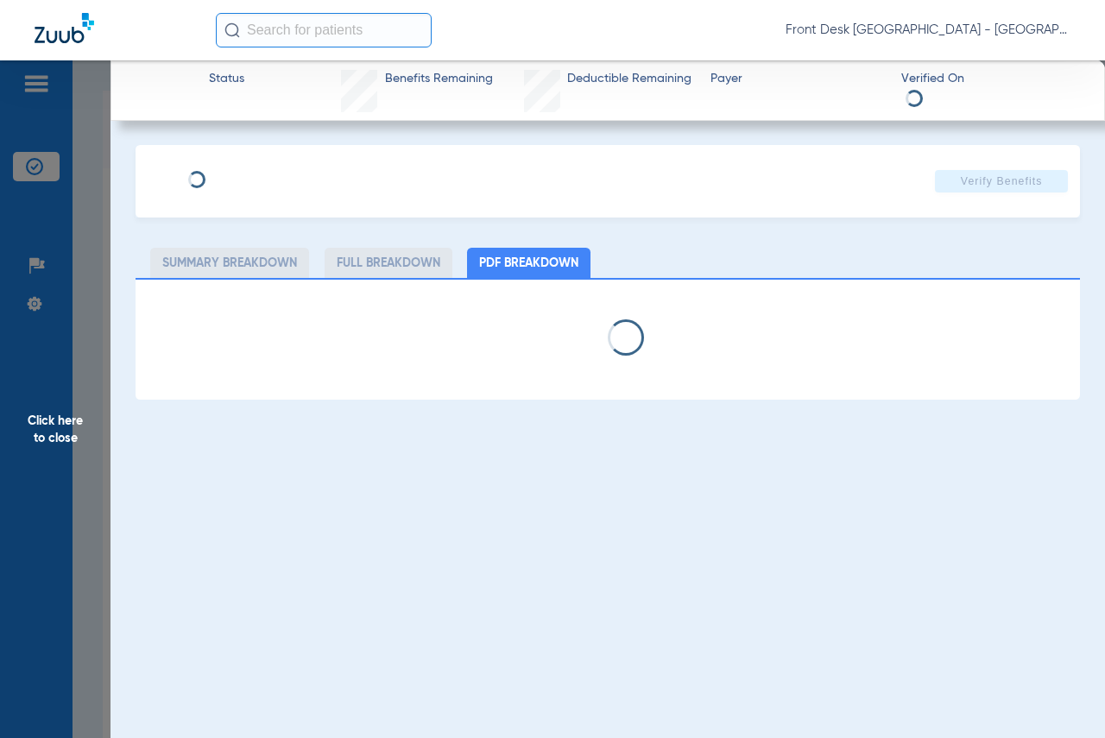
select select "page-width"
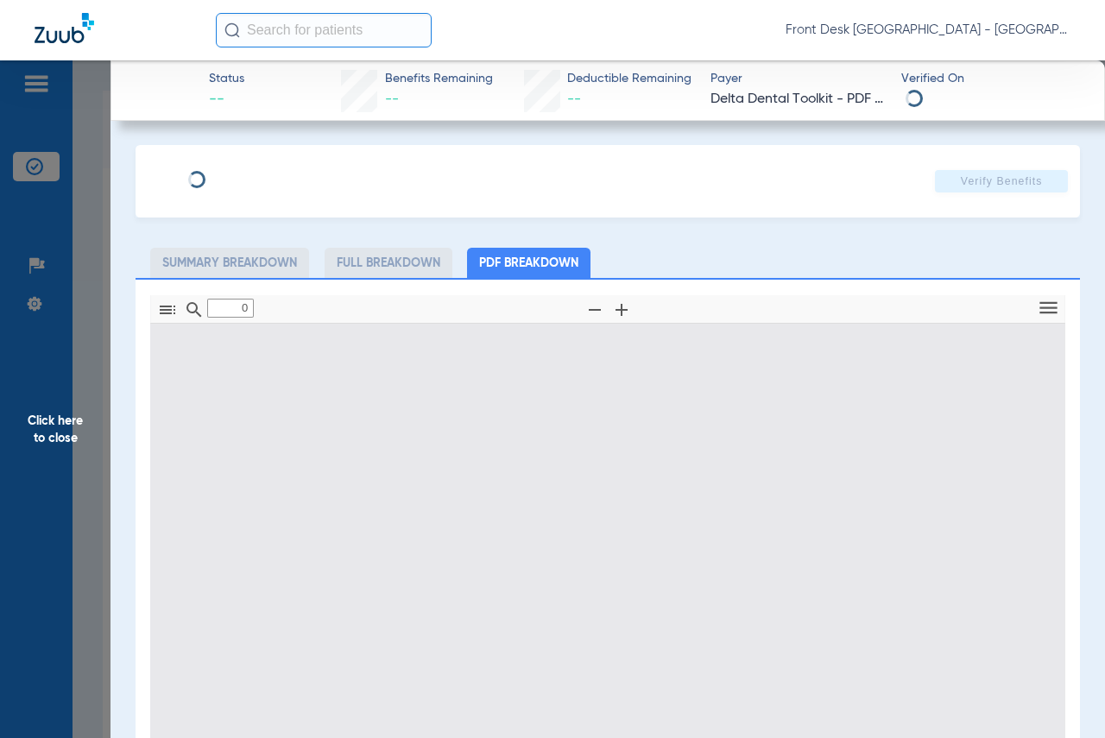
type input "1"
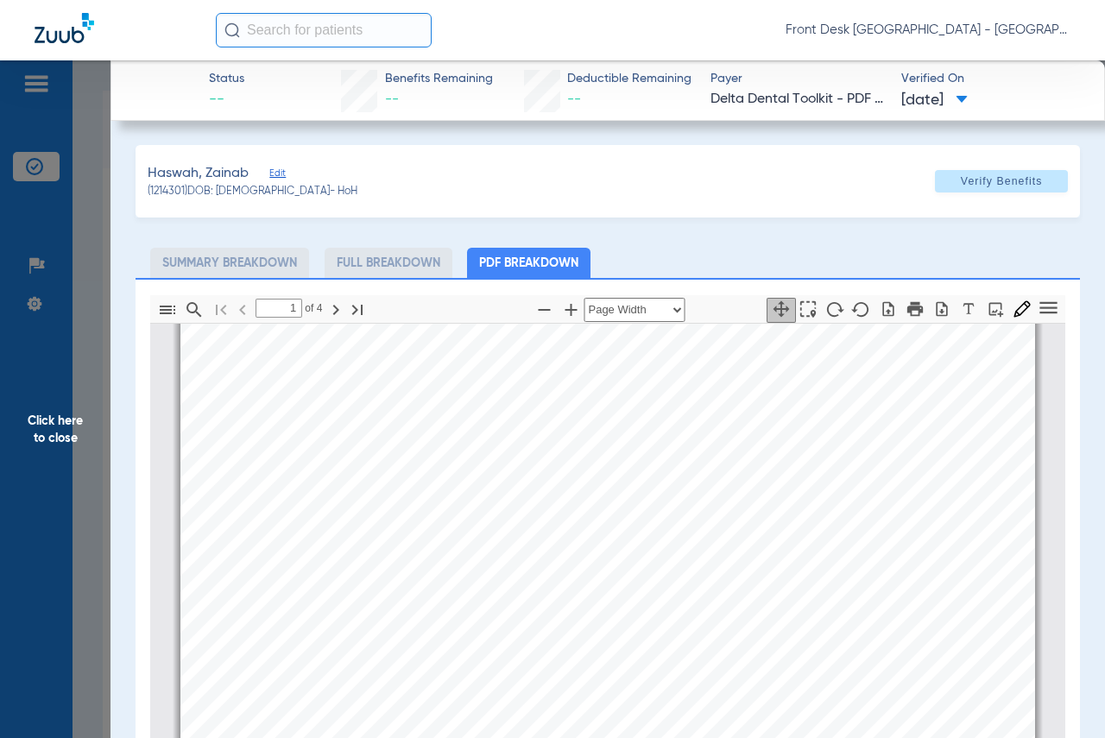
scroll to position [268, 0]
